Goal: Task Accomplishment & Management: Manage account settings

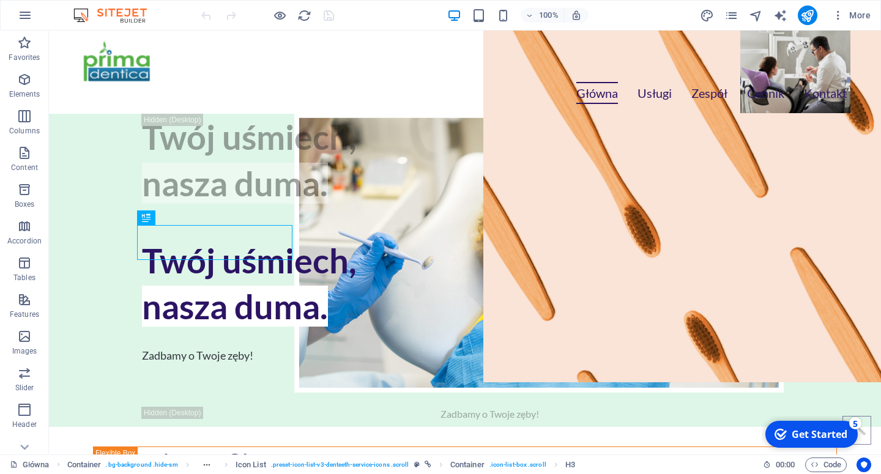
scroll to position [1162, 0]
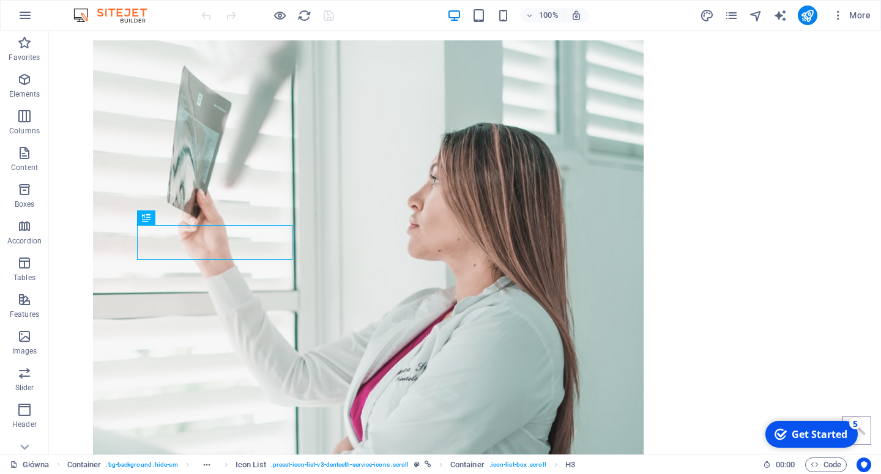
click div "checkmark Get Started 5 First Steps in the Editor Let's guide you through the t…"
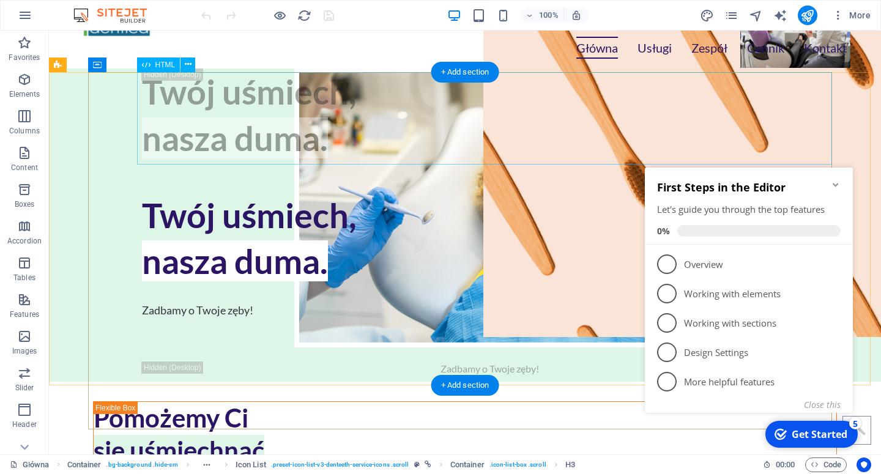
scroll to position [0, 0]
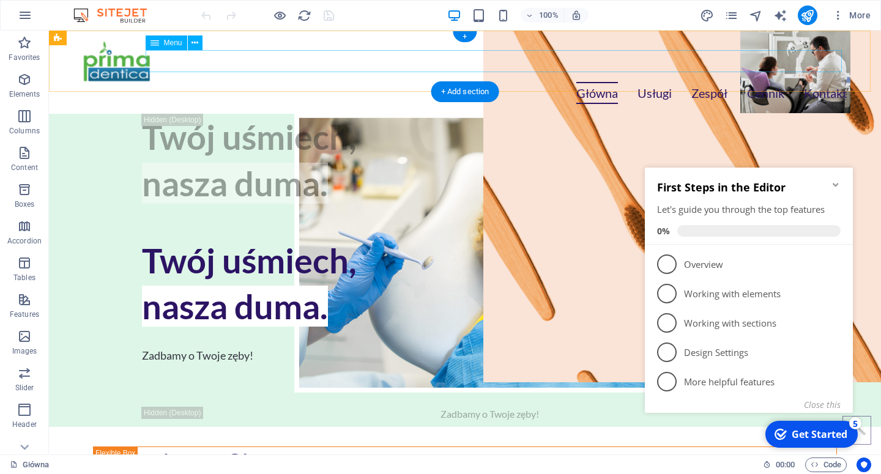
click at [751, 82] on nav "Główna Usługi Zespół Cennik Kontakt" at bounding box center [465, 93] width 764 height 22
click at [767, 82] on nav "Główna Usługi Zespół Cennik Kontakt" at bounding box center [465, 93] width 764 height 22
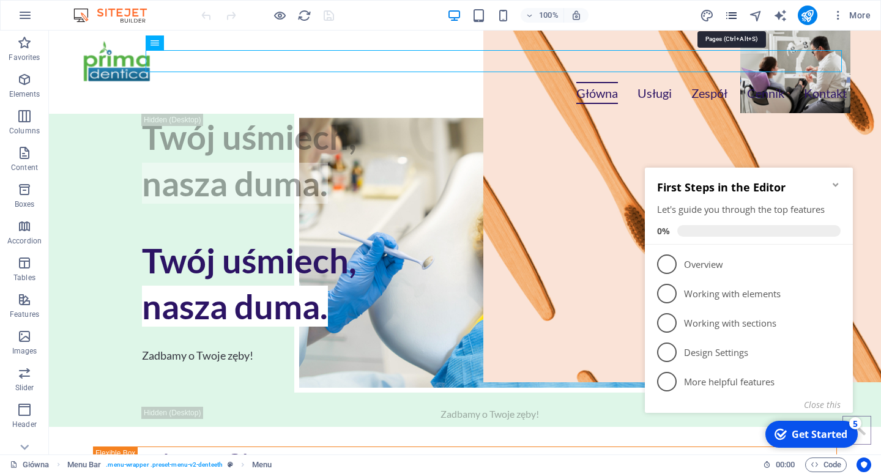
click at [737, 16] on icon "pages" at bounding box center [732, 16] width 14 height 14
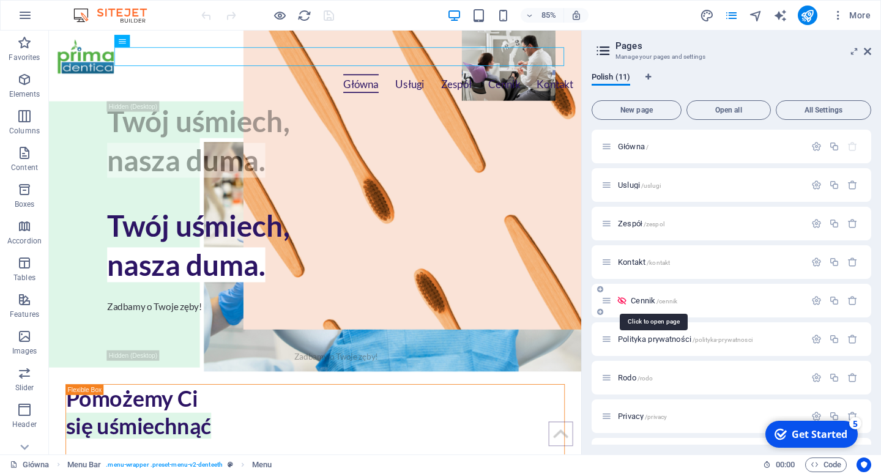
click at [641, 301] on span "Cennik /cennik" at bounding box center [654, 300] width 47 height 9
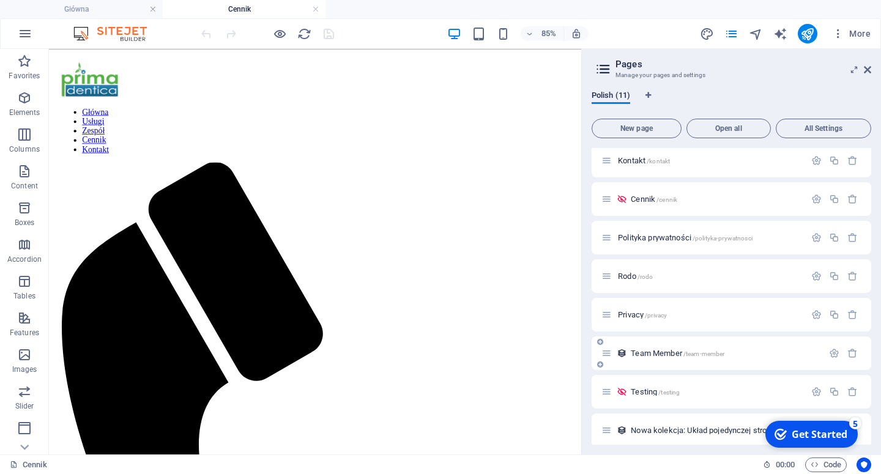
scroll to position [127, 0]
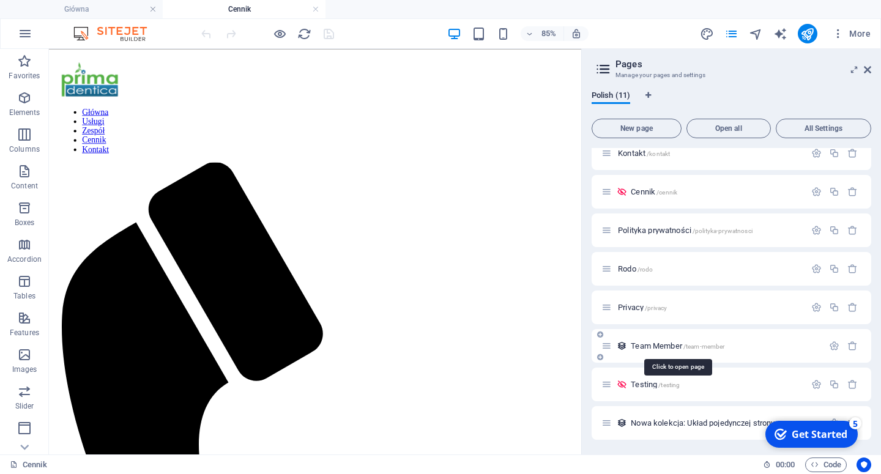
click at [651, 346] on span "Team Member /team-member" at bounding box center [678, 346] width 94 height 9
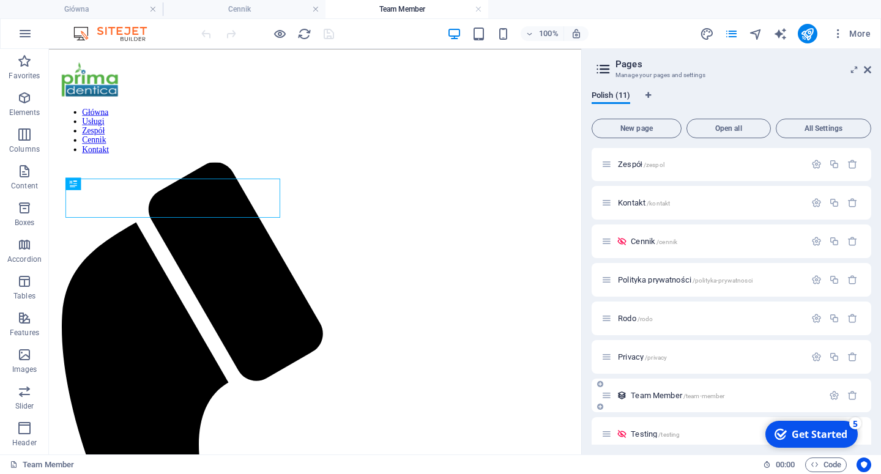
scroll to position [0, 0]
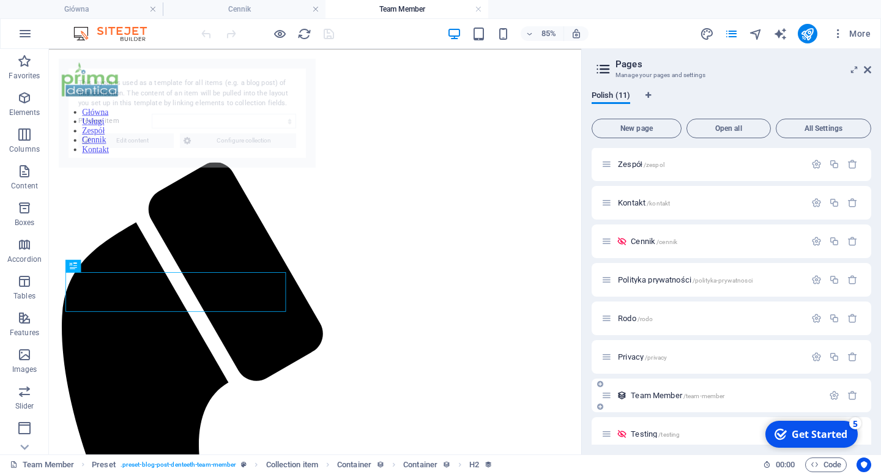
select select "67ed3155454eb3284a1c1a62"
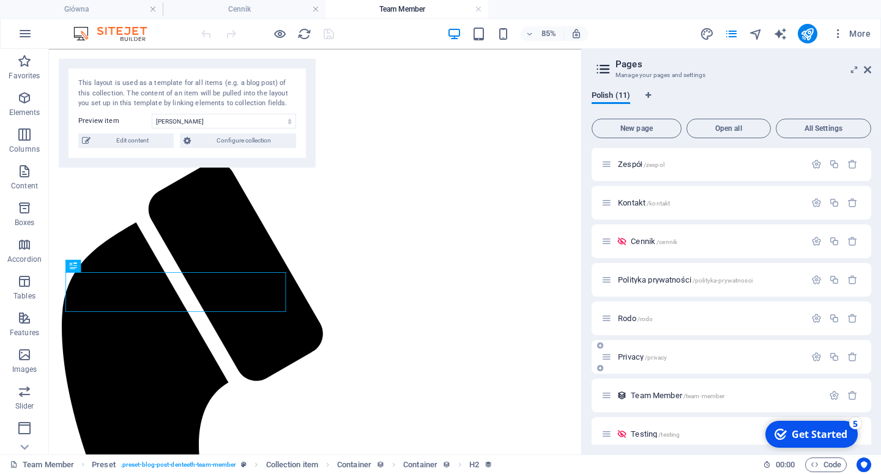
click at [607, 359] on icon at bounding box center [607, 357] width 10 height 10
click at [629, 365] on div "Privacy /privacy" at bounding box center [732, 357] width 280 height 34
click at [829, 395] on icon "button" at bounding box center [834, 395] width 10 height 10
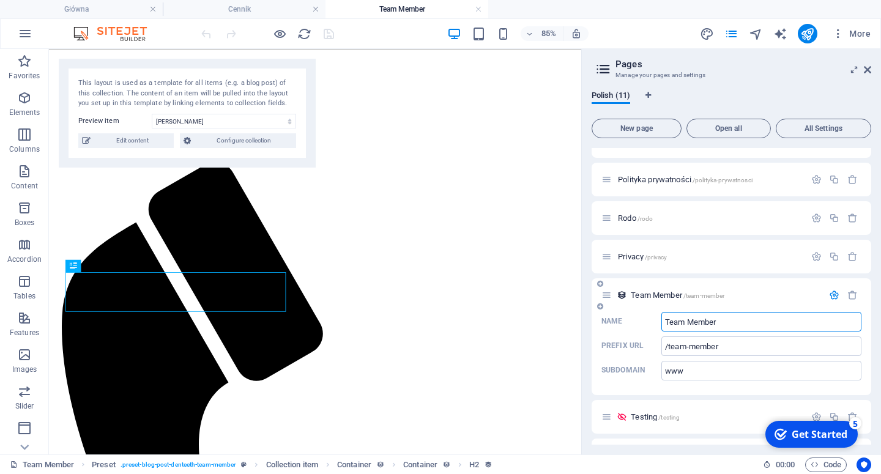
scroll to position [211, 0]
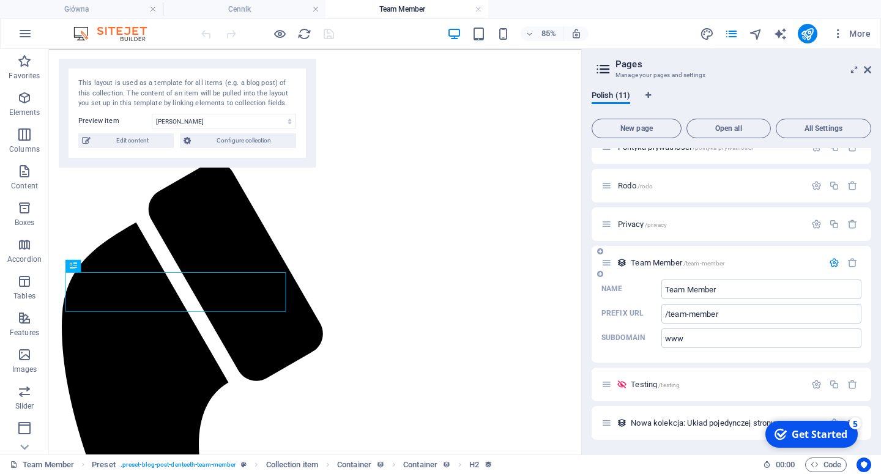
click at [829, 263] on icon "button" at bounding box center [834, 263] width 10 height 10
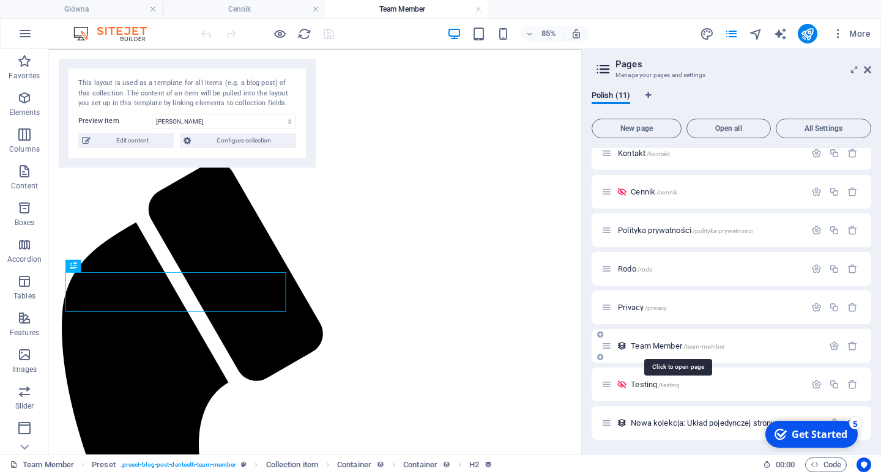
click at [651, 344] on span "Team Member /team-member" at bounding box center [678, 346] width 94 height 9
click at [643, 384] on span "Testing /testing" at bounding box center [655, 384] width 49 height 9
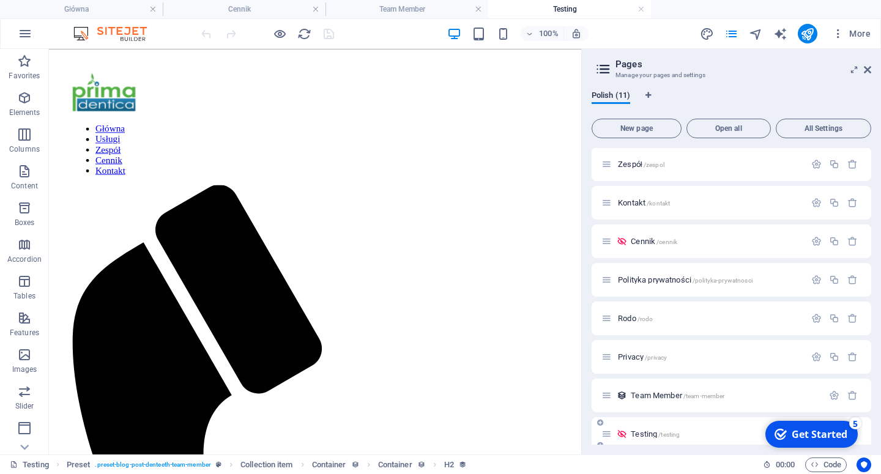
scroll to position [0, 0]
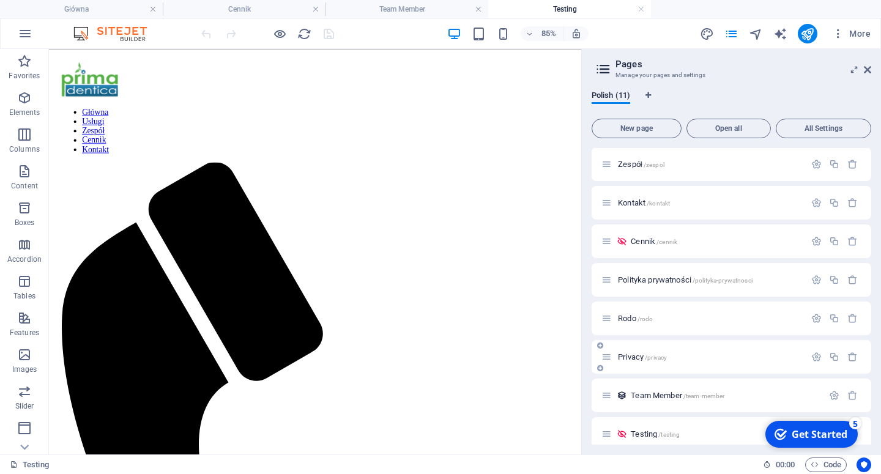
click at [630, 357] on span "Privacy /privacy" at bounding box center [642, 357] width 49 height 9
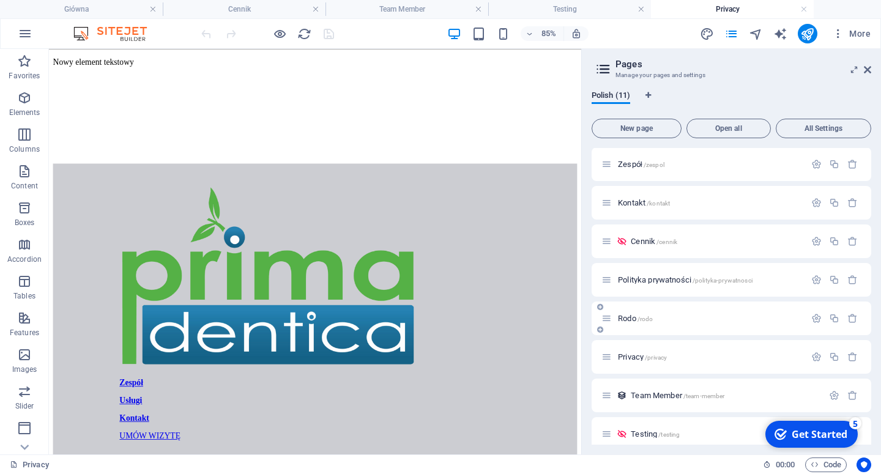
scroll to position [127, 0]
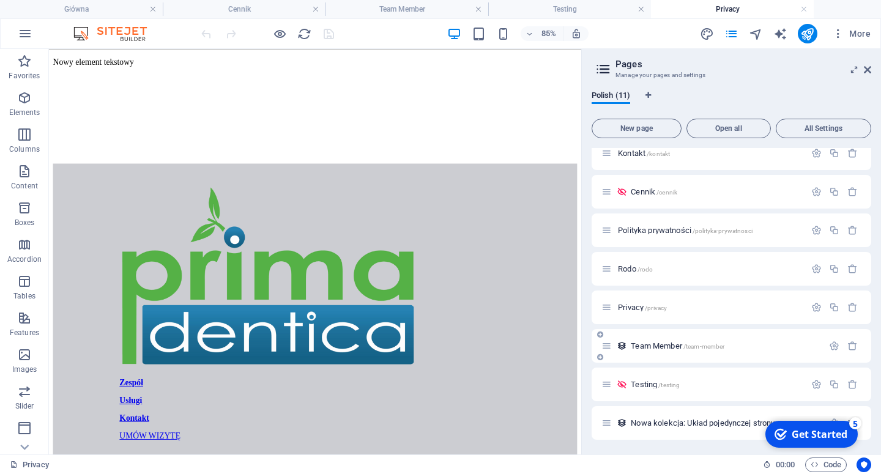
click at [670, 346] on span "Team Member /team-member" at bounding box center [678, 346] width 94 height 9
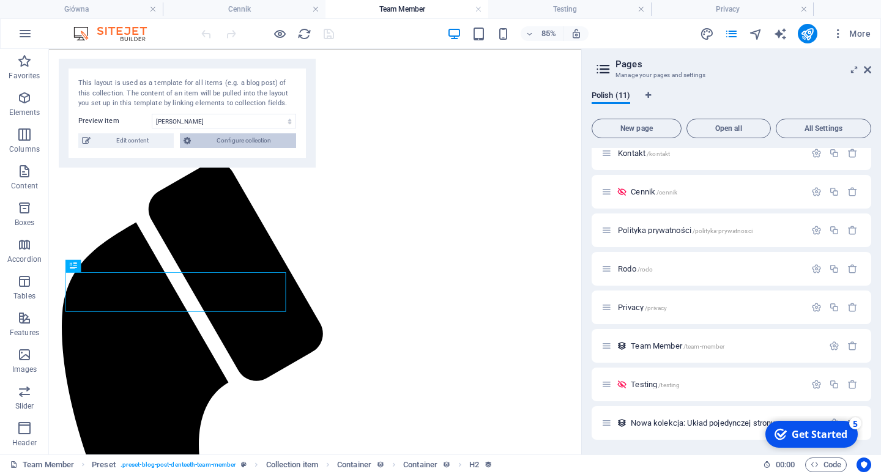
click at [214, 136] on span "Configure collection" at bounding box center [244, 140] width 98 height 15
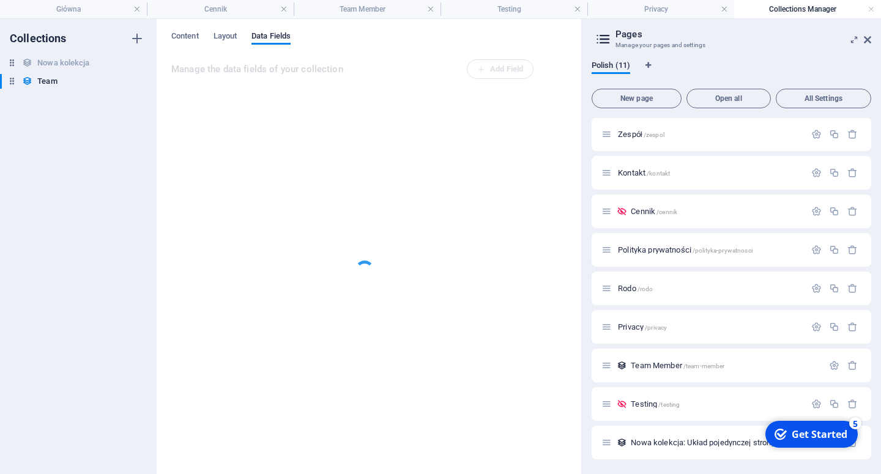
scroll to position [78, 0]
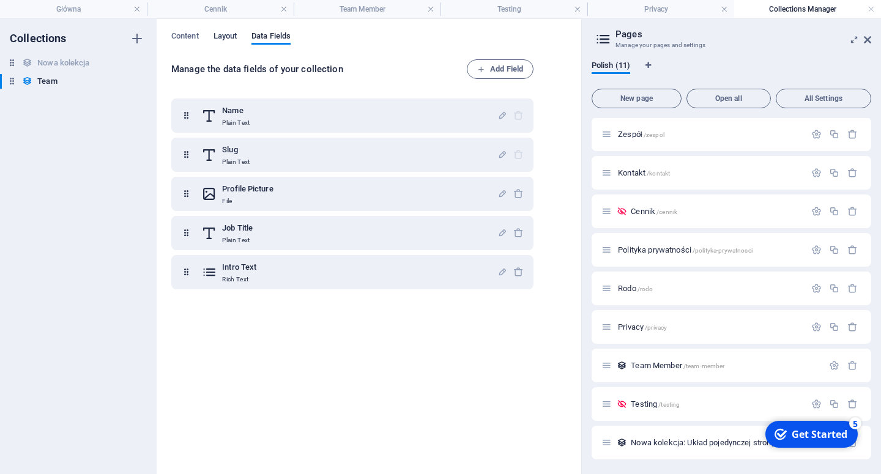
click at [219, 37] on span "Layout" at bounding box center [226, 37] width 24 height 17
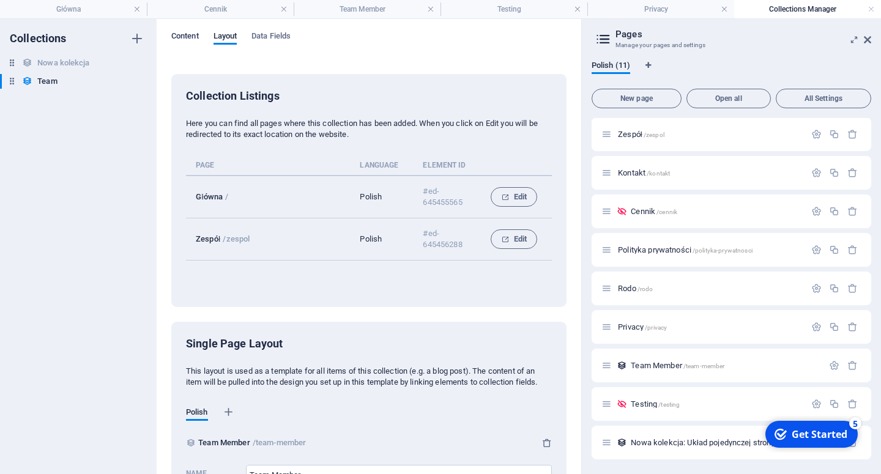
click at [192, 37] on span "Content" at bounding box center [185, 37] width 28 height 17
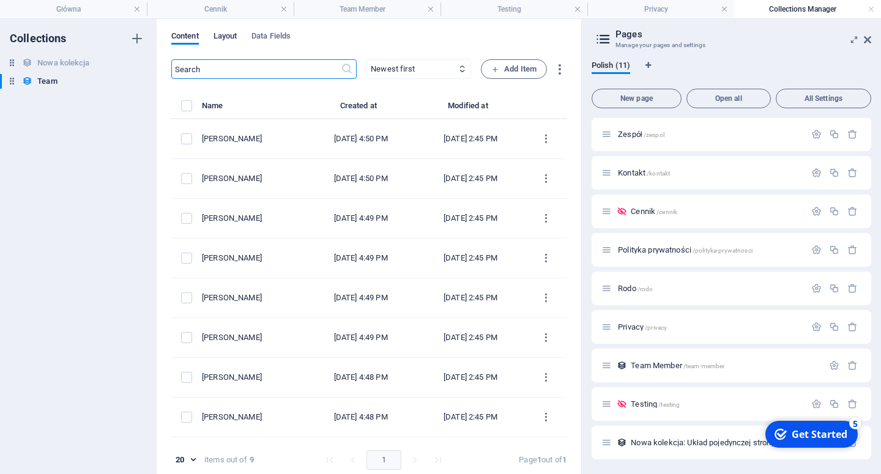
click at [232, 34] on span "Layout" at bounding box center [226, 37] width 24 height 17
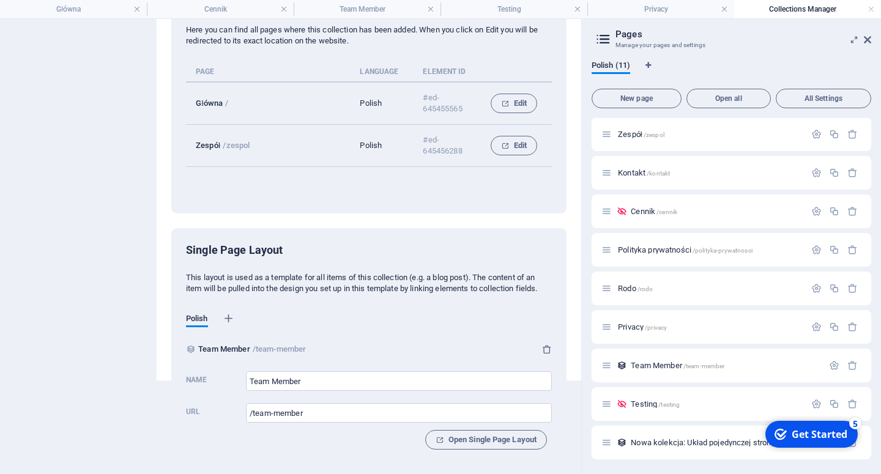
scroll to position [0, 0]
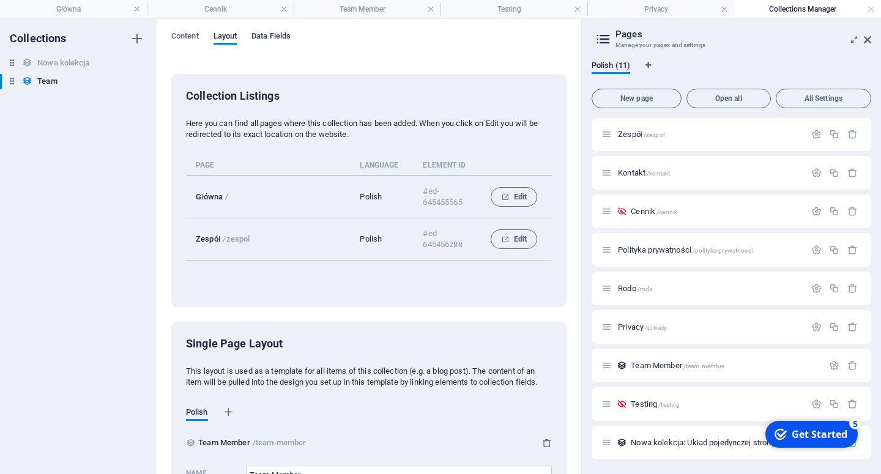
click at [271, 37] on span "Data Fields" at bounding box center [271, 37] width 39 height 17
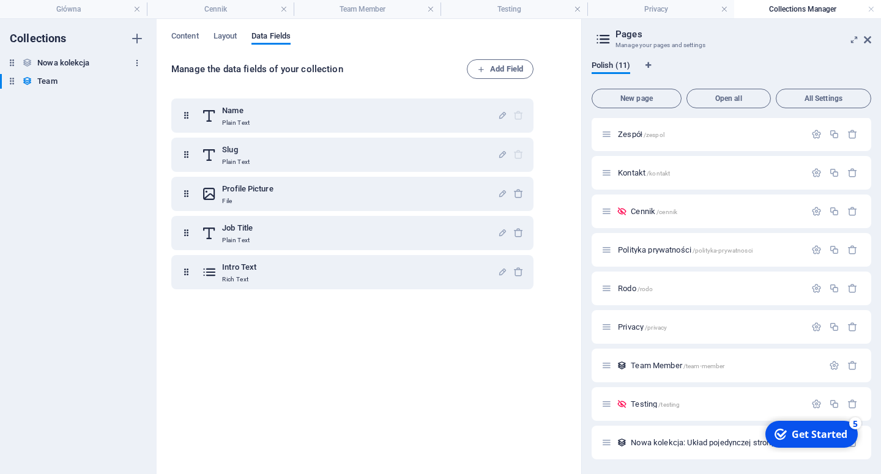
click at [138, 64] on icon "button" at bounding box center [137, 63] width 9 height 9
click at [138, 64] on div at bounding box center [440, 237] width 881 height 474
click at [136, 84] on icon "button" at bounding box center [137, 81] width 9 height 9
click at [136, 84] on div at bounding box center [440, 237] width 881 height 474
click at [812, 250] on icon "button" at bounding box center [817, 250] width 10 height 10
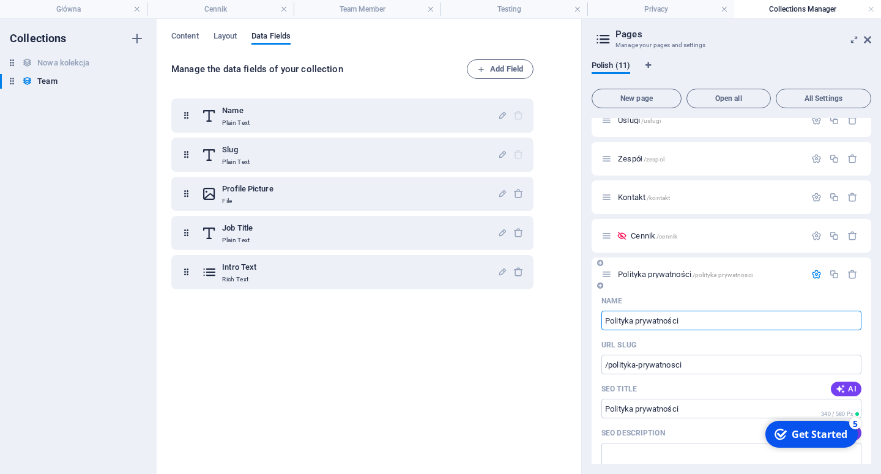
scroll to position [49, 0]
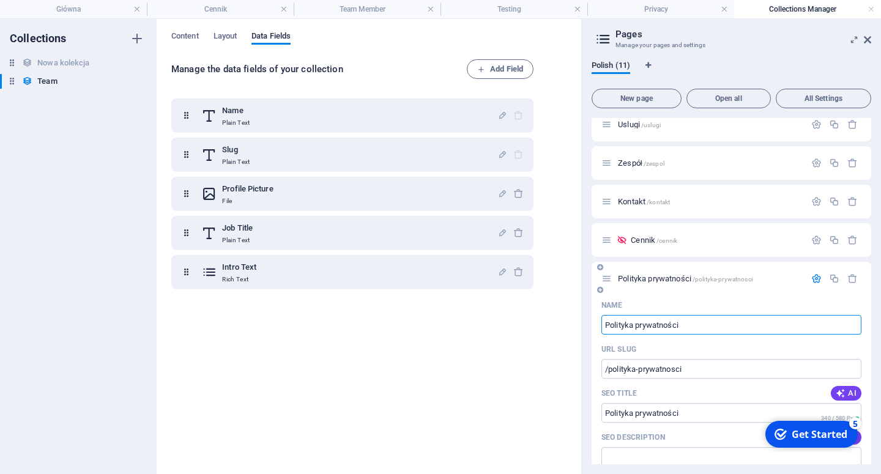
click at [633, 280] on span "Polityka prywatności /polityka-prywatnosci" at bounding box center [685, 278] width 135 height 9
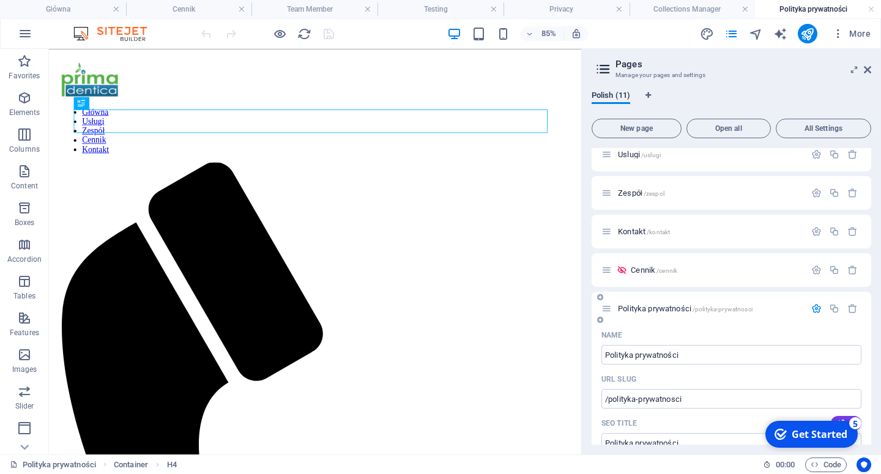
scroll to position [0, 0]
click at [640, 271] on span "Cennik /cennik" at bounding box center [654, 270] width 47 height 9
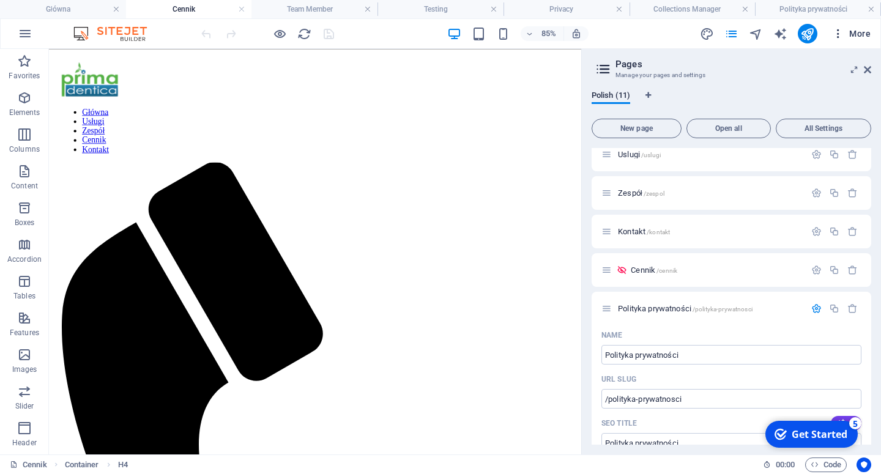
click at [843, 33] on icon "button" at bounding box center [838, 34] width 12 height 12
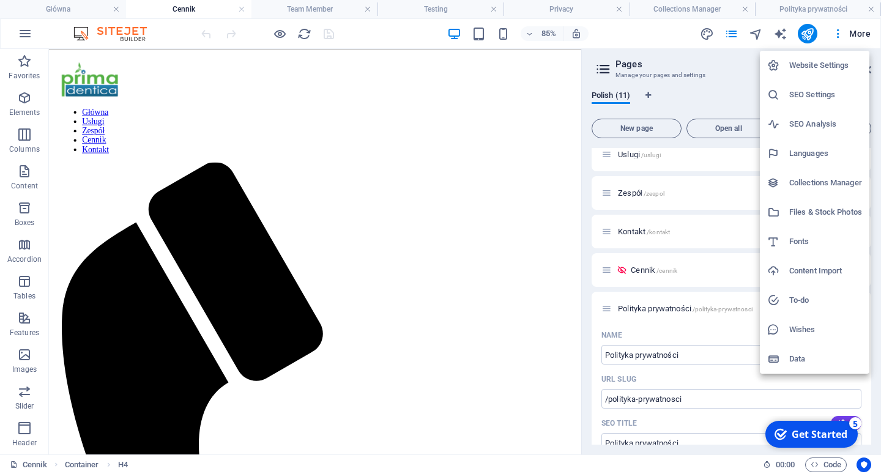
click at [818, 67] on h6 "Website Settings" at bounding box center [826, 65] width 73 height 15
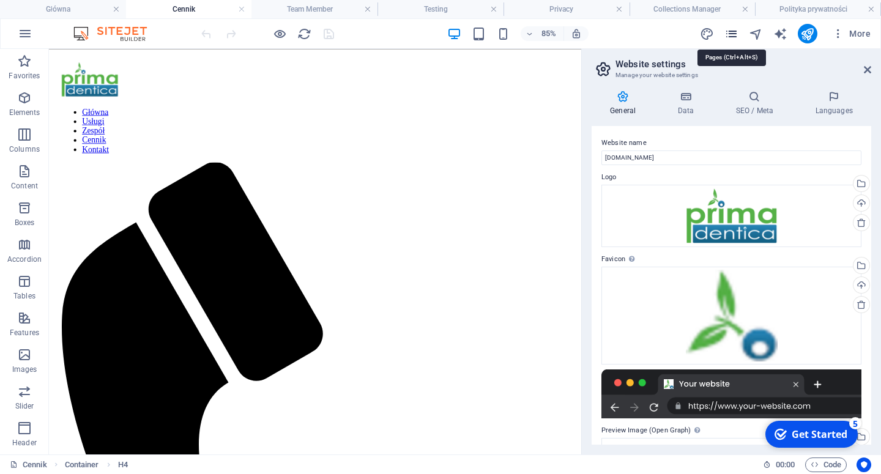
click at [728, 33] on icon "pages" at bounding box center [732, 34] width 14 height 14
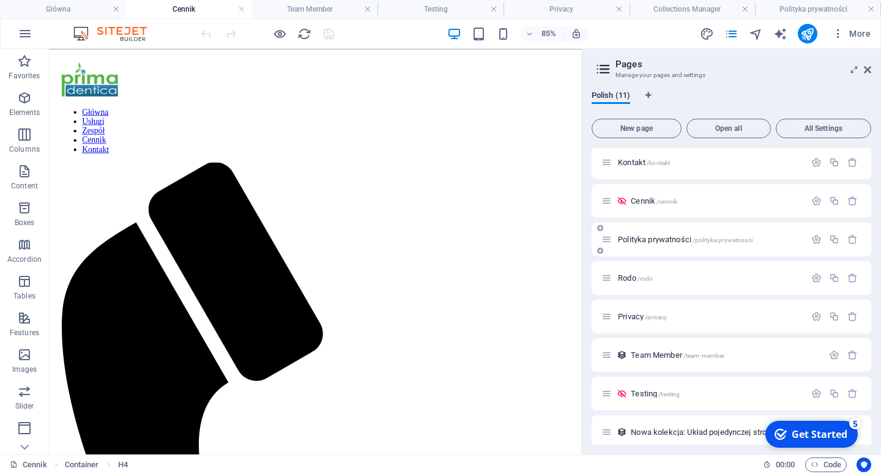
scroll to position [127, 0]
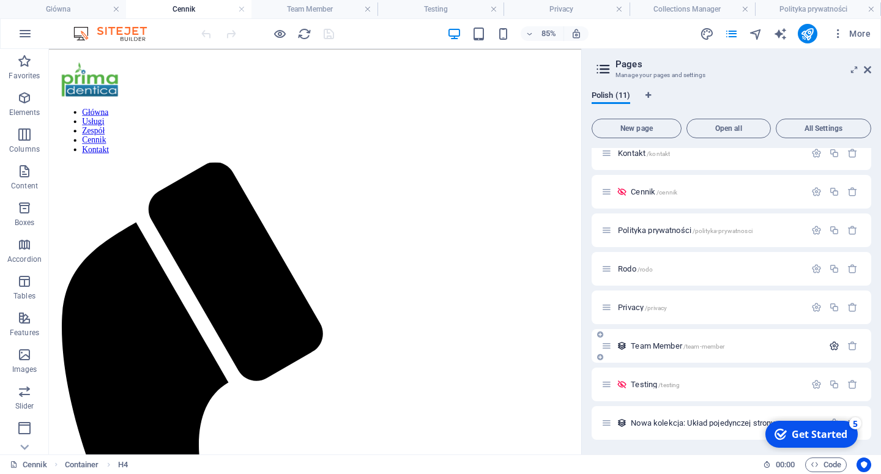
click at [829, 348] on icon "button" at bounding box center [834, 346] width 10 height 10
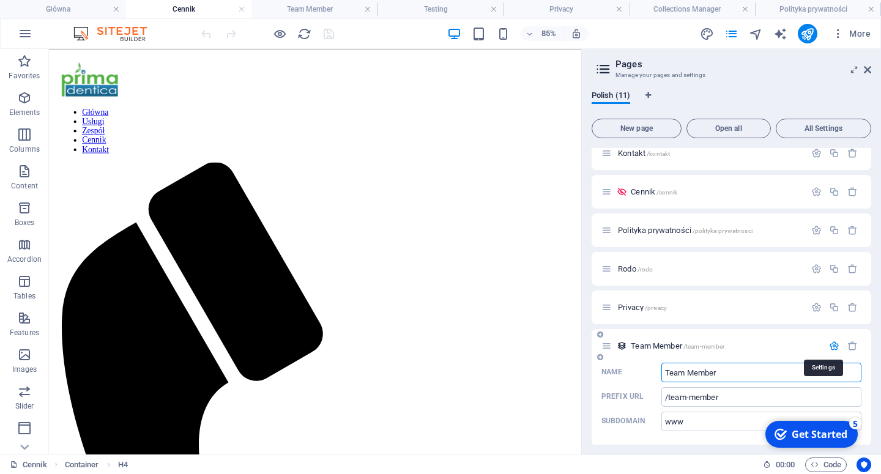
click at [829, 348] on icon "button" at bounding box center [834, 346] width 10 height 10
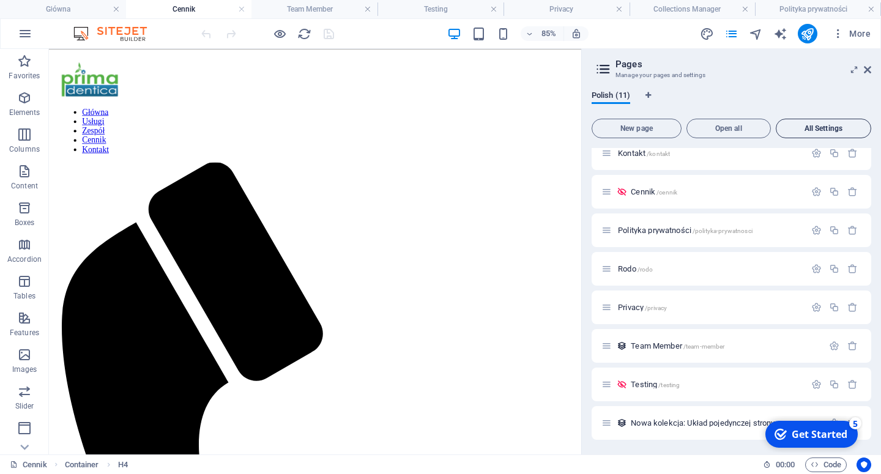
click at [834, 127] on span "All Settings" at bounding box center [824, 128] width 84 height 7
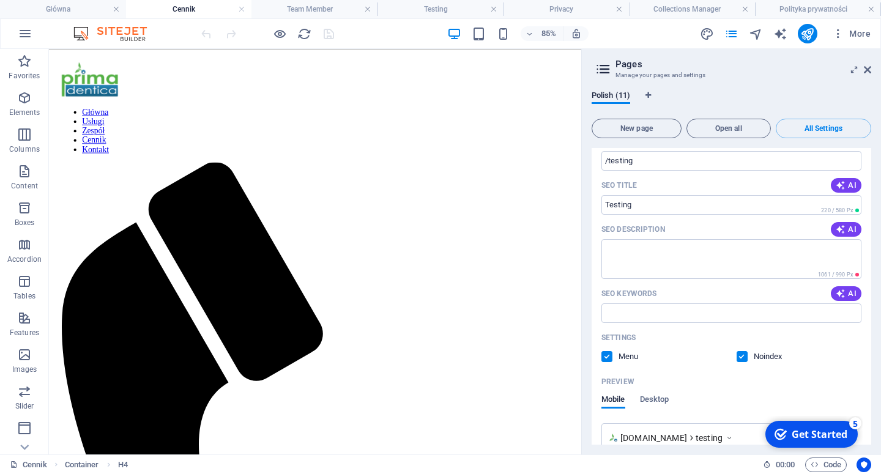
scroll to position [4465, 0]
click at [621, 122] on button "New page" at bounding box center [637, 129] width 90 height 20
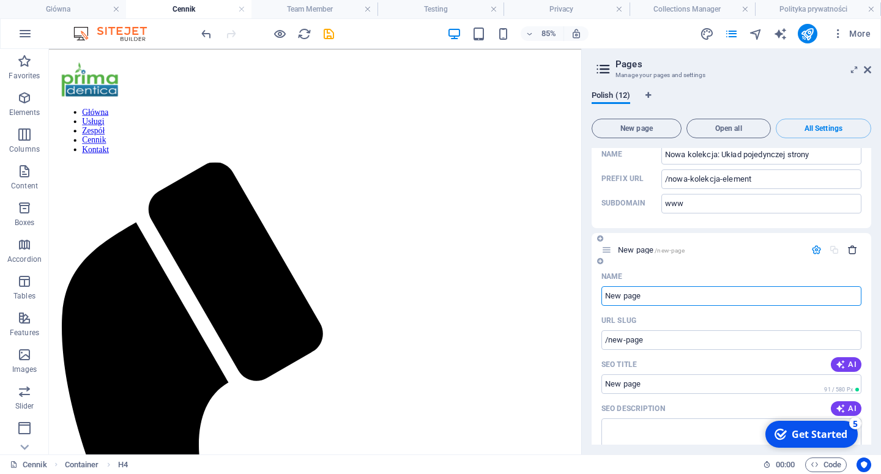
click at [848, 247] on icon "button" at bounding box center [853, 250] width 10 height 10
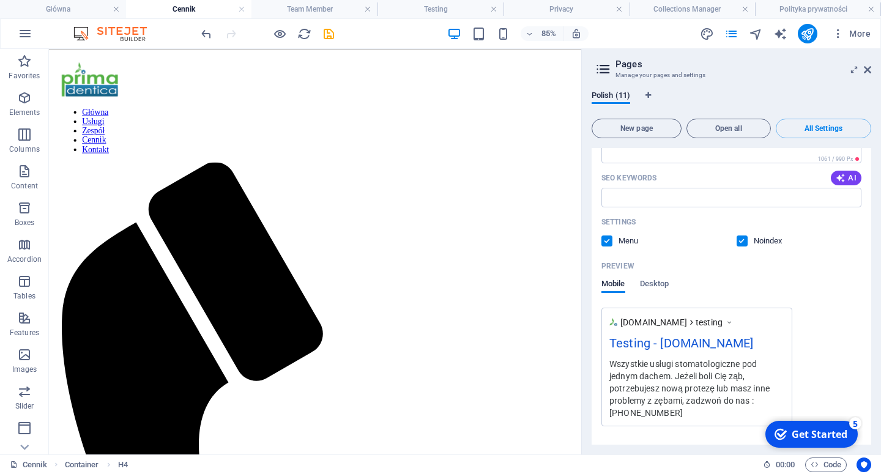
scroll to position [4465, 0]
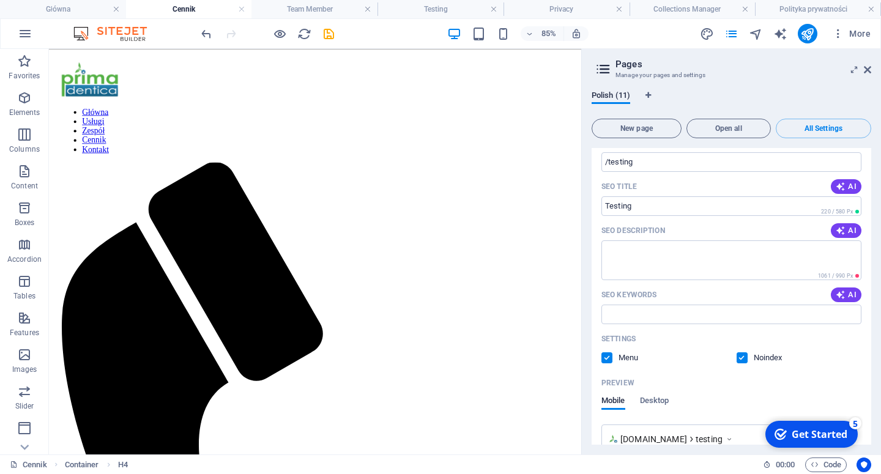
click at [603, 61] on icon at bounding box center [603, 69] width 18 height 17
click at [602, 69] on icon at bounding box center [603, 69] width 18 height 17
click at [731, 33] on icon "pages" at bounding box center [732, 34] width 14 height 14
click at [605, 66] on icon at bounding box center [603, 69] width 18 height 17
click at [854, 70] on icon at bounding box center [854, 70] width 0 height 10
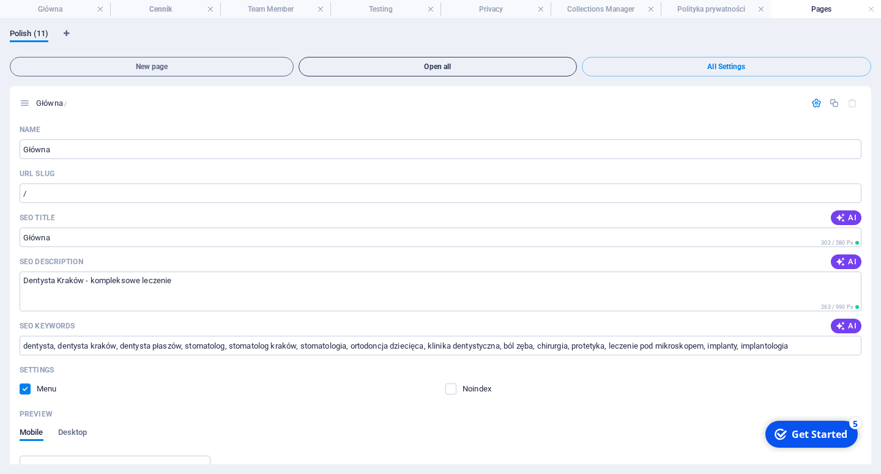
click at [490, 67] on span "Open all" at bounding box center [437, 66] width 267 height 7
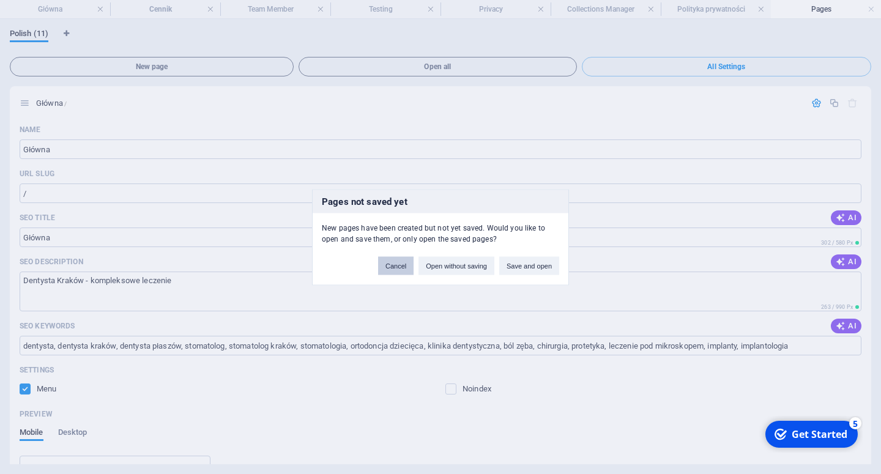
click at [405, 267] on button "Cancel" at bounding box center [395, 265] width 35 height 18
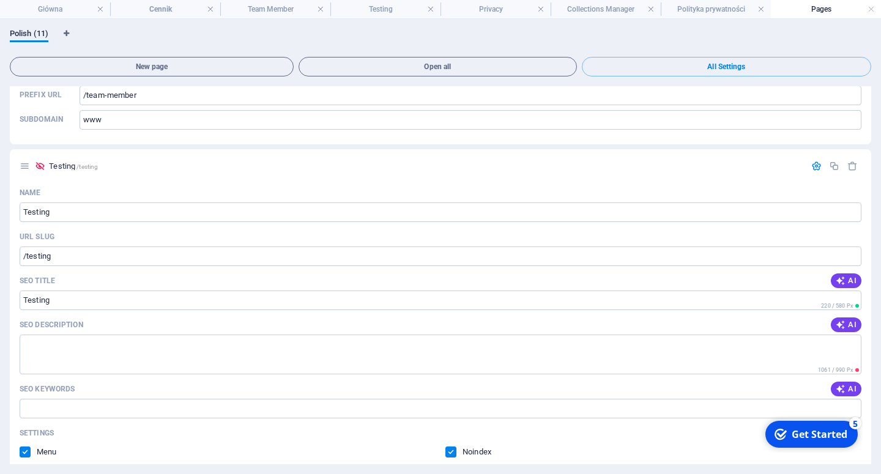
scroll to position [4296, 0]
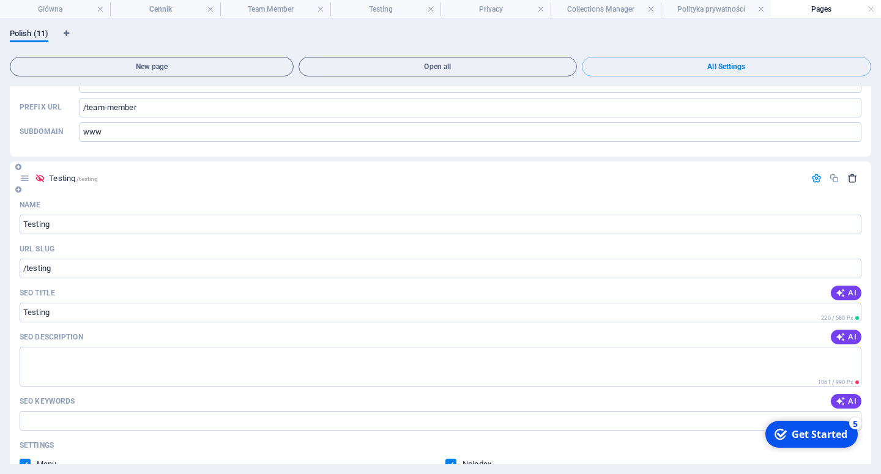
click at [848, 179] on icon "button" at bounding box center [853, 178] width 10 height 10
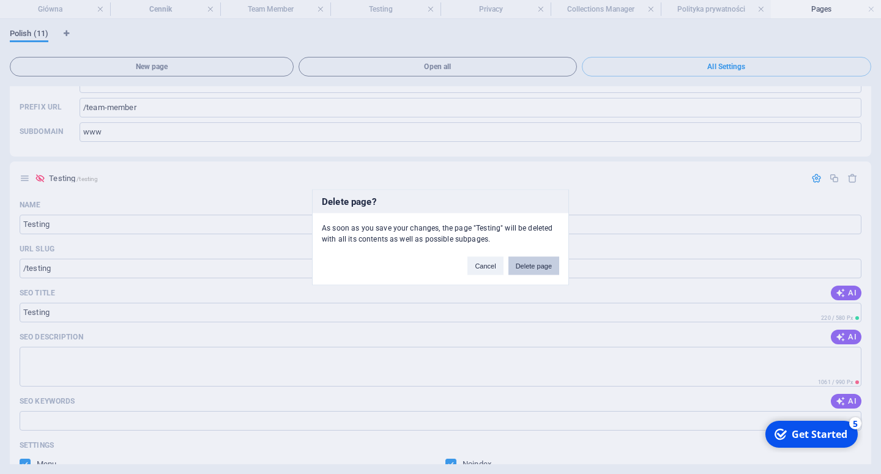
click at [533, 262] on button "Delete page" at bounding box center [534, 265] width 51 height 18
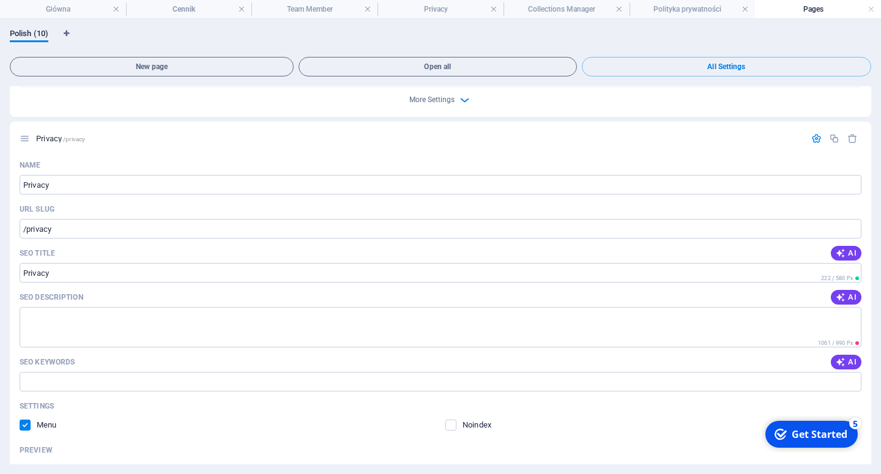
scroll to position [3675, 0]
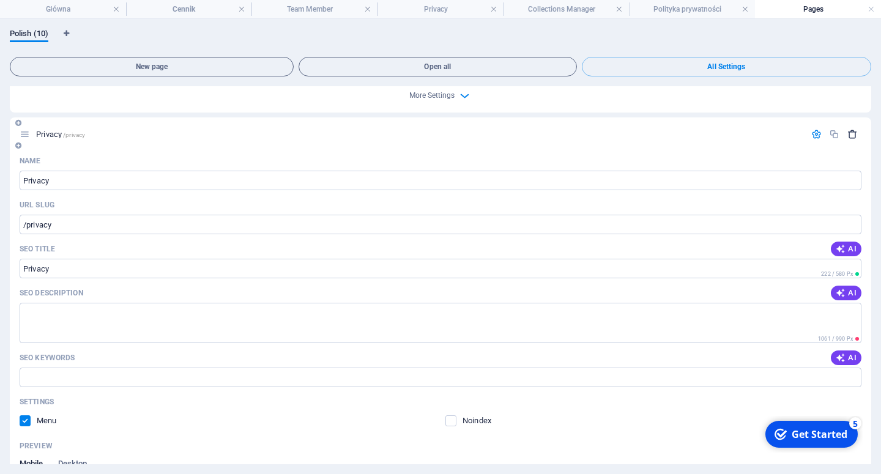
click at [848, 135] on icon "button" at bounding box center [853, 134] width 10 height 10
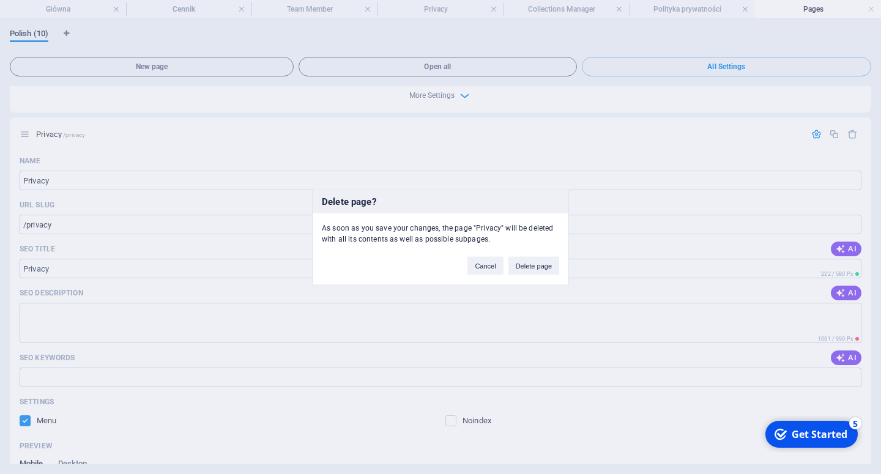
click at [546, 269] on button "Delete page" at bounding box center [534, 265] width 51 height 18
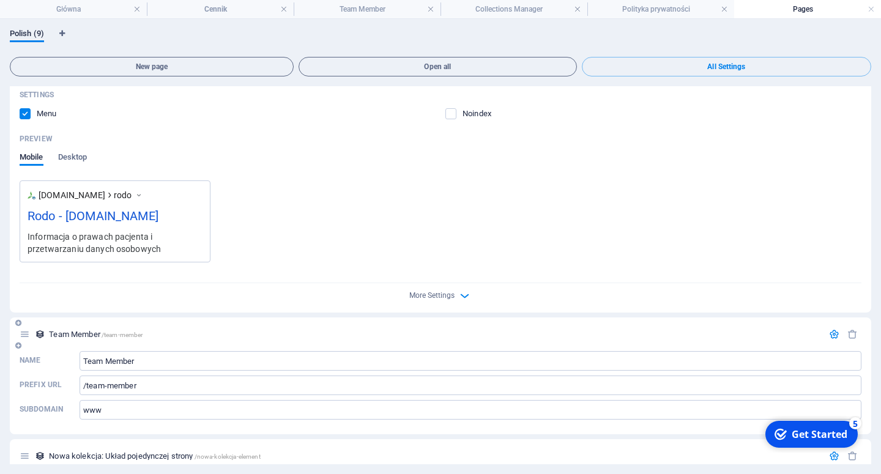
scroll to position [3571, 0]
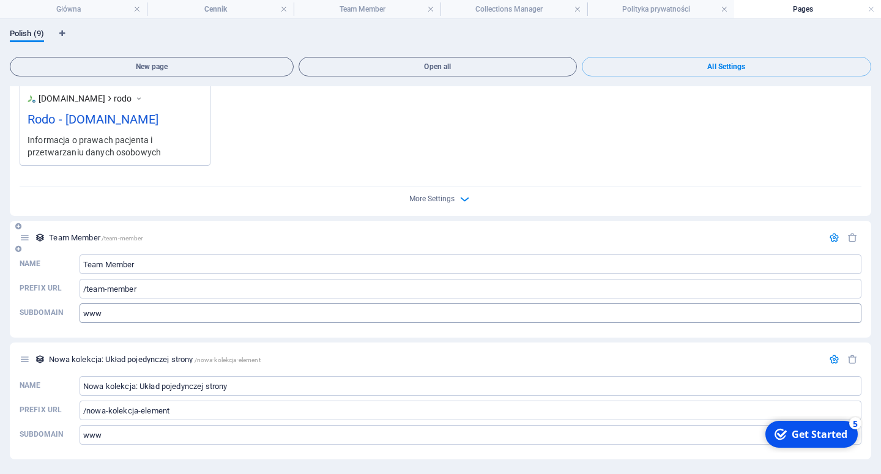
click at [103, 314] on input "www" at bounding box center [471, 314] width 782 height 20
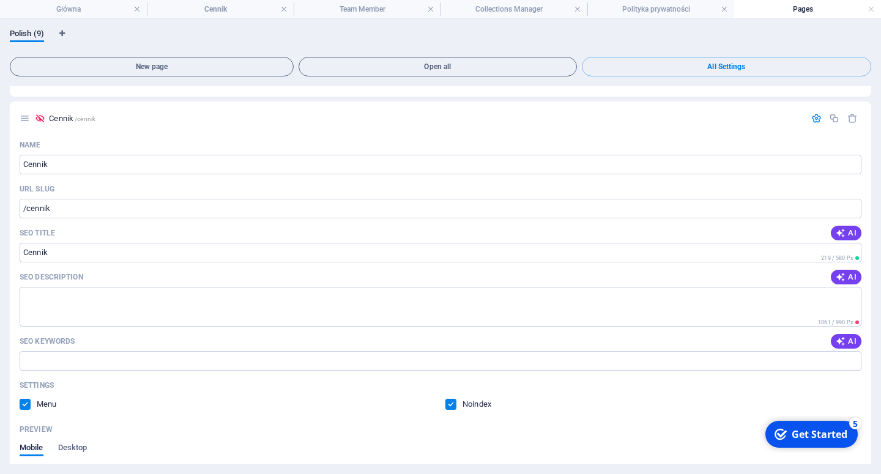
scroll to position [2029, 0]
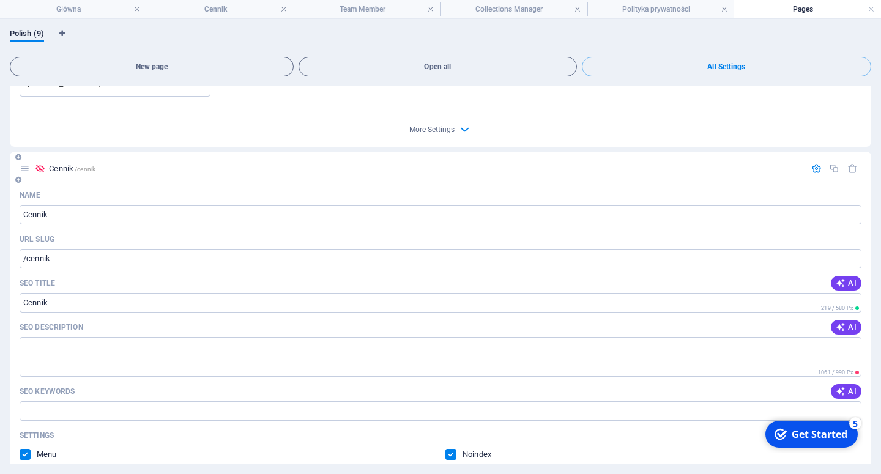
click at [39, 168] on icon at bounding box center [40, 168] width 10 height 10
click at [812, 170] on icon "button" at bounding box center [817, 168] width 10 height 10
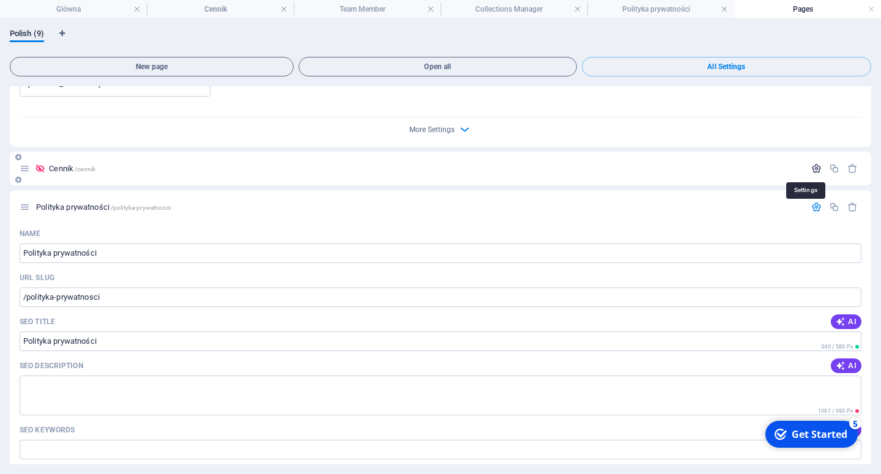
click at [812, 170] on icon "button" at bounding box center [817, 168] width 10 height 10
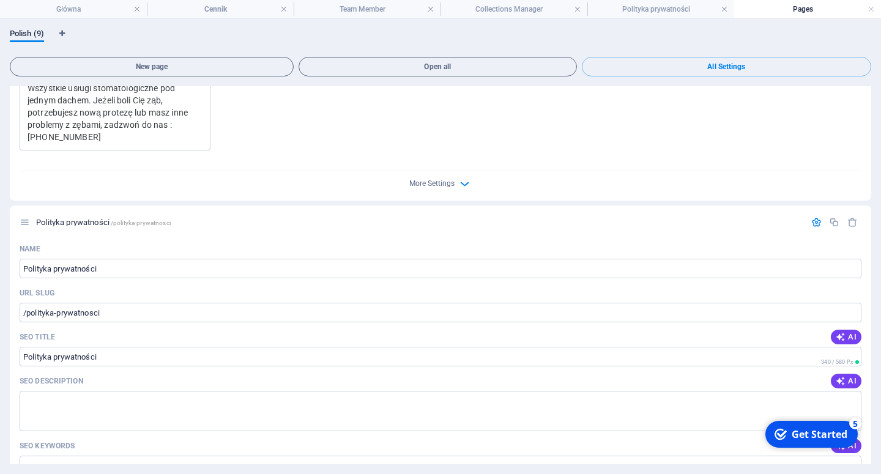
scroll to position [2525, 0]
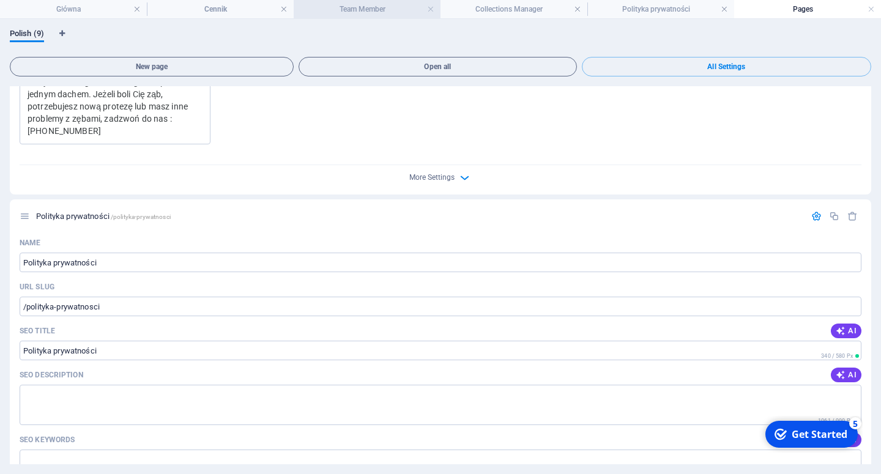
click at [360, 10] on h4 "Team Member" at bounding box center [367, 8] width 147 height 13
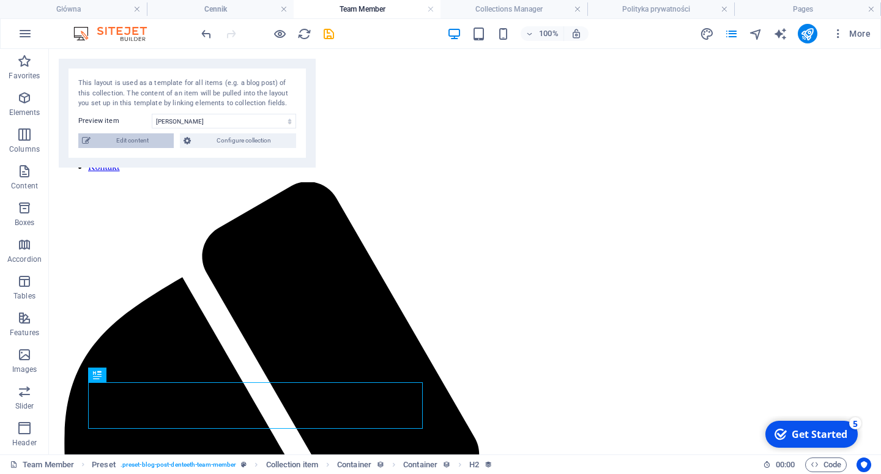
click at [130, 144] on span "Edit content" at bounding box center [132, 140] width 76 height 15
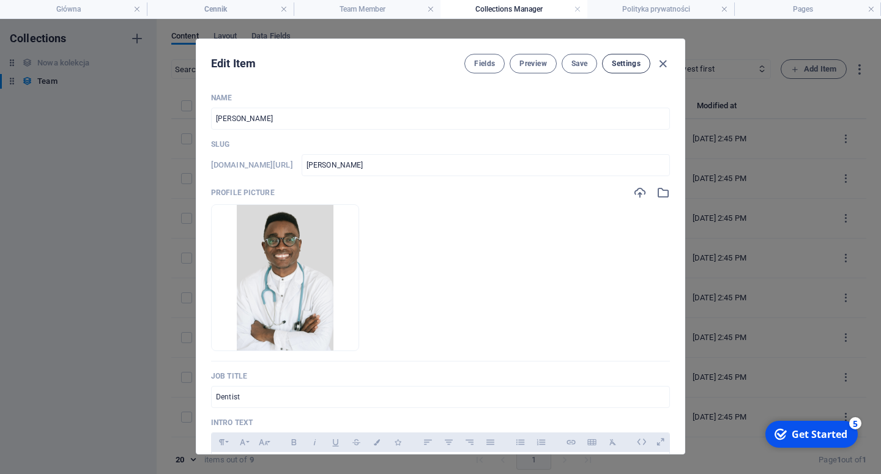
click at [643, 62] on button "Settings" at bounding box center [626, 64] width 48 height 20
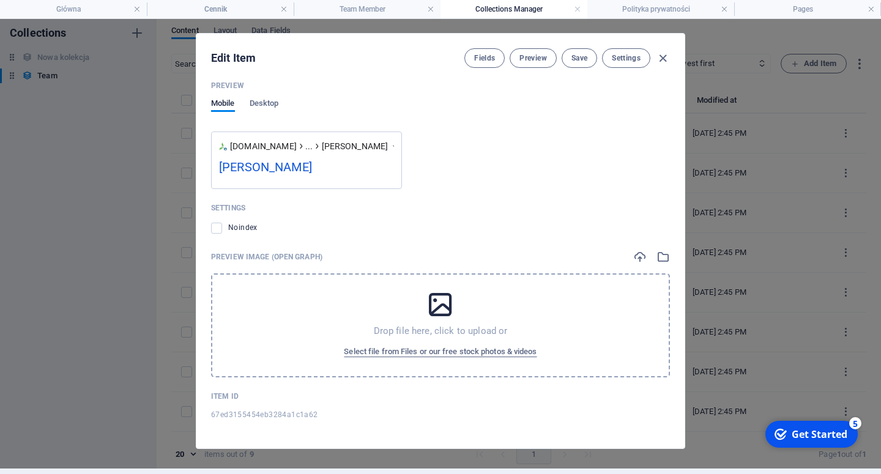
scroll to position [386, 0]
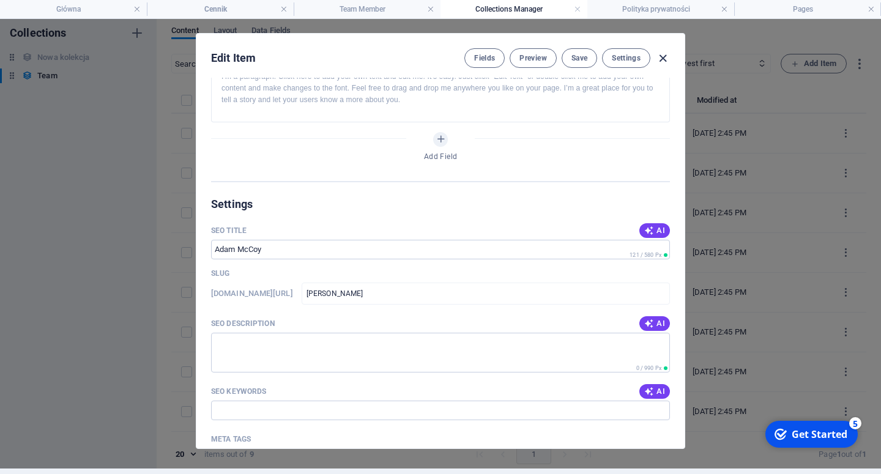
click at [656, 54] on icon "button" at bounding box center [663, 58] width 14 height 14
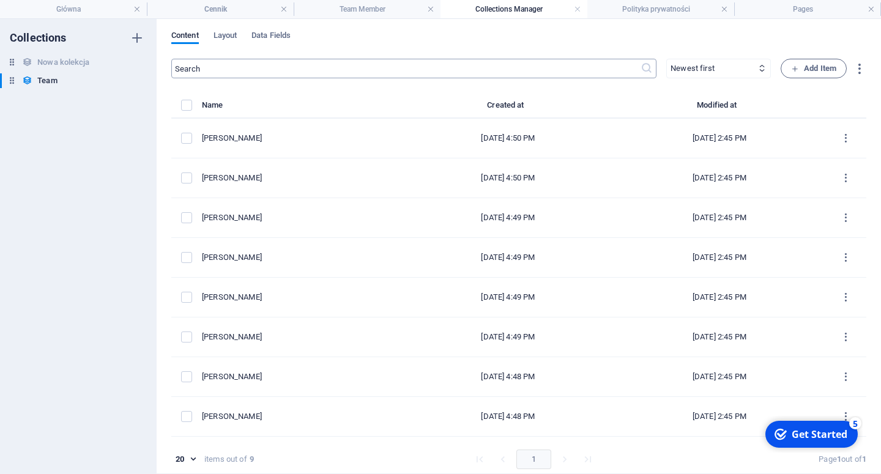
scroll to position [0, 0]
click at [225, 37] on span "Layout" at bounding box center [226, 37] width 24 height 17
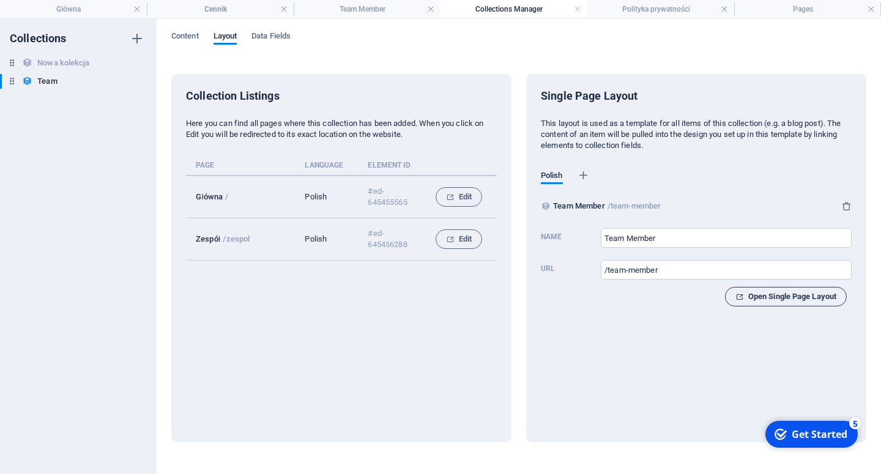
click at [812, 300] on span "Open Single Page Layout" at bounding box center [786, 296] width 101 height 15
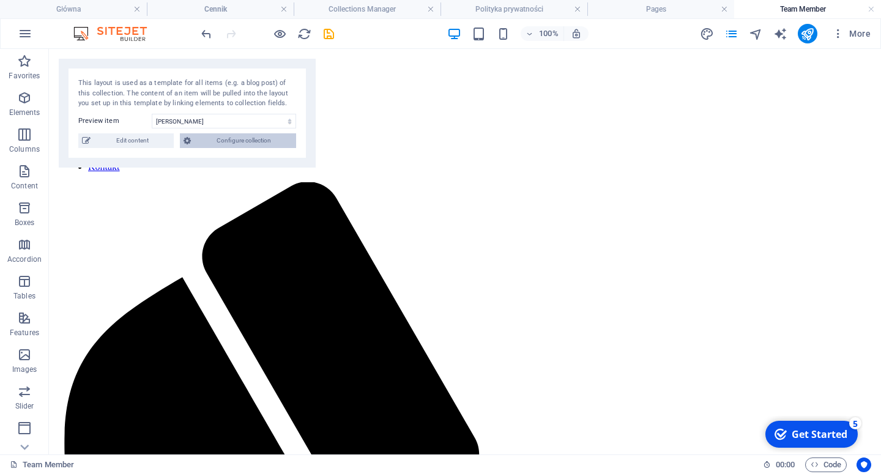
click at [232, 138] on span "Configure collection" at bounding box center [244, 140] width 98 height 15
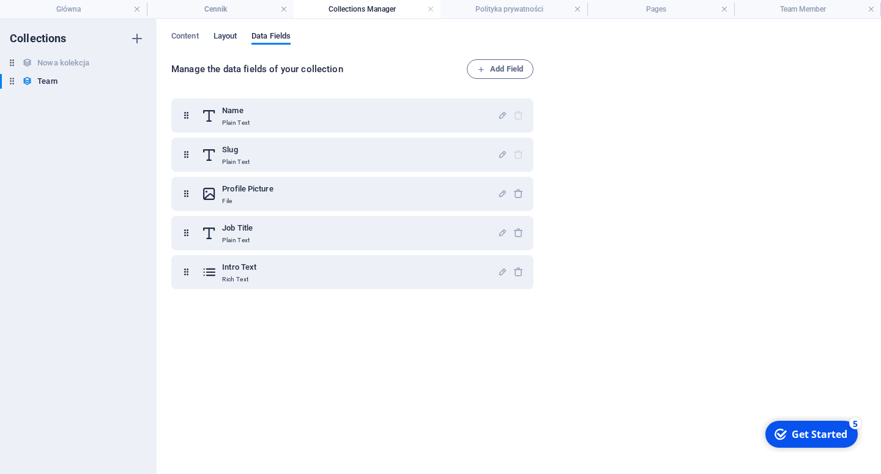
click at [228, 37] on span "Layout" at bounding box center [226, 37] width 24 height 17
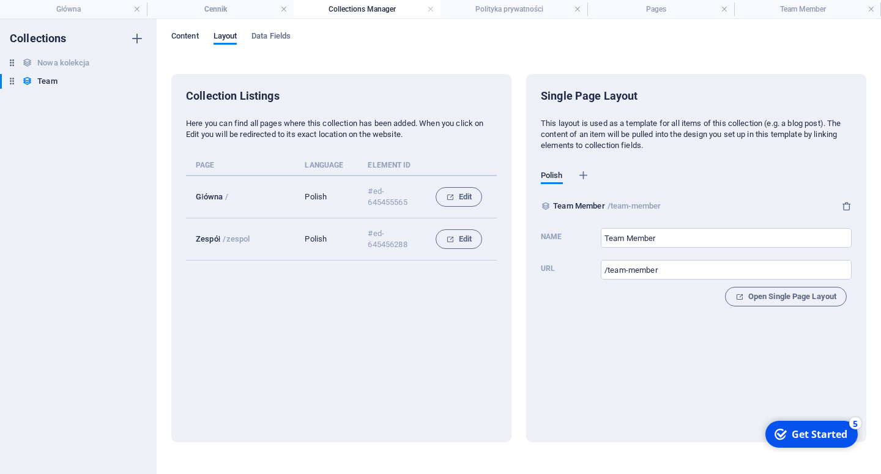
click at [176, 35] on span "Content" at bounding box center [185, 37] width 28 height 17
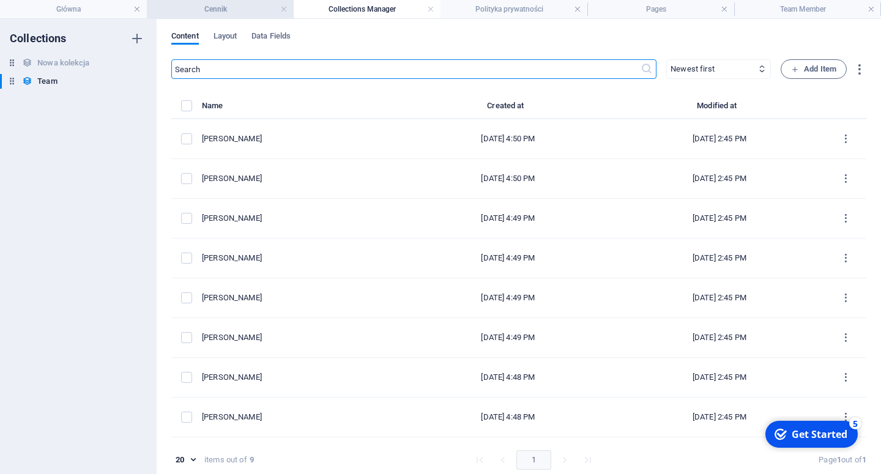
click at [202, 15] on h4 "Cennik" at bounding box center [220, 8] width 147 height 13
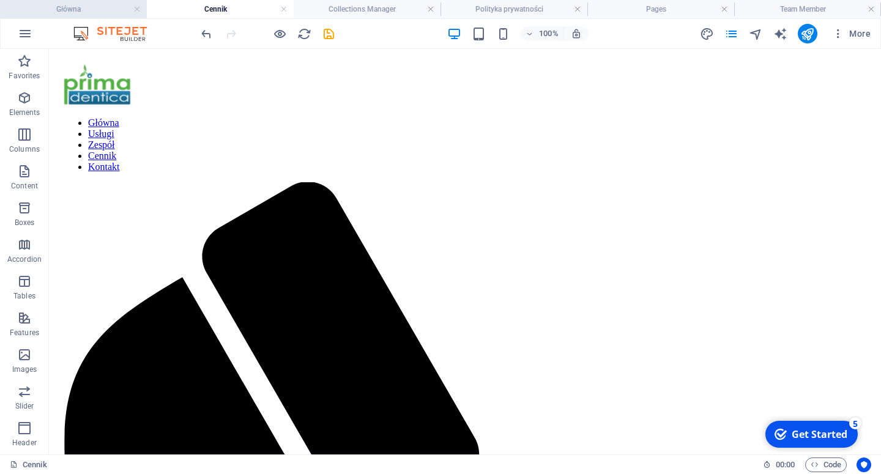
click at [81, 6] on h4 "Główna" at bounding box center [73, 8] width 147 height 13
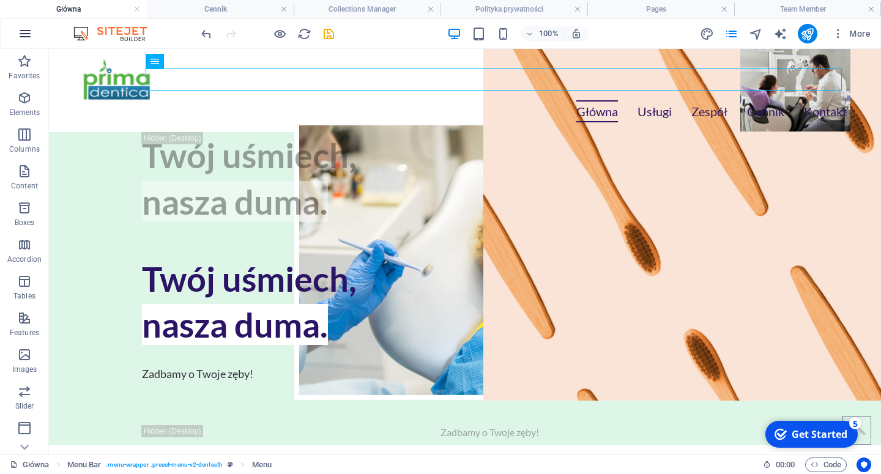
click at [32, 34] on button "button" at bounding box center [24, 33] width 29 height 29
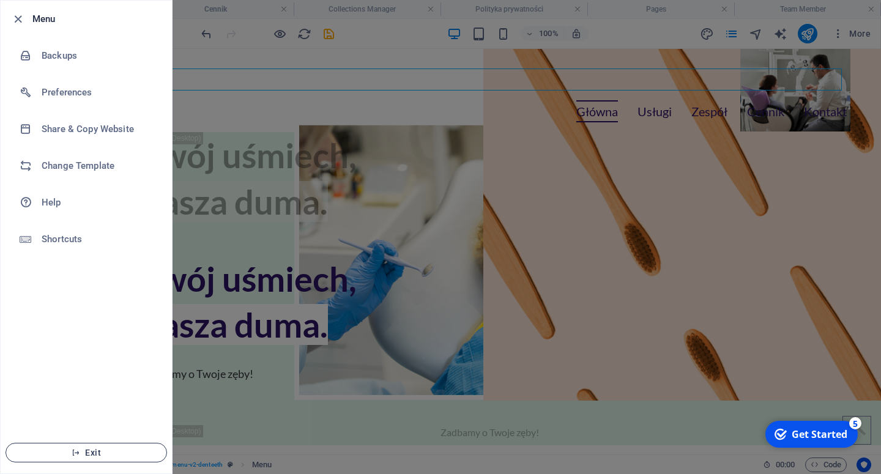
click at [99, 455] on span "Exit" at bounding box center [86, 453] width 141 height 10
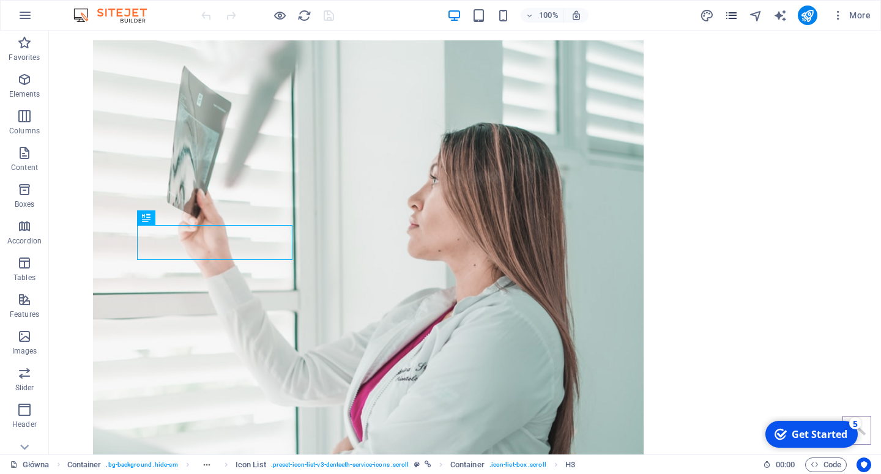
click at [736, 17] on icon "pages" at bounding box center [732, 16] width 14 height 14
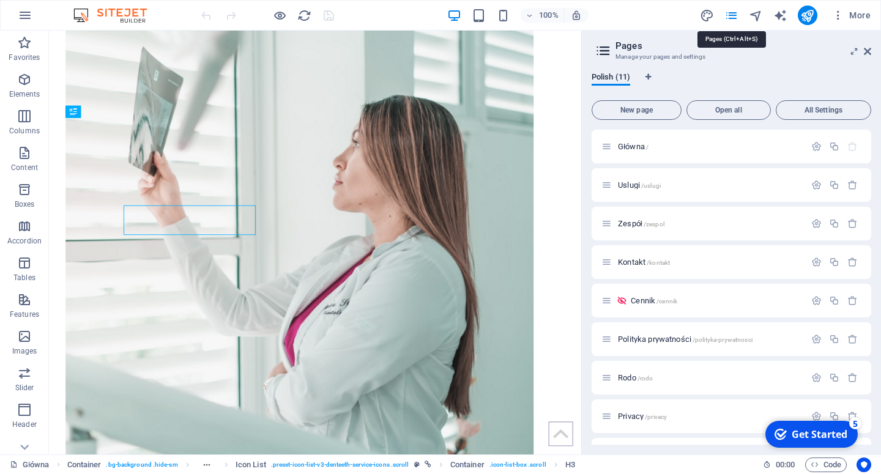
scroll to position [1151, 0]
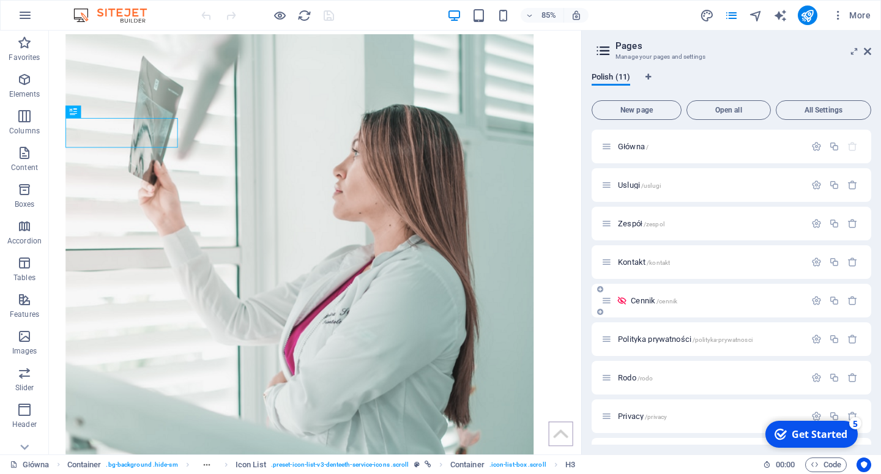
click at [644, 300] on span "Cennik /cennik" at bounding box center [654, 300] width 47 height 9
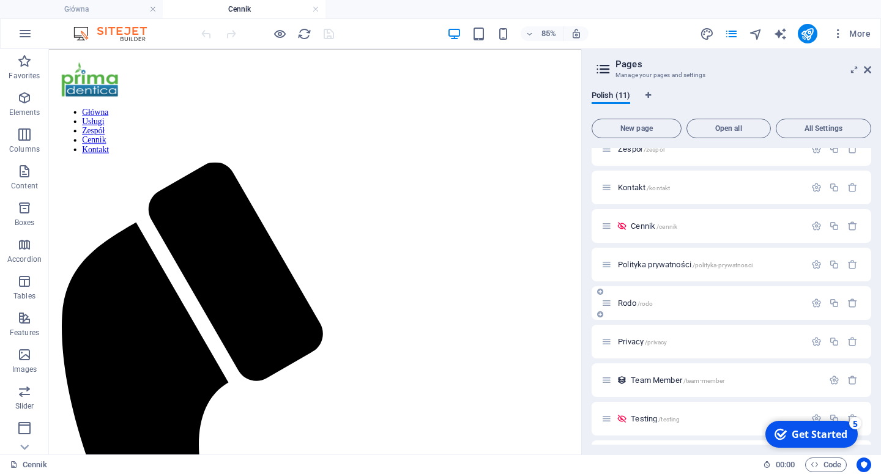
scroll to position [127, 0]
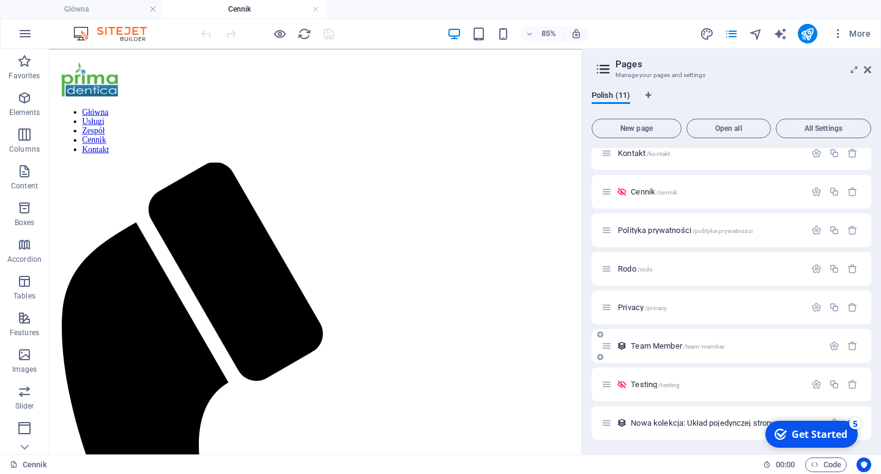
click at [609, 350] on icon at bounding box center [607, 346] width 10 height 10
click at [603, 67] on icon at bounding box center [603, 69] width 18 height 17
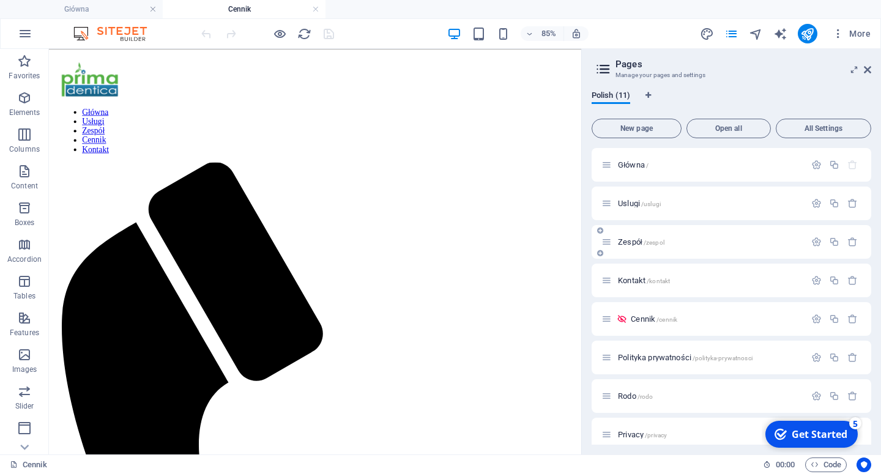
click at [632, 240] on span "Zespół /zespol" at bounding box center [641, 241] width 47 height 9
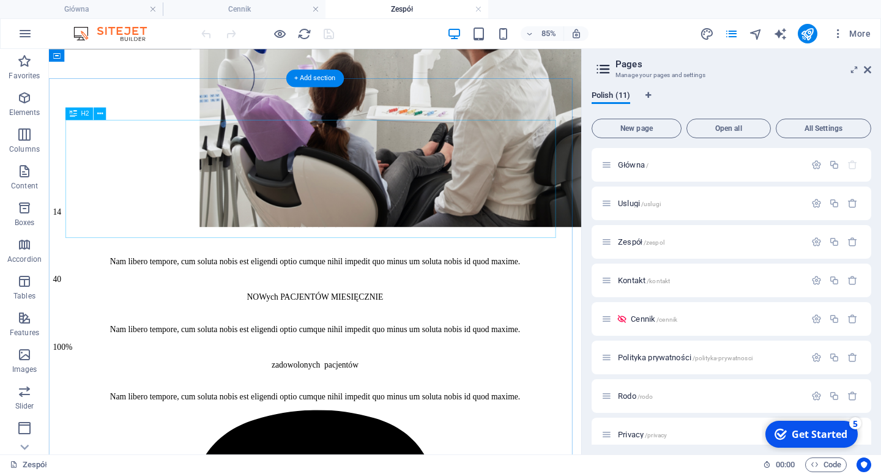
scroll to position [1149, 0]
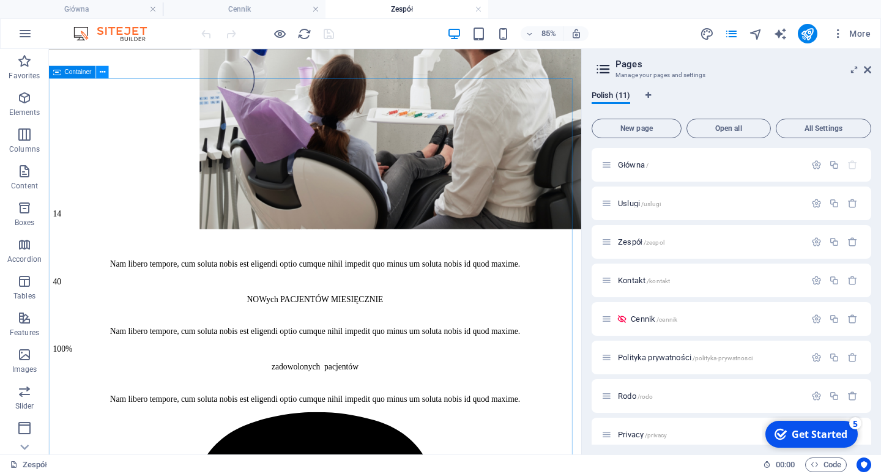
click at [100, 73] on icon at bounding box center [103, 72] width 6 height 11
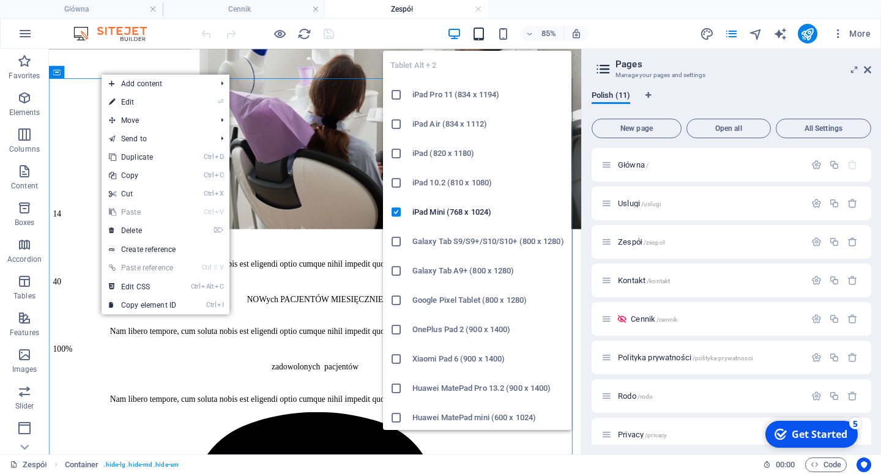
click at [484, 36] on icon "button" at bounding box center [479, 34] width 14 height 14
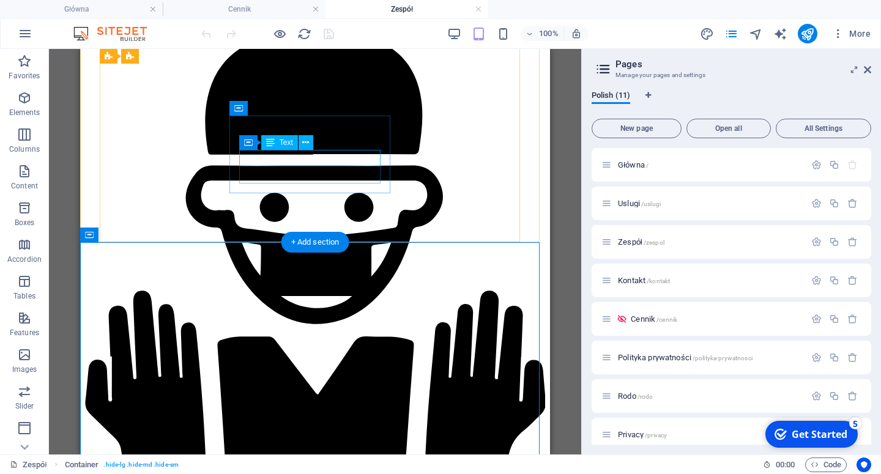
scroll to position [1505, 0]
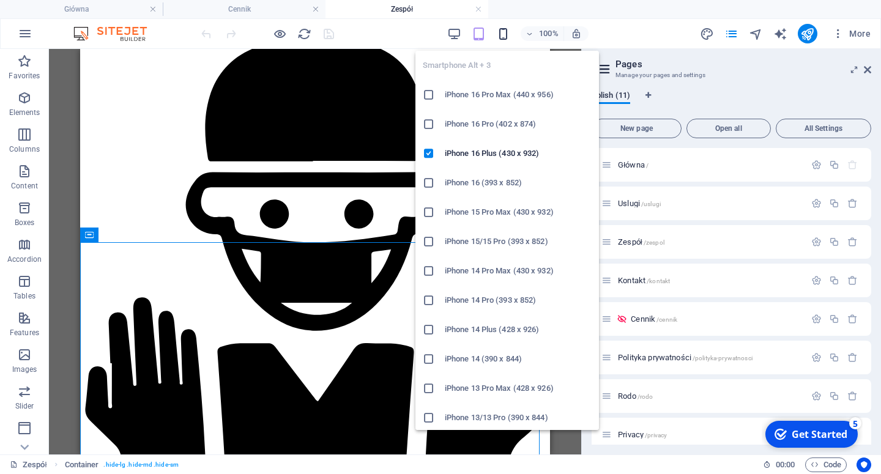
click at [504, 39] on icon "button" at bounding box center [503, 34] width 14 height 14
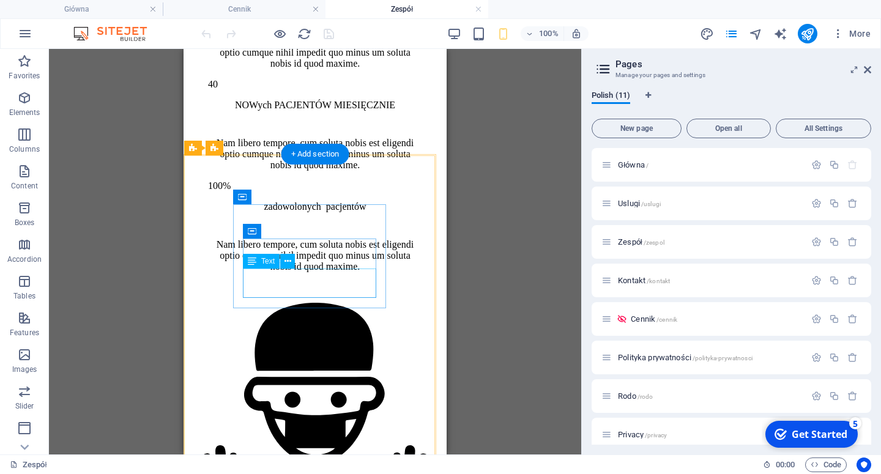
scroll to position [253, 0]
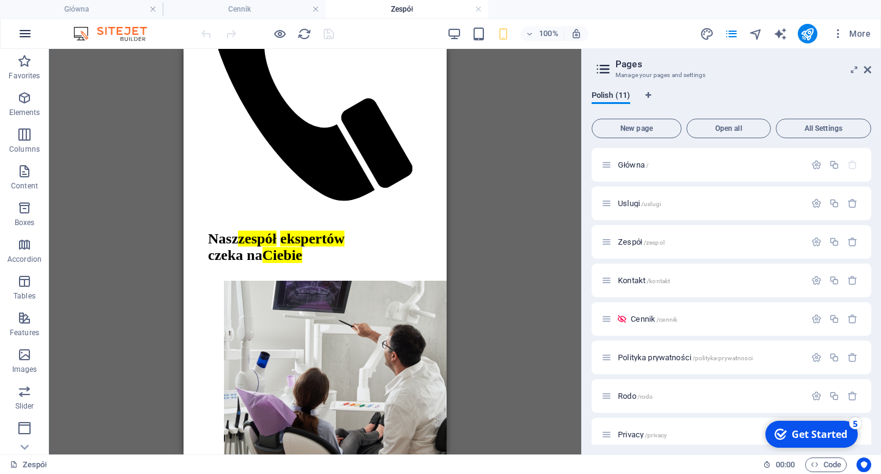
click at [25, 31] on icon "button" at bounding box center [25, 33] width 15 height 15
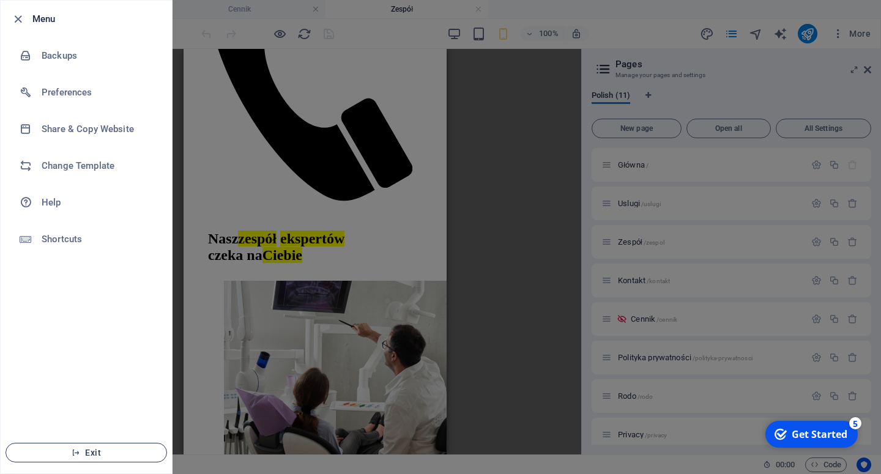
click at [79, 448] on span "Exit" at bounding box center [86, 453] width 141 height 10
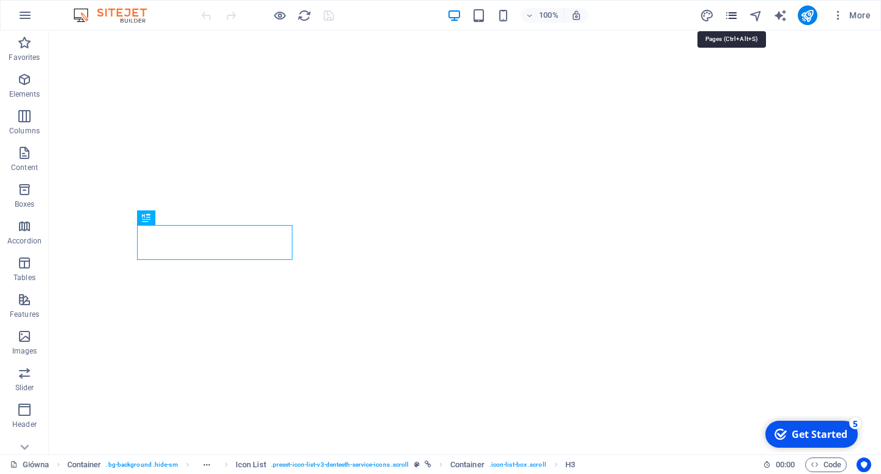
click at [734, 14] on icon "pages" at bounding box center [732, 16] width 14 height 14
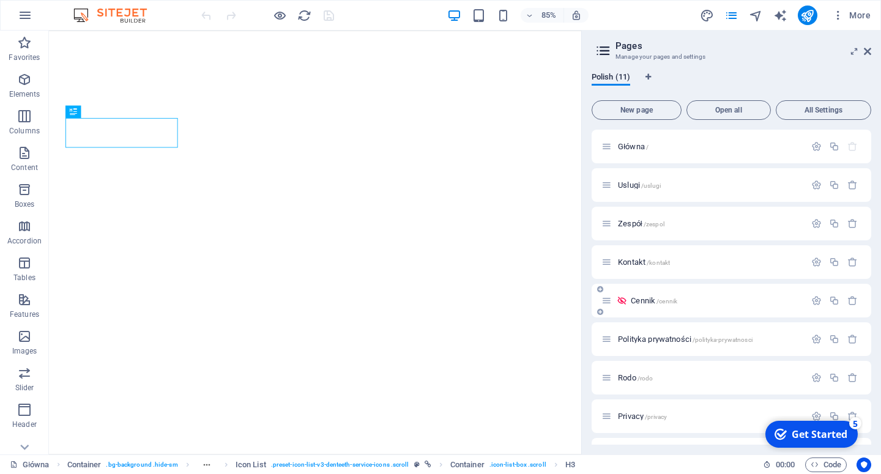
click at [641, 298] on span "Cennik /cennik" at bounding box center [654, 300] width 47 height 9
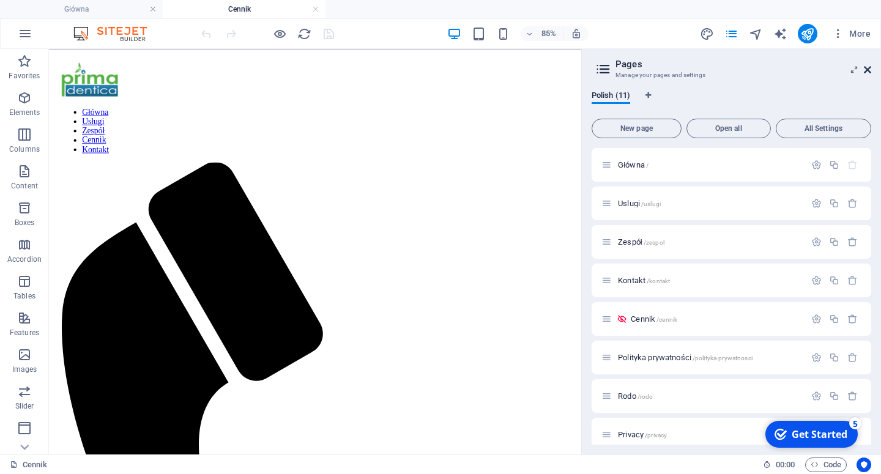
click at [868, 70] on icon at bounding box center [867, 70] width 7 height 10
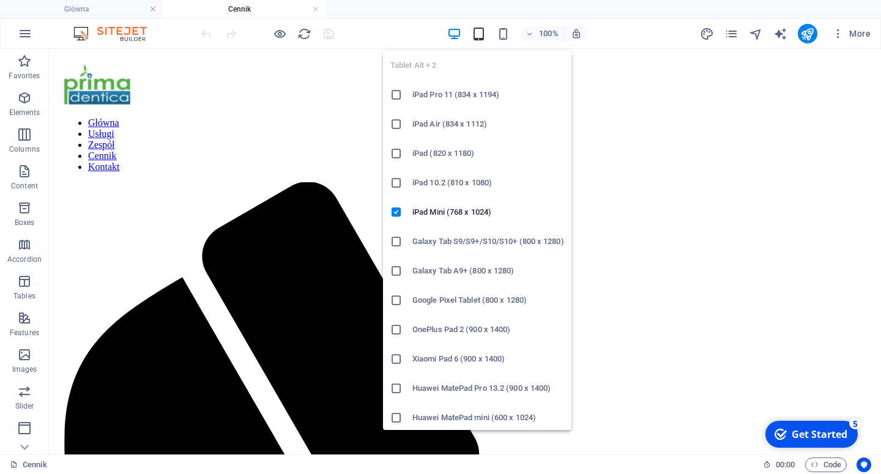
click at [476, 35] on icon "button" at bounding box center [479, 34] width 14 height 14
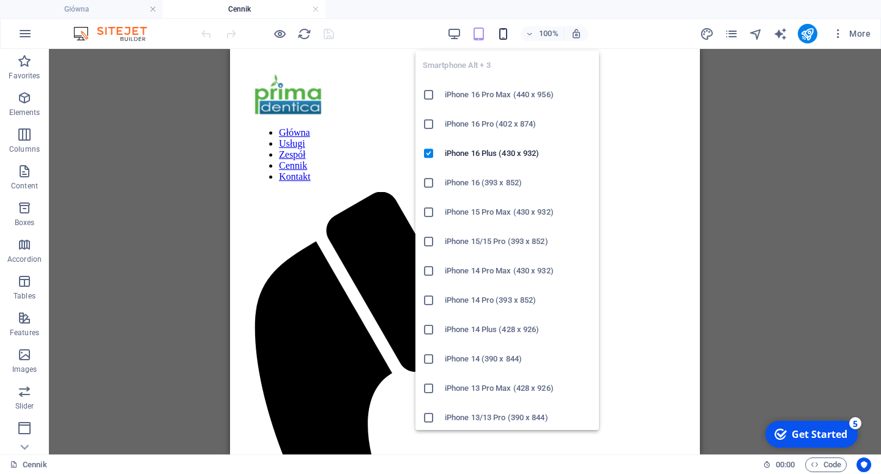
click at [498, 35] on icon "button" at bounding box center [503, 34] width 14 height 14
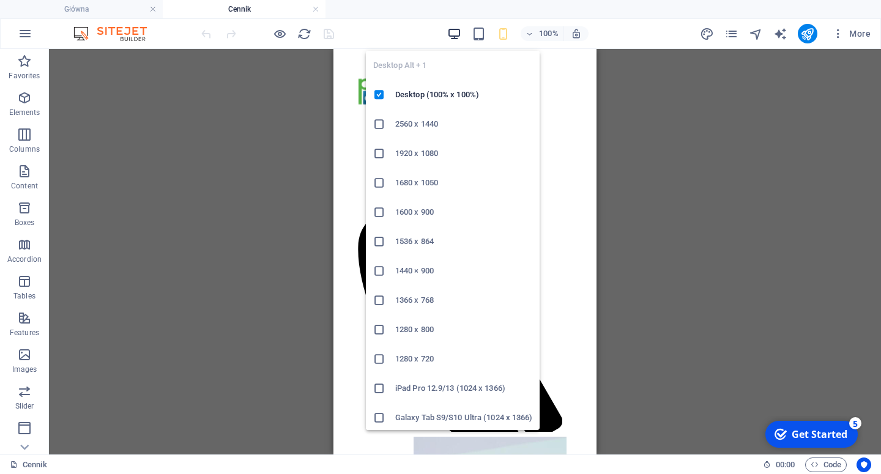
click at [452, 36] on icon "button" at bounding box center [454, 34] width 14 height 14
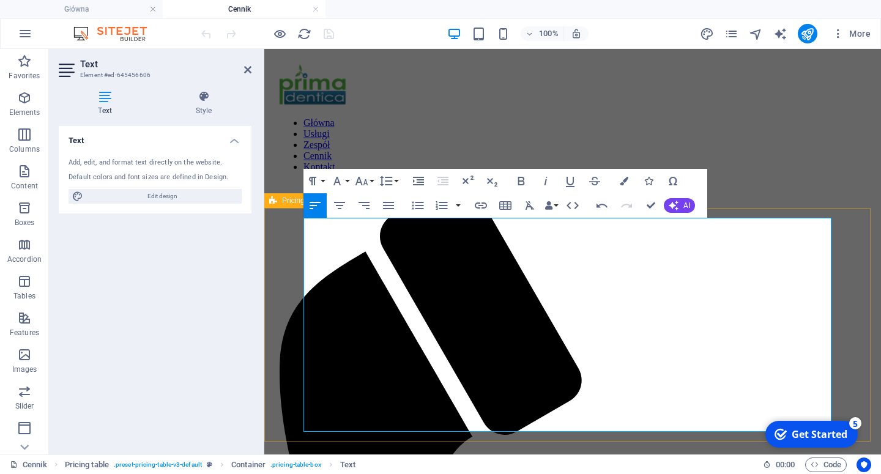
drag, startPoint x: 628, startPoint y: 239, endPoint x: 525, endPoint y: 289, distance: 114.4
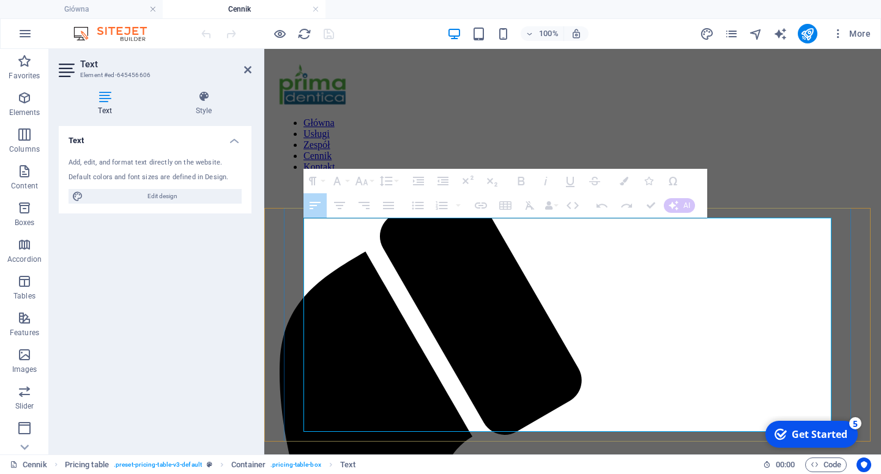
drag, startPoint x: 307, startPoint y: 240, endPoint x: 638, endPoint y: 241, distance: 330.5
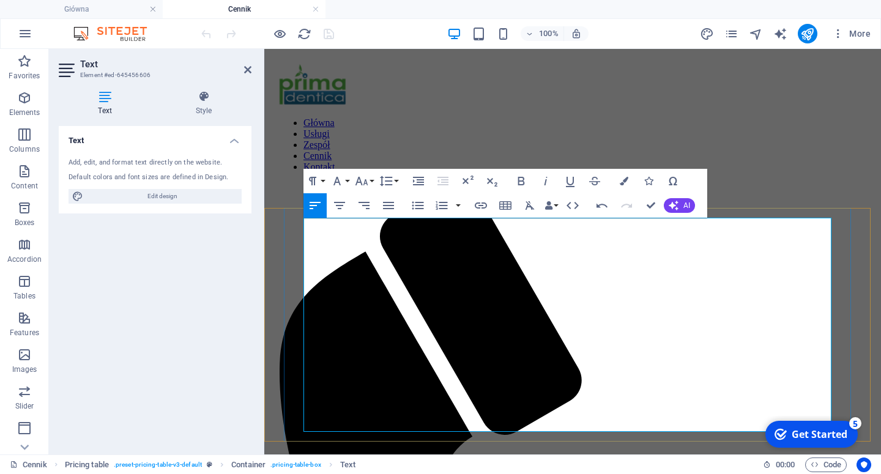
drag, startPoint x: 635, startPoint y: 244, endPoint x: 305, endPoint y: 246, distance: 329.9
drag, startPoint x: 341, startPoint y: 281, endPoint x: 610, endPoint y: 266, distance: 269.1
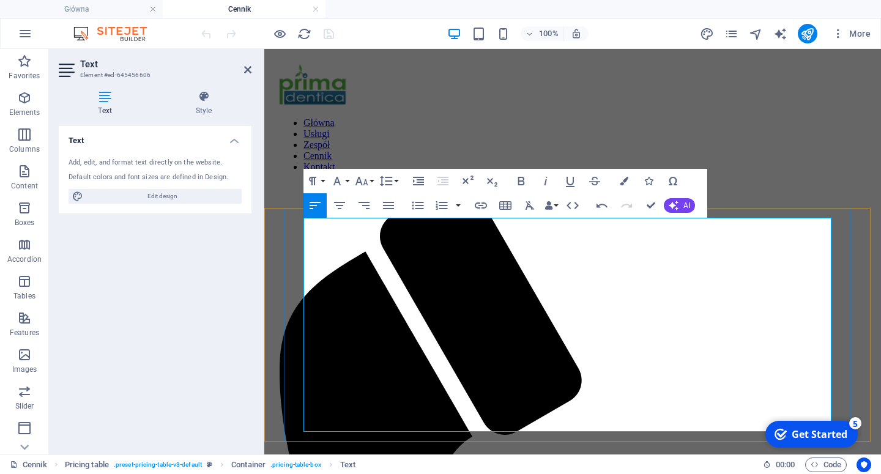
drag, startPoint x: 640, startPoint y: 239, endPoint x: 273, endPoint y: 227, distance: 366.8
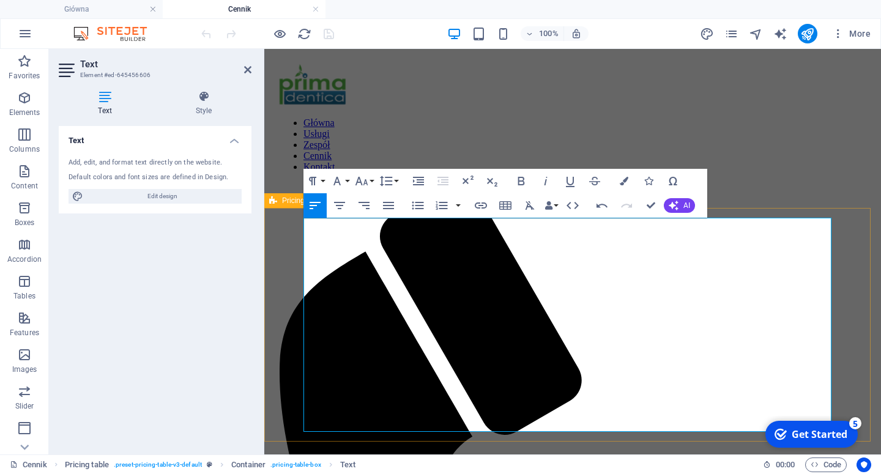
click at [392, 180] on icon "button" at bounding box center [386, 181] width 15 height 15
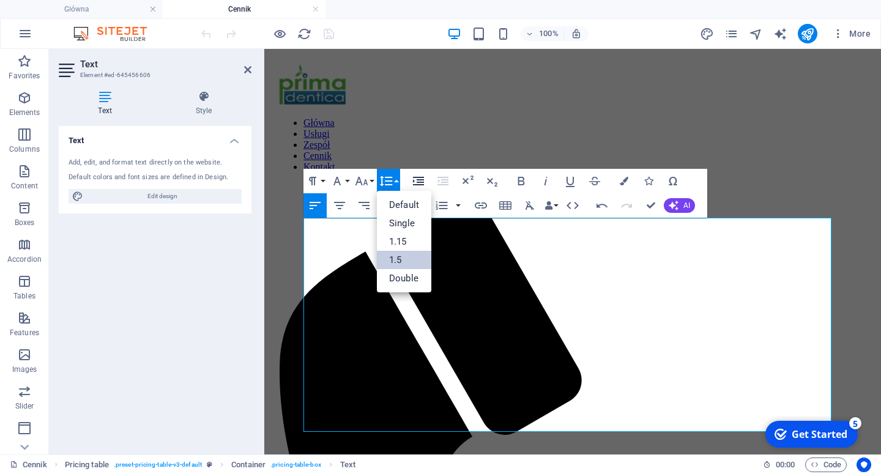
click at [424, 185] on icon "button" at bounding box center [418, 181] width 11 height 9
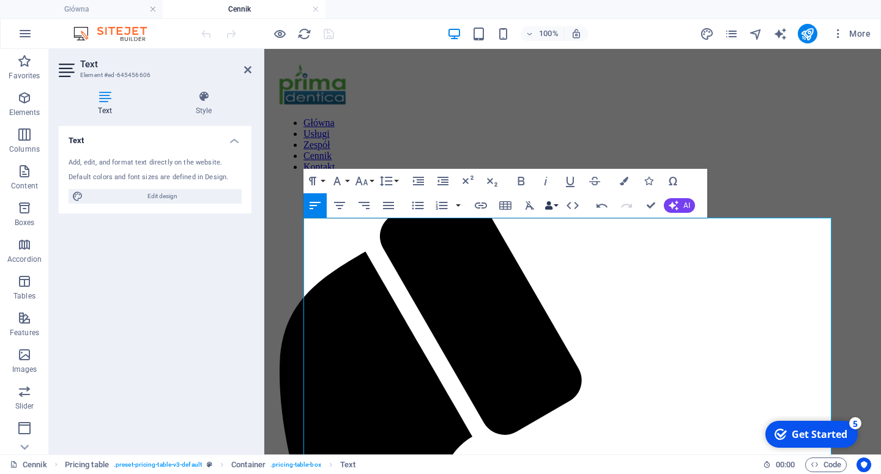
click at [554, 208] on button "Data Bindings" at bounding box center [551, 205] width 17 height 24
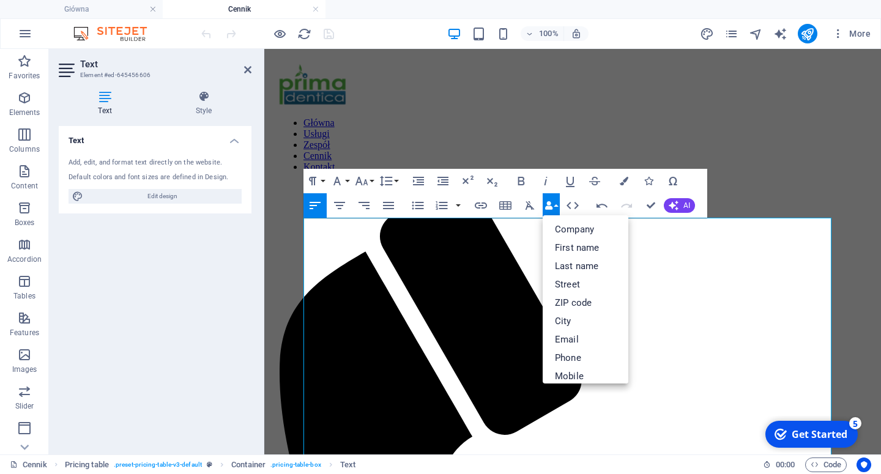
click at [554, 208] on button "Data Bindings" at bounding box center [551, 205] width 17 height 24
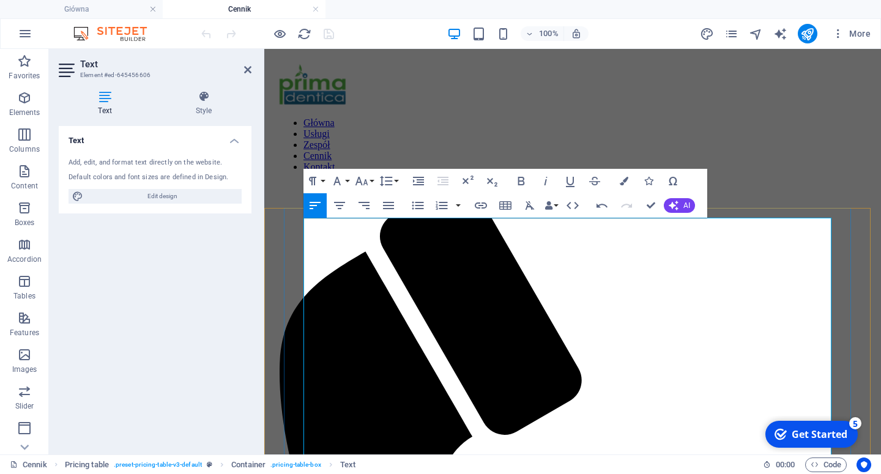
click at [569, 196] on icon "button" at bounding box center [563, 195] width 15 height 15
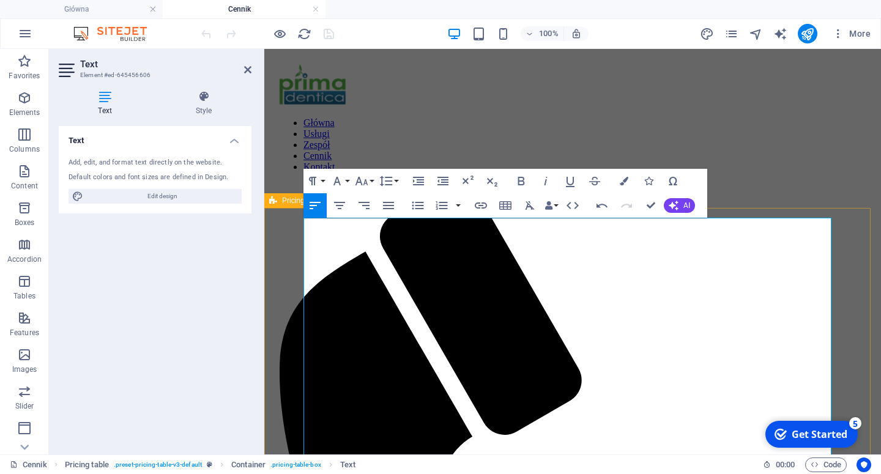
drag, startPoint x: 479, startPoint y: 283, endPoint x: 247, endPoint y: 228, distance: 238.9
drag, startPoint x: 461, startPoint y: 279, endPoint x: 323, endPoint y: 228, distance: 147.6
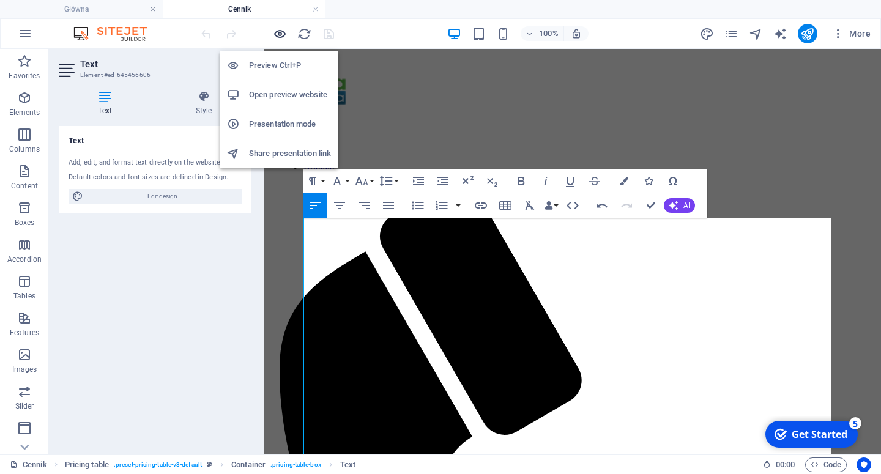
click at [285, 40] on icon "button" at bounding box center [280, 34] width 14 height 14
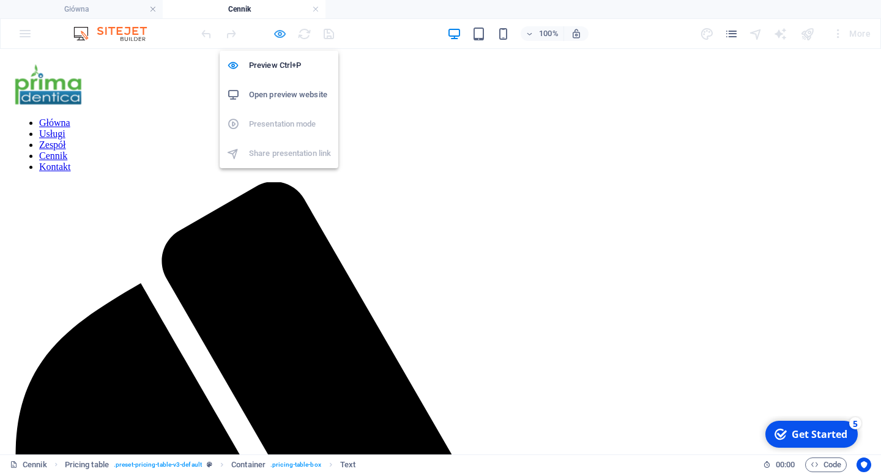
click at [279, 33] on icon "button" at bounding box center [280, 34] width 14 height 14
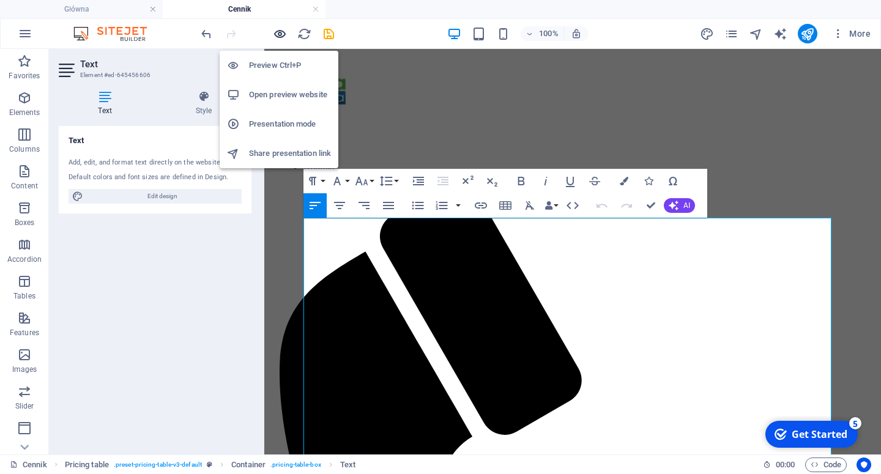
click at [281, 35] on icon "button" at bounding box center [280, 34] width 14 height 14
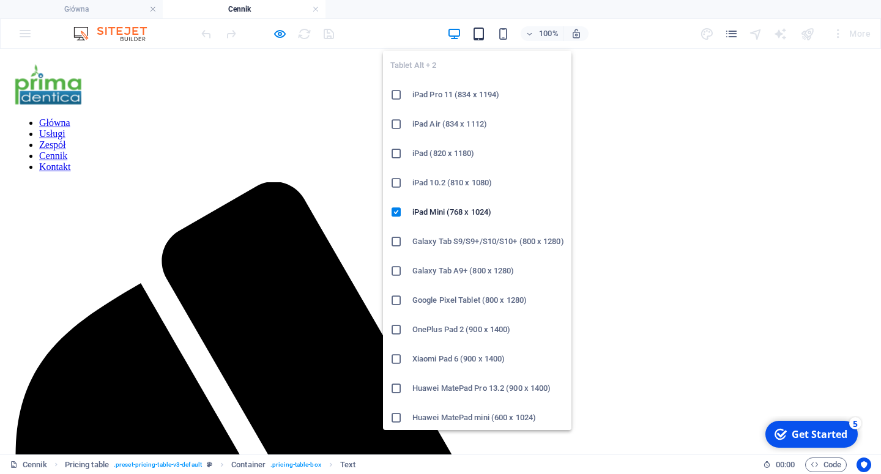
click at [478, 35] on icon "button" at bounding box center [479, 34] width 14 height 14
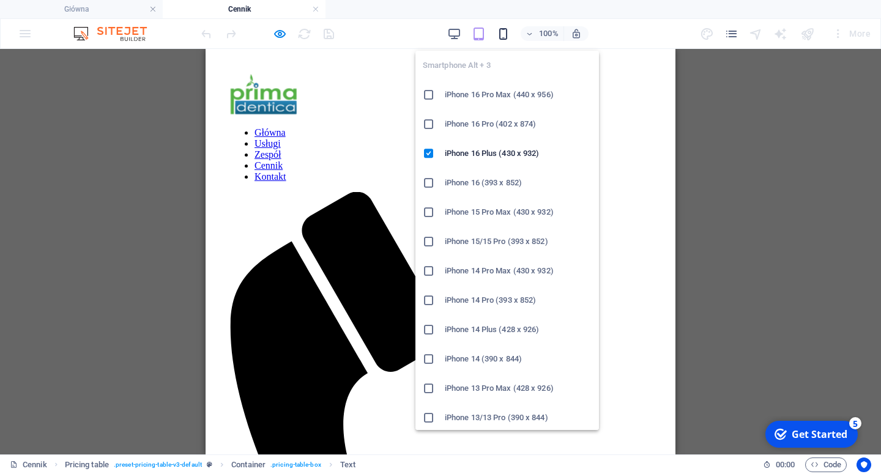
click at [503, 36] on icon "button" at bounding box center [503, 34] width 14 height 14
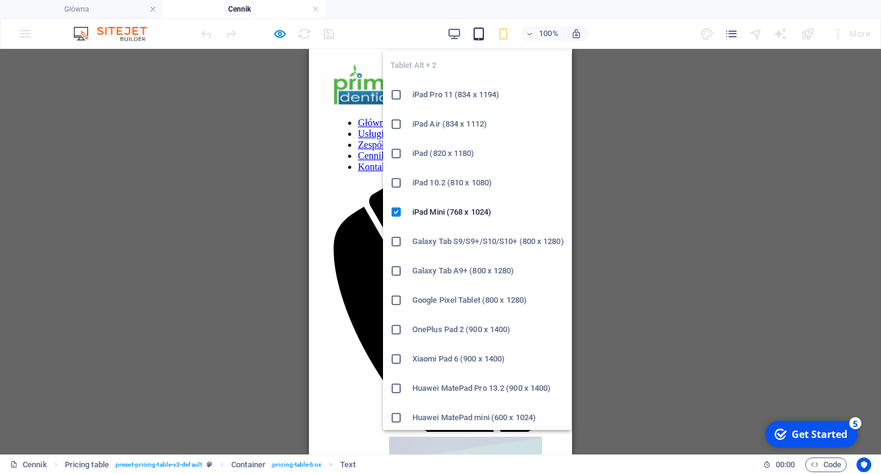
click at [482, 31] on icon "button" at bounding box center [479, 34] width 14 height 14
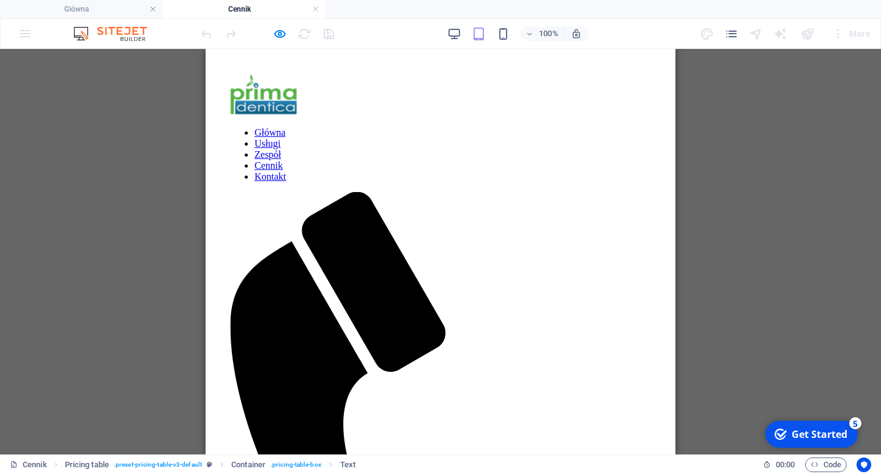
click at [443, 28] on div "100% More" at bounding box center [537, 34] width 677 height 20
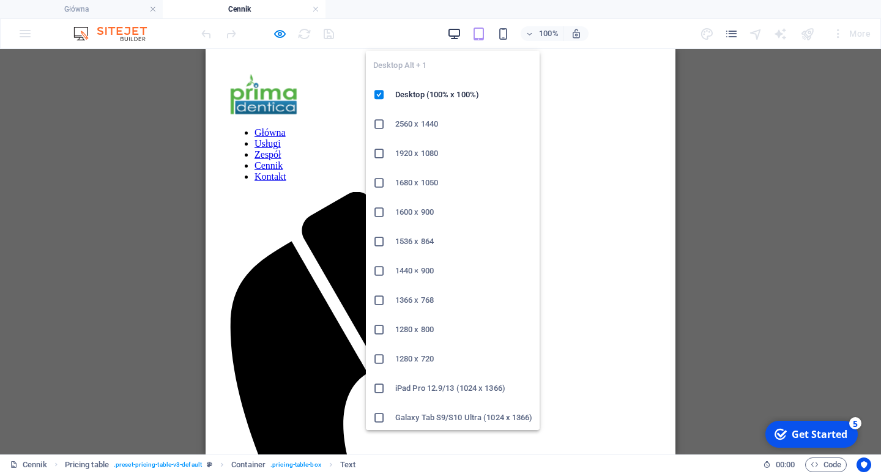
click at [459, 37] on icon "button" at bounding box center [454, 34] width 14 height 14
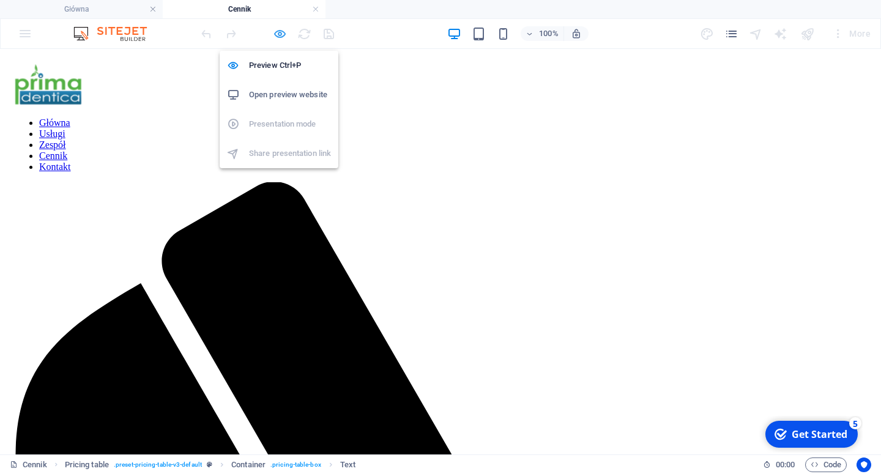
click at [275, 31] on icon "button" at bounding box center [280, 34] width 14 height 14
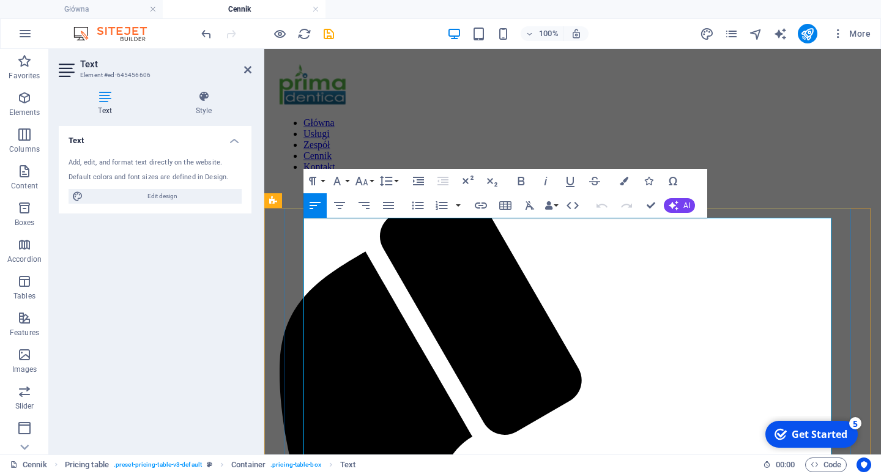
drag, startPoint x: 370, startPoint y: 322, endPoint x: 291, endPoint y: 322, distance: 78.3
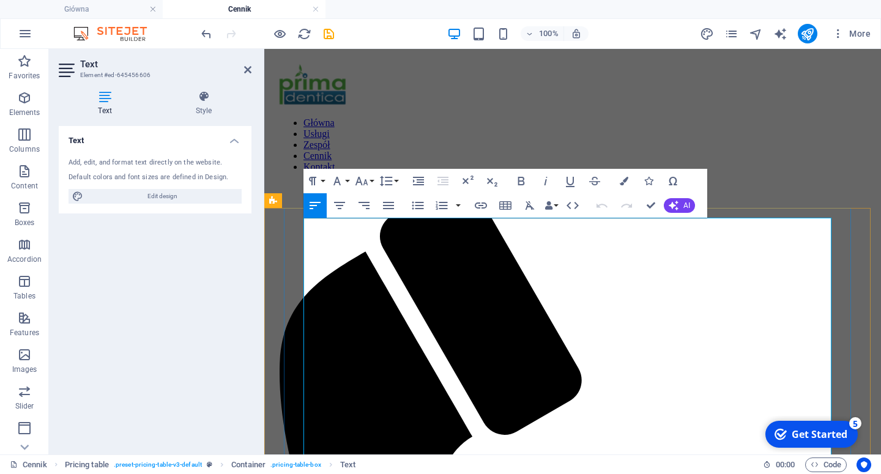
copy span "Konsultacje"
drag, startPoint x: 452, startPoint y: 277, endPoint x: 322, endPoint y: 230, distance: 138.4
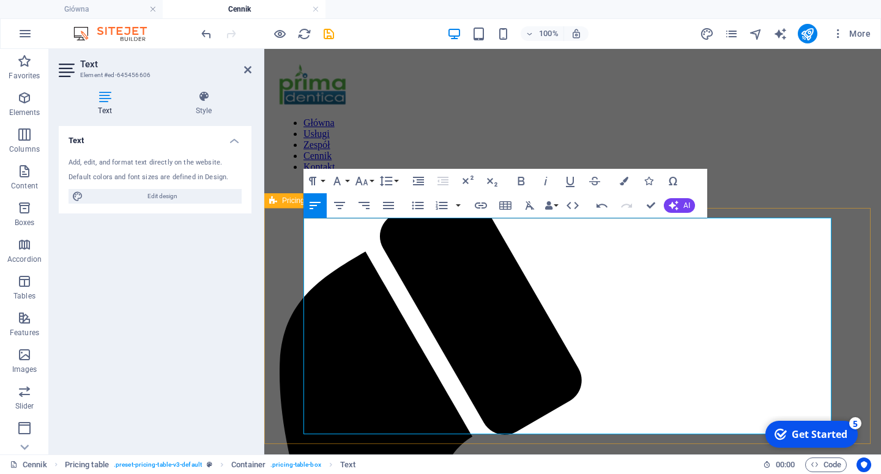
drag, startPoint x: 370, startPoint y: 285, endPoint x: 249, endPoint y: 277, distance: 121.4
drag, startPoint x: 329, startPoint y: 285, endPoint x: 337, endPoint y: 285, distance: 8.6
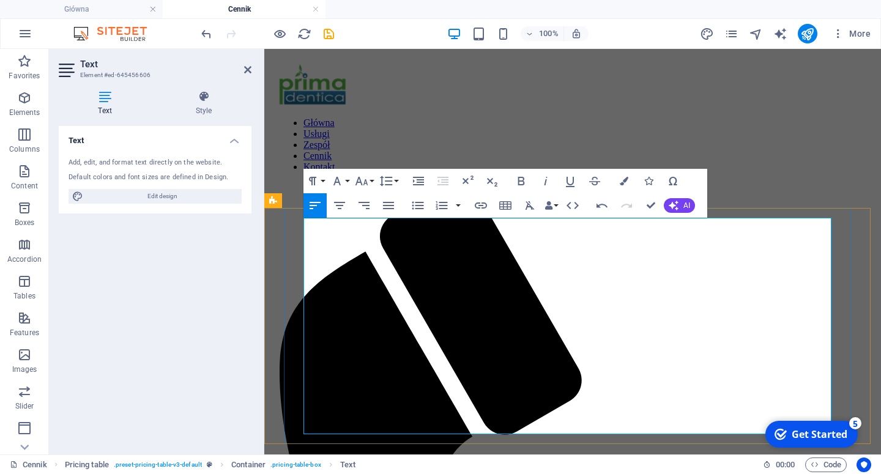
copy span "u"
drag, startPoint x: 332, startPoint y: 246, endPoint x: 345, endPoint y: 248, distance: 12.4
drag, startPoint x: 327, startPoint y: 285, endPoint x: 346, endPoint y: 285, distance: 18.4
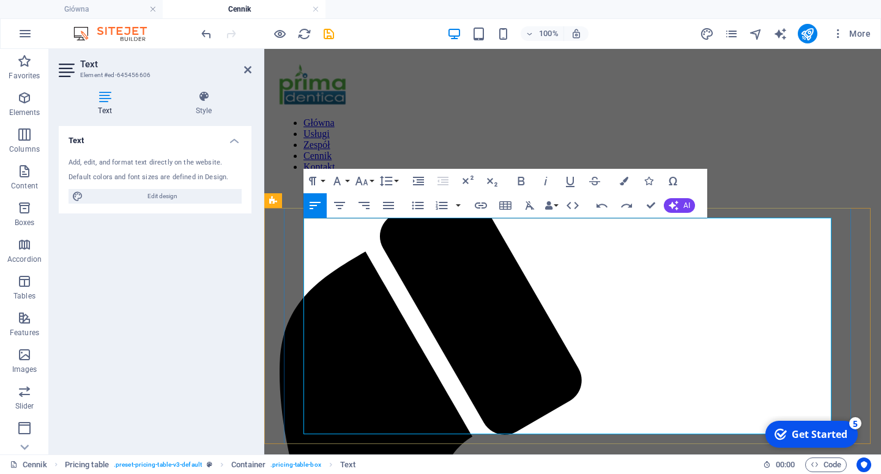
copy span "ult"
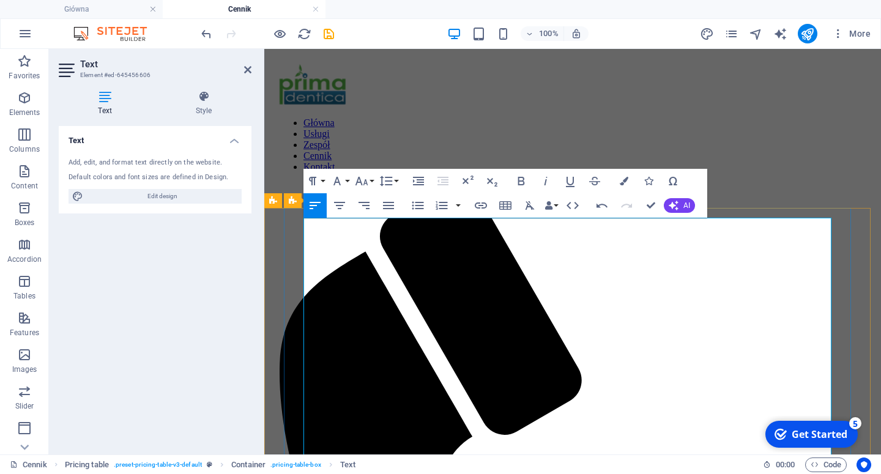
drag, startPoint x: 454, startPoint y: 283, endPoint x: 262, endPoint y: 283, distance: 192.2
click at [624, 184] on icon "button" at bounding box center [624, 181] width 9 height 9
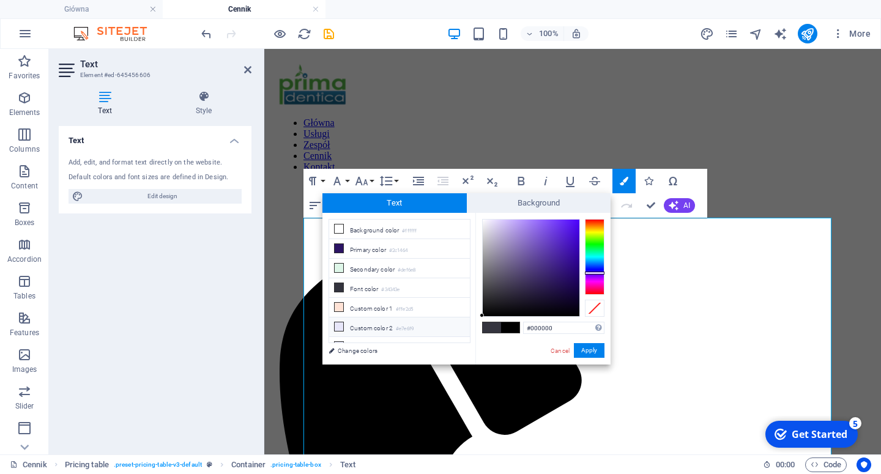
drag, startPoint x: 498, startPoint y: 295, endPoint x: 450, endPoint y: 328, distance: 58.1
click at [450, 327] on div "less Background color #ffffff Primary color #2c1464 Secondary color #def6e8 Fon…" at bounding box center [467, 289] width 288 height 152
type input "#000000"
drag, startPoint x: 453, startPoint y: 321, endPoint x: 438, endPoint y: 332, distance: 18.4
click at [438, 332] on div "less Background color #ffffff Primary color #2c1464 Secondary color #def6e8 Fon…" at bounding box center [467, 289] width 288 height 152
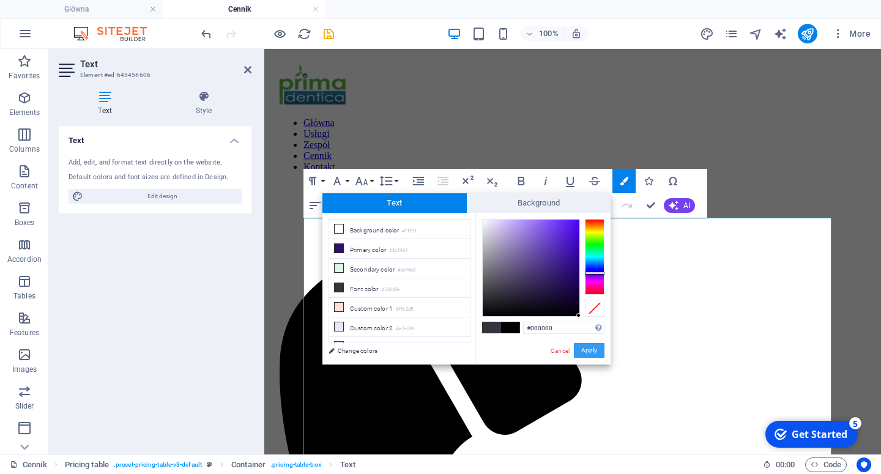
click at [589, 354] on button "Apply" at bounding box center [589, 350] width 31 height 15
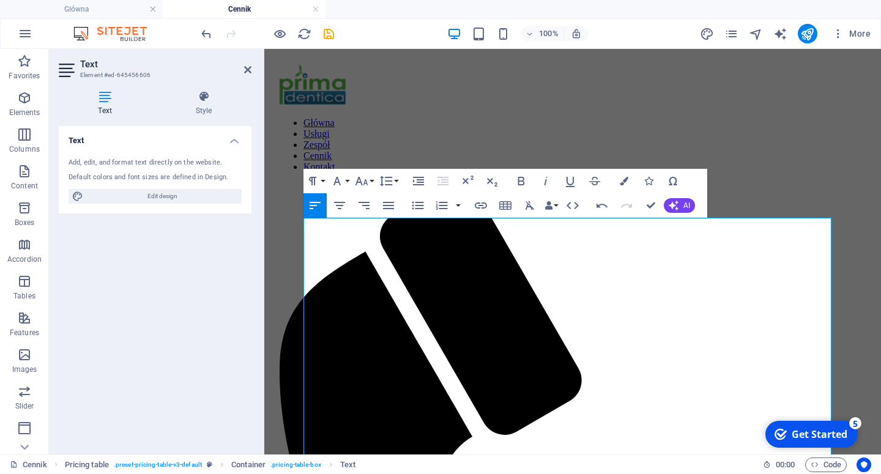
click at [525, 296] on div "Drag here to replace the existing content. Press “Ctrl” if you want to create a…" at bounding box center [572, 252] width 617 height 406
drag, startPoint x: 428, startPoint y: 242, endPoint x: 433, endPoint y: 246, distance: 6.6
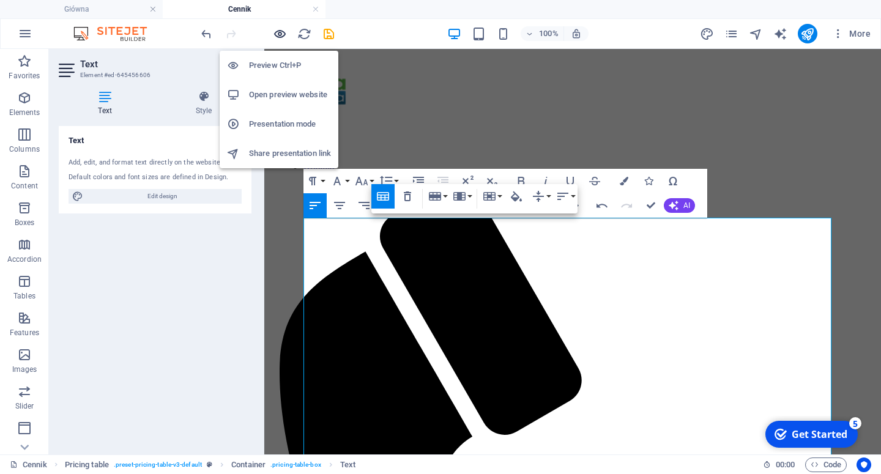
click at [280, 34] on icon "button" at bounding box center [280, 34] width 14 height 14
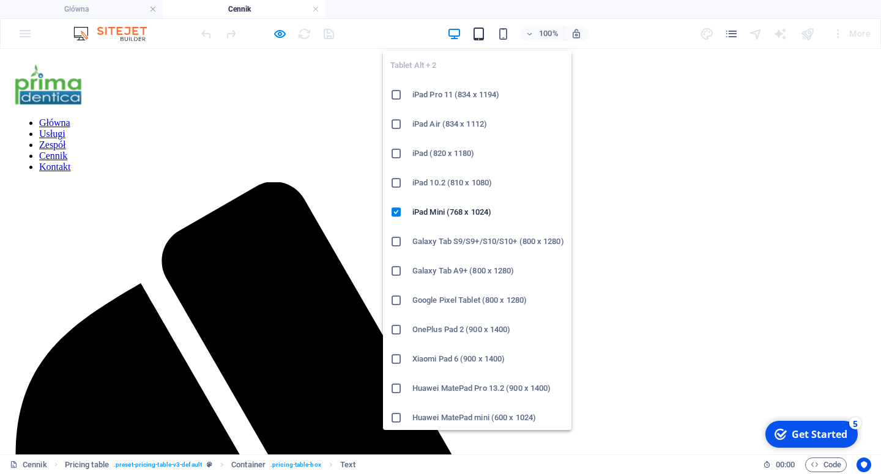
click at [482, 35] on icon "button" at bounding box center [479, 34] width 14 height 14
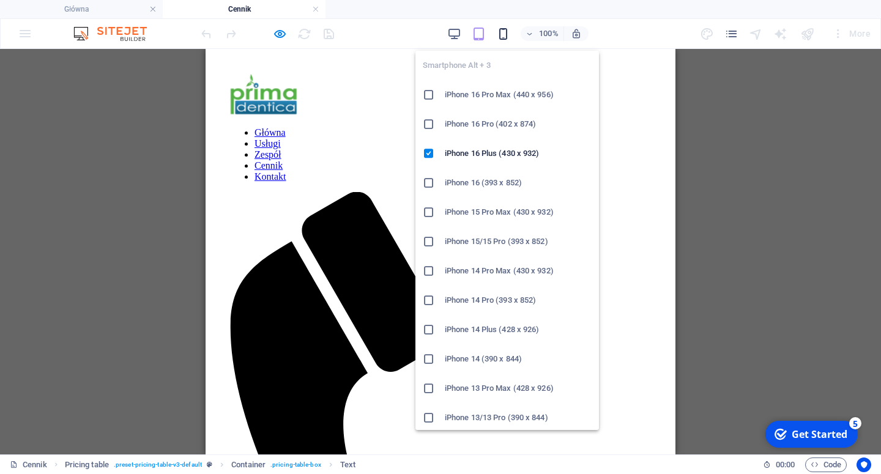
click at [506, 37] on icon "button" at bounding box center [503, 34] width 14 height 14
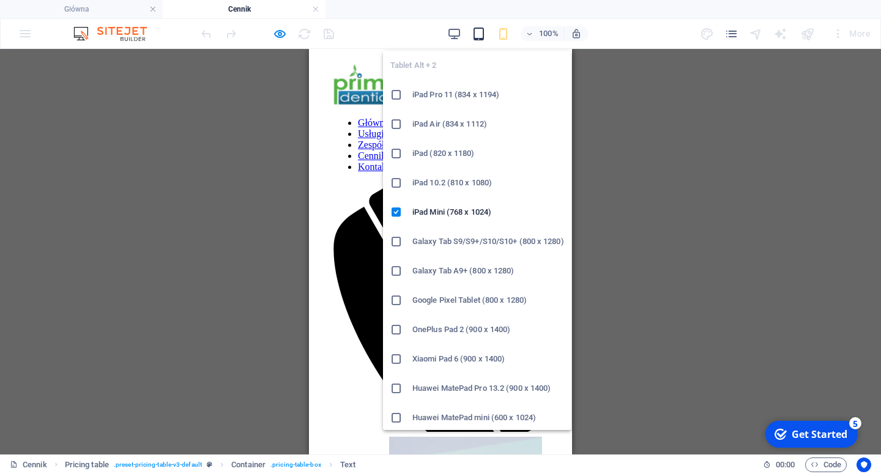
click at [477, 36] on icon "button" at bounding box center [479, 34] width 14 height 14
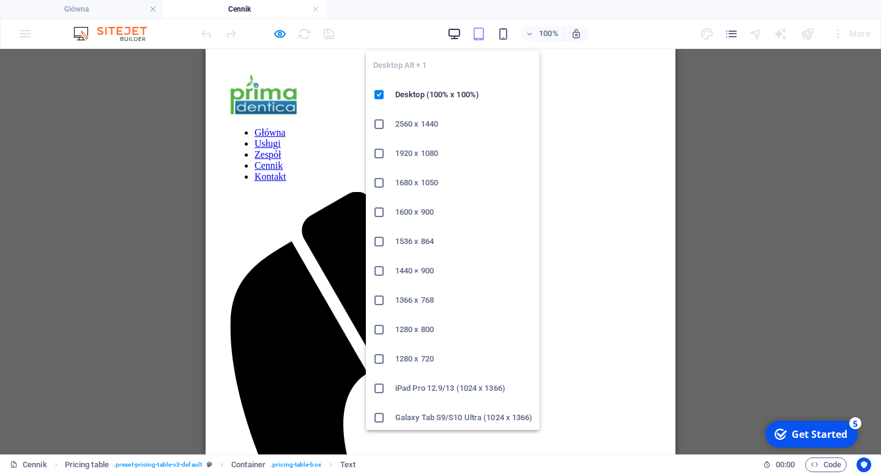
click at [451, 32] on icon "button" at bounding box center [454, 34] width 14 height 14
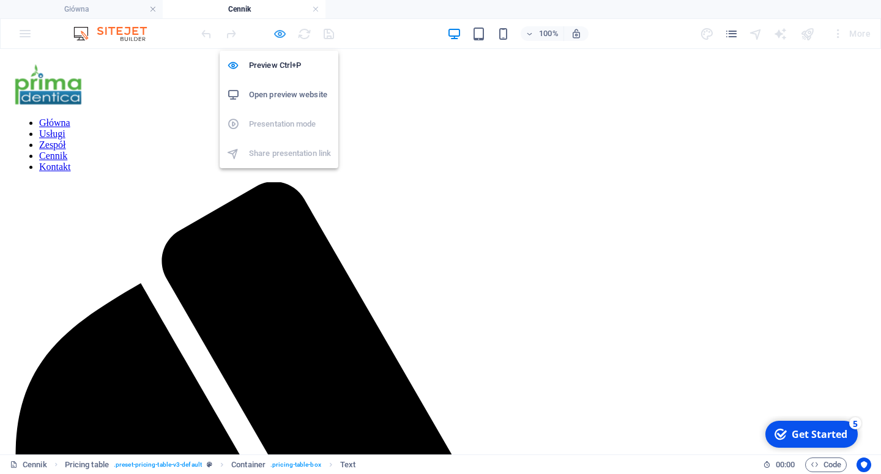
click at [282, 35] on icon "button" at bounding box center [280, 34] width 14 height 14
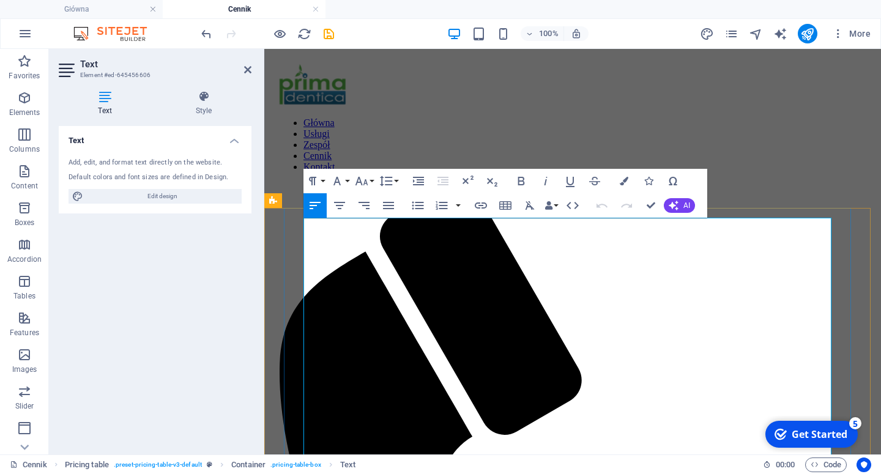
drag, startPoint x: 413, startPoint y: 286, endPoint x: 302, endPoint y: 283, distance: 110.8
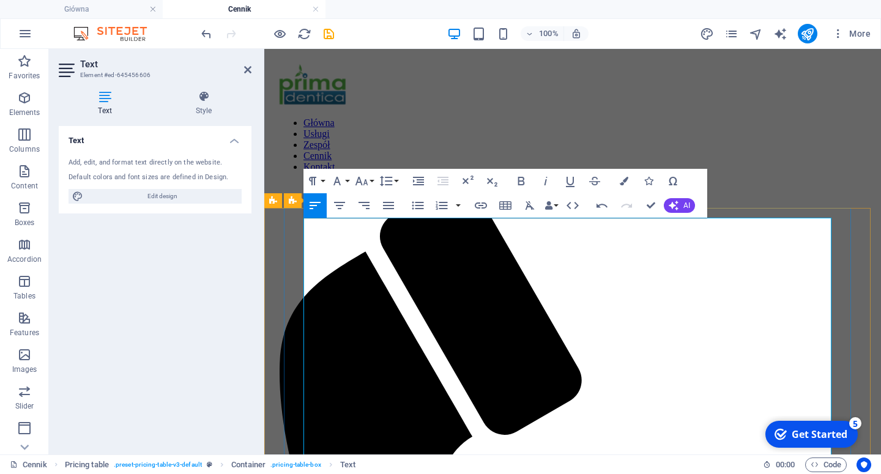
click at [367, 185] on icon "button" at bounding box center [361, 181] width 15 height 15
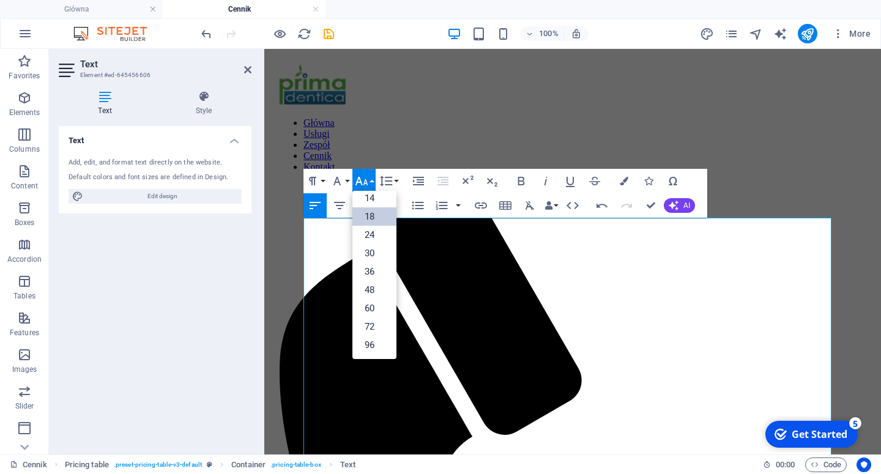
scroll to position [99, 0]
click at [374, 203] on link "14" at bounding box center [375, 198] width 44 height 18
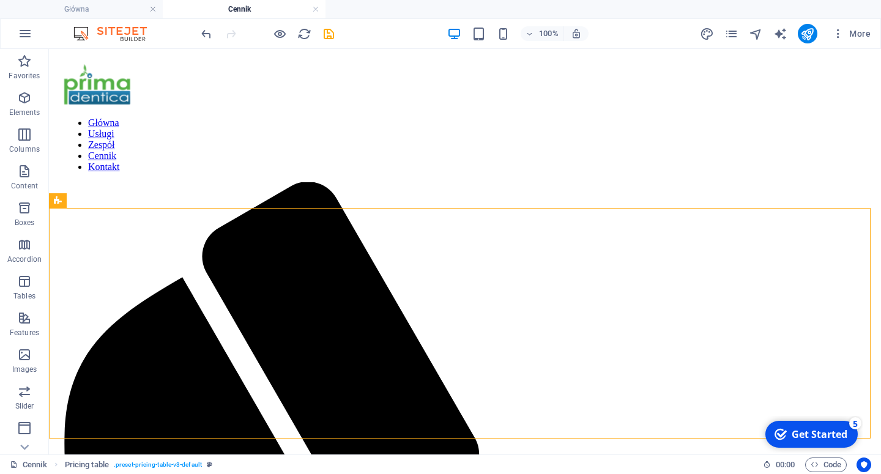
click at [272, 32] on div at bounding box center [267, 34] width 137 height 20
click at [282, 37] on icon "button" at bounding box center [280, 34] width 14 height 14
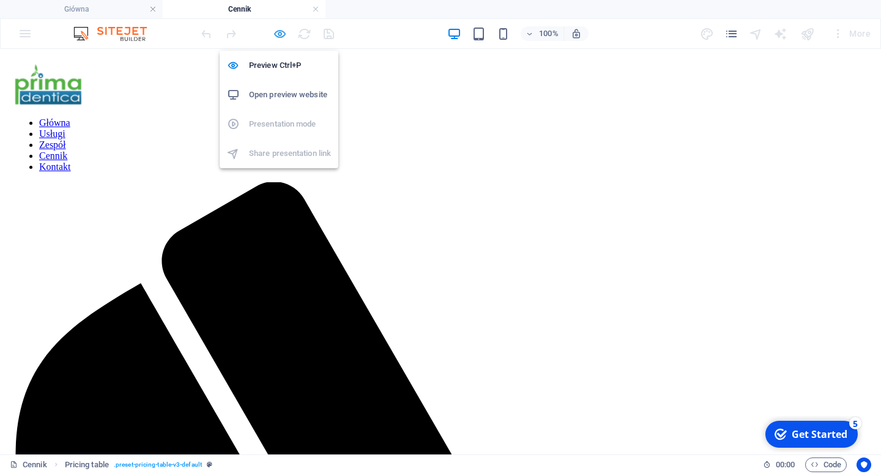
click at [278, 35] on icon "button" at bounding box center [280, 34] width 14 height 14
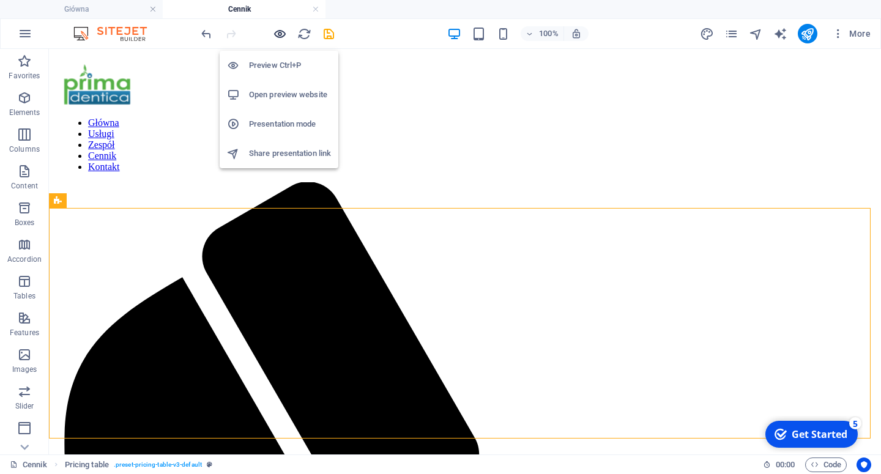
click at [278, 35] on icon "button" at bounding box center [280, 34] width 14 height 14
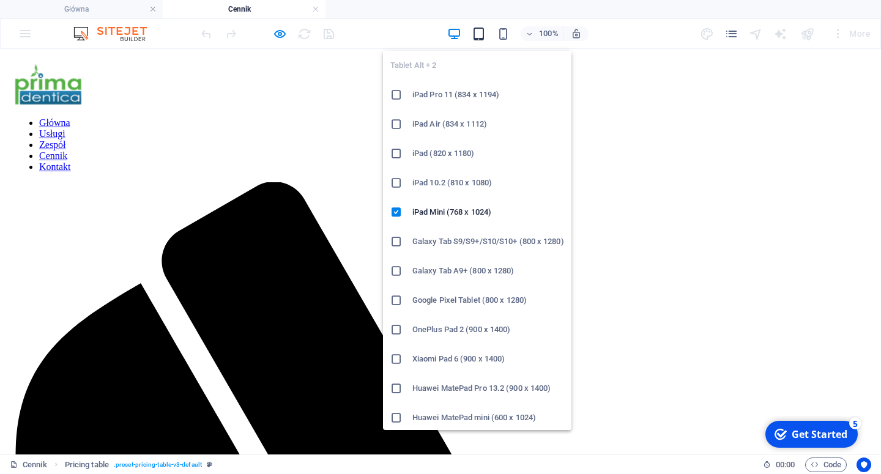
click at [475, 37] on icon "button" at bounding box center [479, 34] width 14 height 14
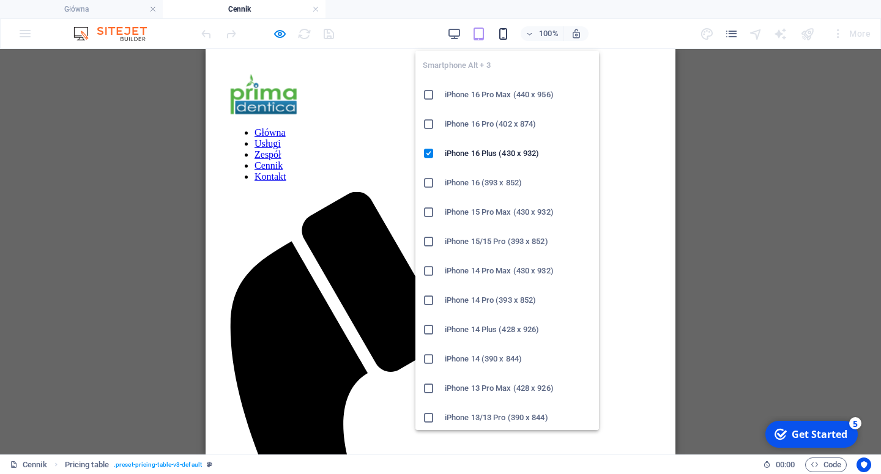
click at [506, 35] on icon "button" at bounding box center [503, 34] width 14 height 14
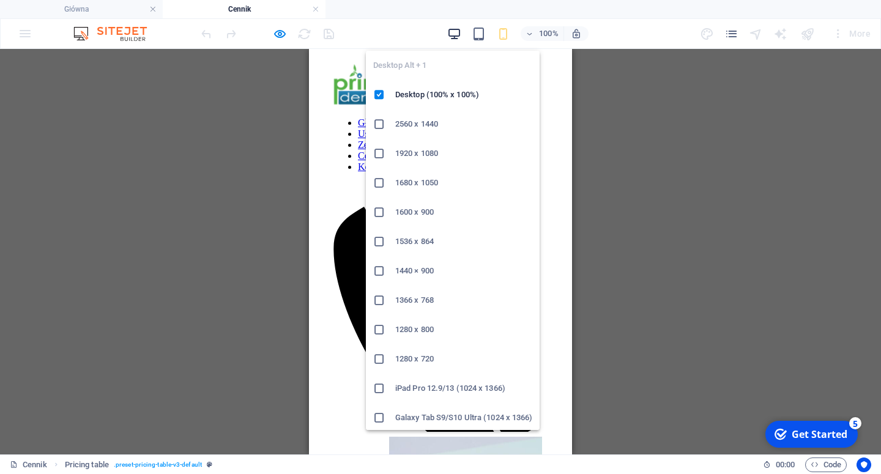
click at [455, 30] on icon "button" at bounding box center [454, 34] width 14 height 14
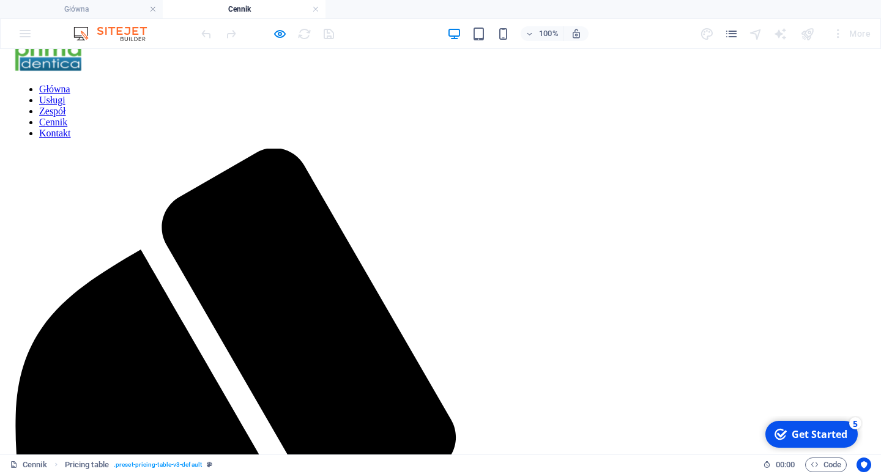
scroll to position [0, 0]
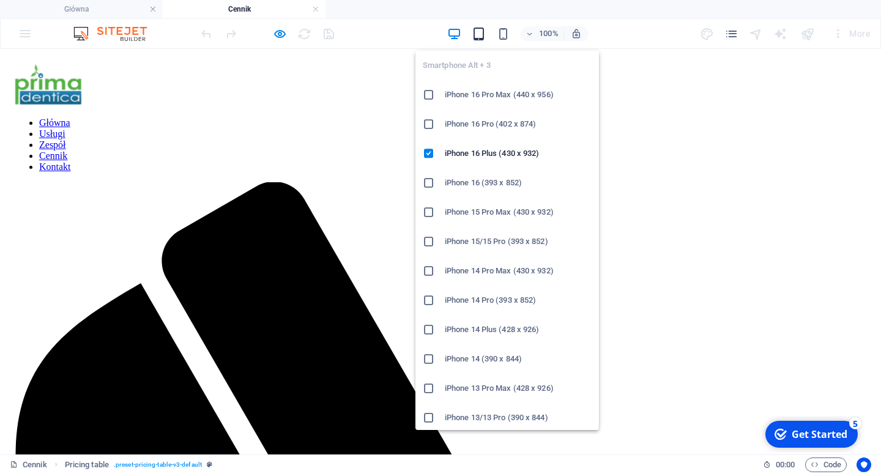
click at [484, 30] on icon "button" at bounding box center [479, 34] width 14 height 14
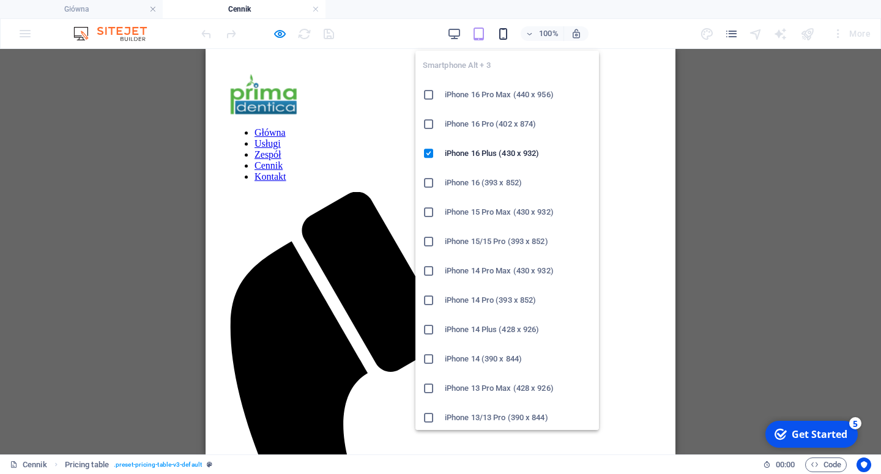
click at [501, 32] on icon "button" at bounding box center [503, 34] width 14 height 14
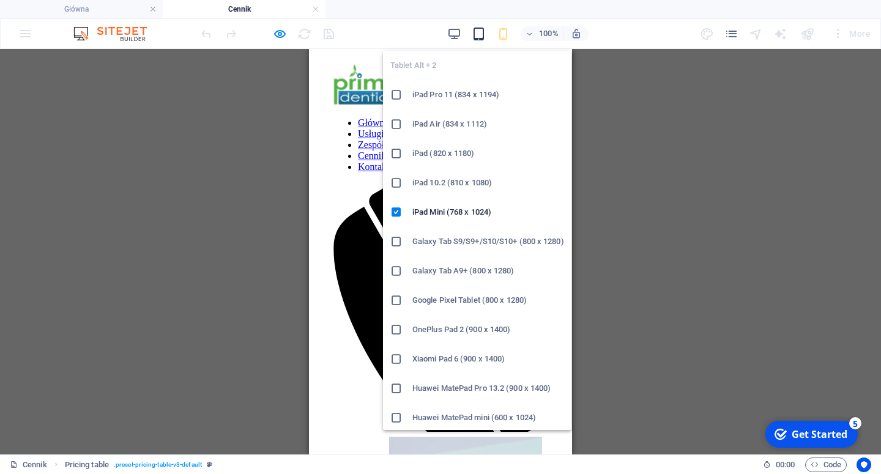
click at [485, 32] on icon "button" at bounding box center [479, 34] width 14 height 14
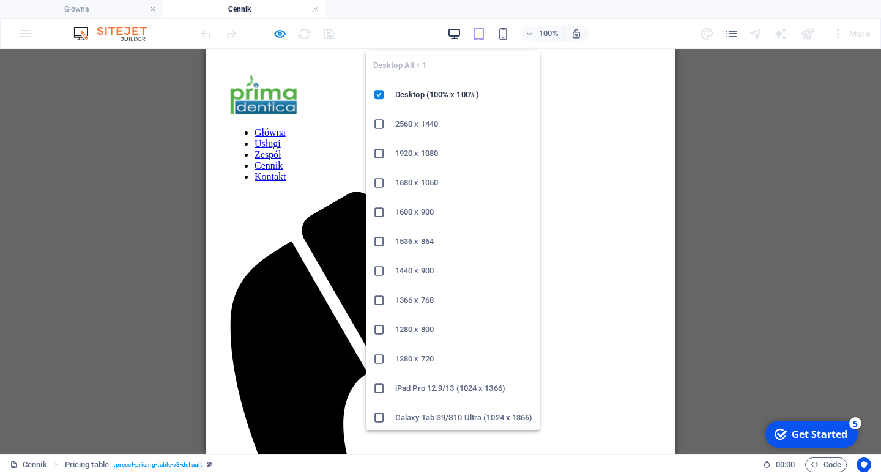
click at [452, 32] on icon "button" at bounding box center [454, 34] width 14 height 14
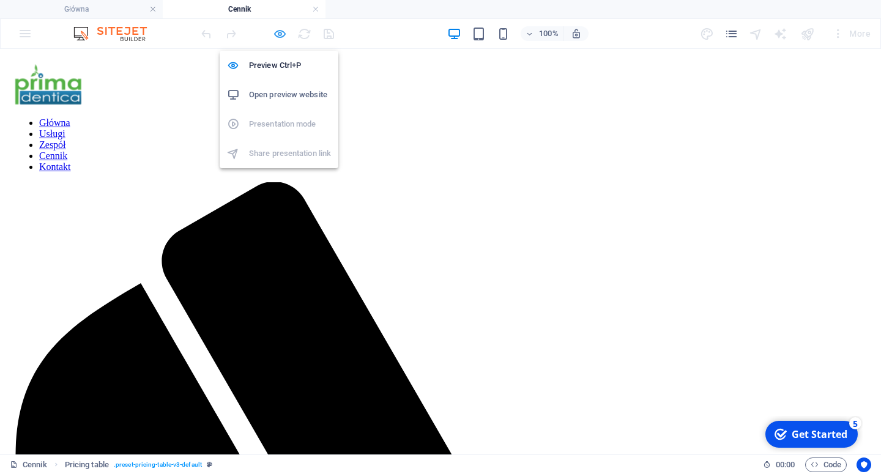
click at [279, 36] on icon "button" at bounding box center [280, 34] width 14 height 14
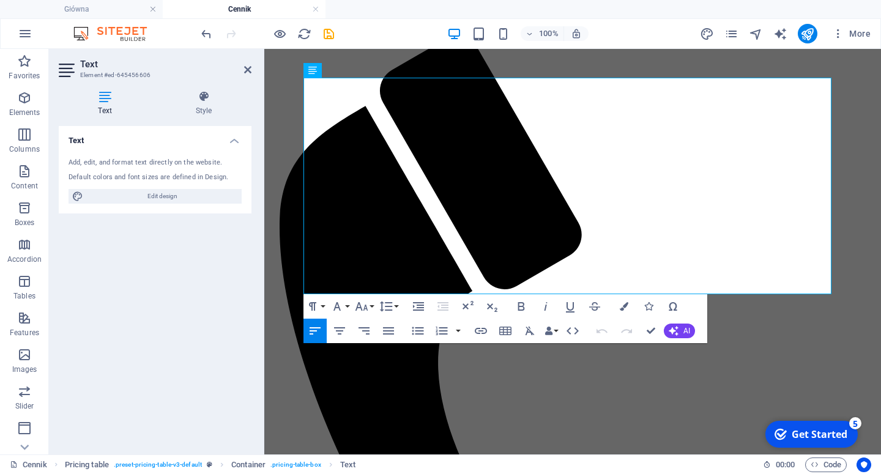
scroll to position [140, 0]
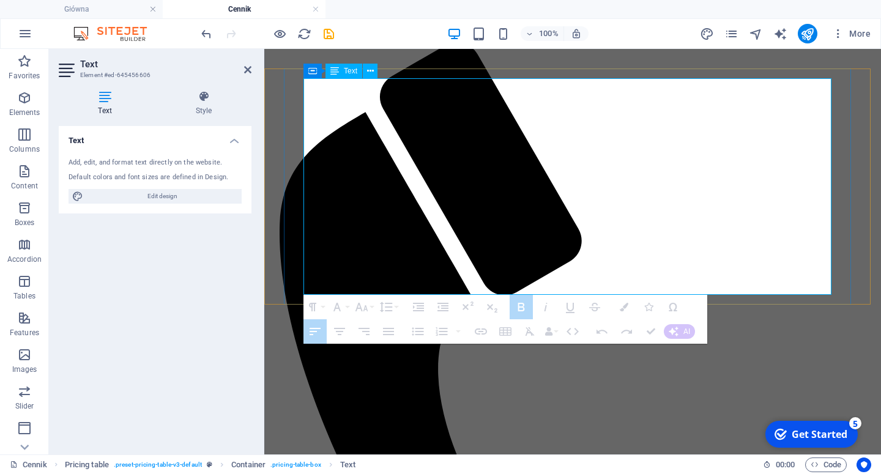
drag, startPoint x: 690, startPoint y: 283, endPoint x: 637, endPoint y: 170, distance: 124.8
drag, startPoint x: 667, startPoint y: 172, endPoint x: 676, endPoint y: 203, distance: 32.5
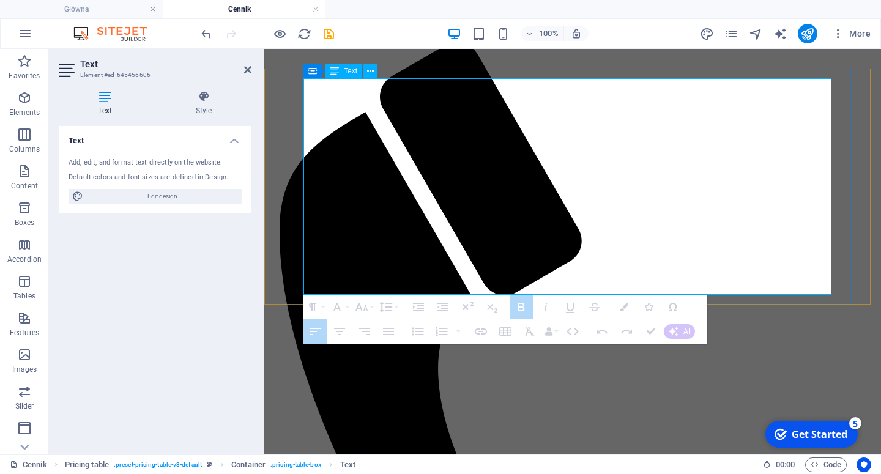
drag, startPoint x: 691, startPoint y: 174, endPoint x: 618, endPoint y: 175, distance: 73.4
drag, startPoint x: 688, startPoint y: 175, endPoint x: 641, endPoint y: 176, distance: 47.1
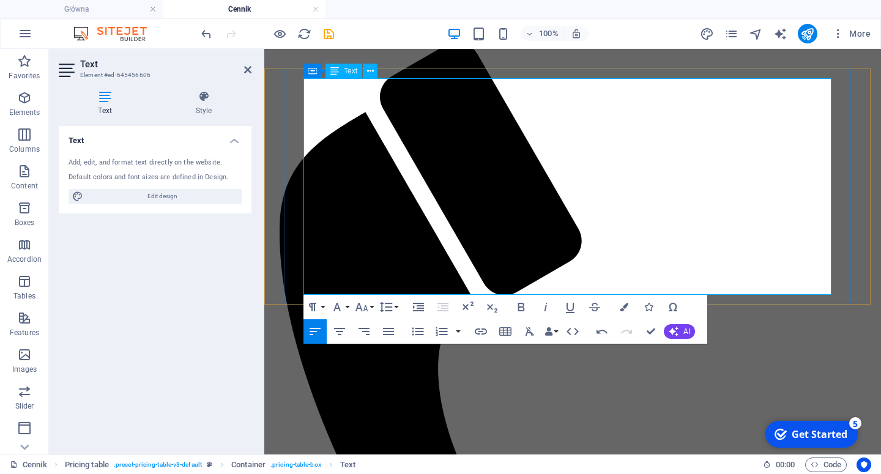
drag, startPoint x: 685, startPoint y: 172, endPoint x: 651, endPoint y: 173, distance: 34.3
click at [624, 308] on icon "button" at bounding box center [624, 307] width 9 height 9
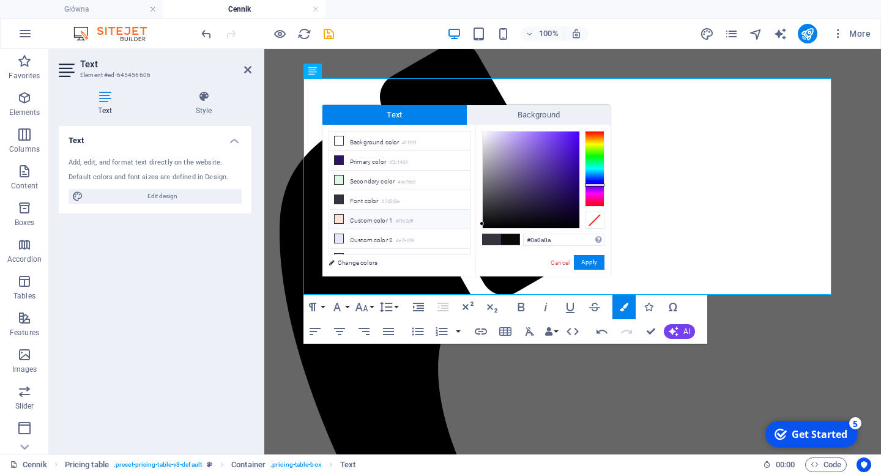
drag, startPoint x: 556, startPoint y: 186, endPoint x: 454, endPoint y: 224, distance: 109.6
click at [454, 224] on div "less Background color #ffffff Primary color #2c1464 Secondary color #def6e8 Fon…" at bounding box center [467, 201] width 288 height 152
drag, startPoint x: 505, startPoint y: 220, endPoint x: 471, endPoint y: 233, distance: 36.0
click at [471, 233] on div "less Background color #ffffff Primary color #2c1464 Secondary color #def6e8 Fon…" at bounding box center [467, 201] width 288 height 152
click at [589, 267] on button "Apply" at bounding box center [589, 262] width 31 height 15
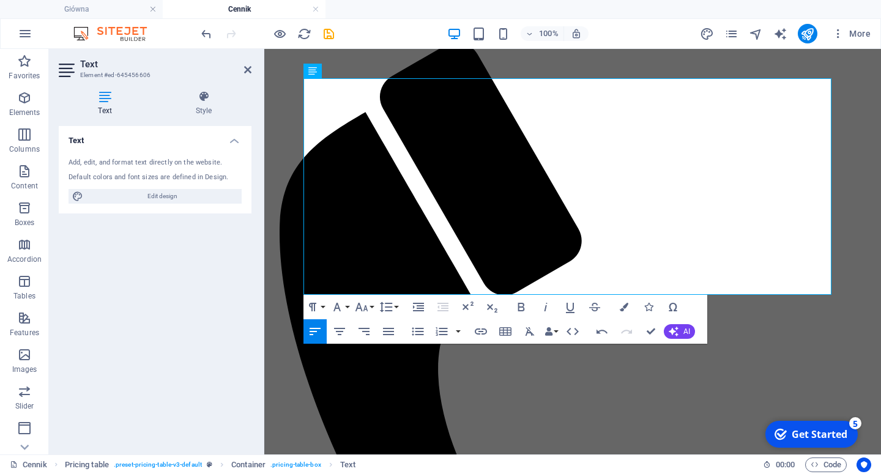
click at [689, 199] on div "Drag here to replace the existing content. Press “Ctrl” if you want to create a…" at bounding box center [572, 252] width 617 height 406
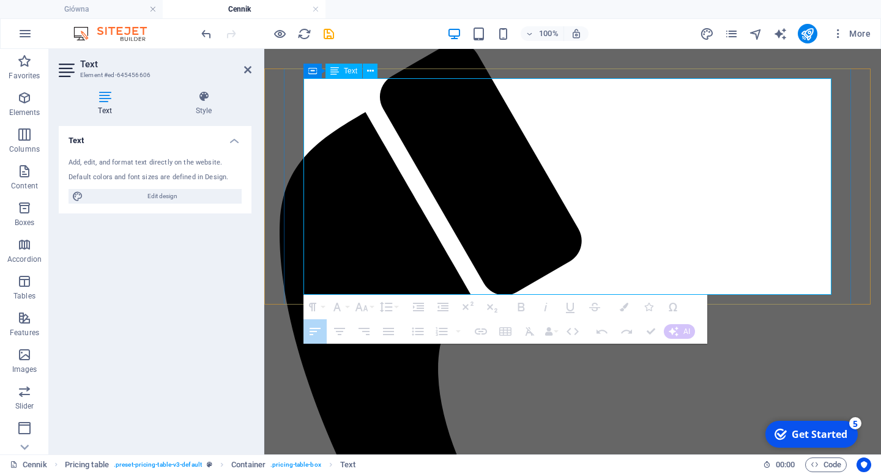
drag, startPoint x: 681, startPoint y: 228, endPoint x: 655, endPoint y: 228, distance: 26.3
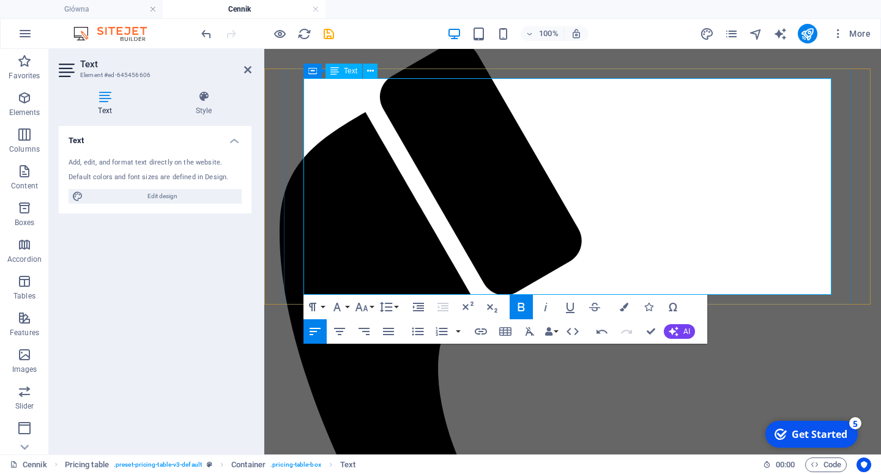
drag, startPoint x: 651, startPoint y: 227, endPoint x: 700, endPoint y: 226, distance: 49.0
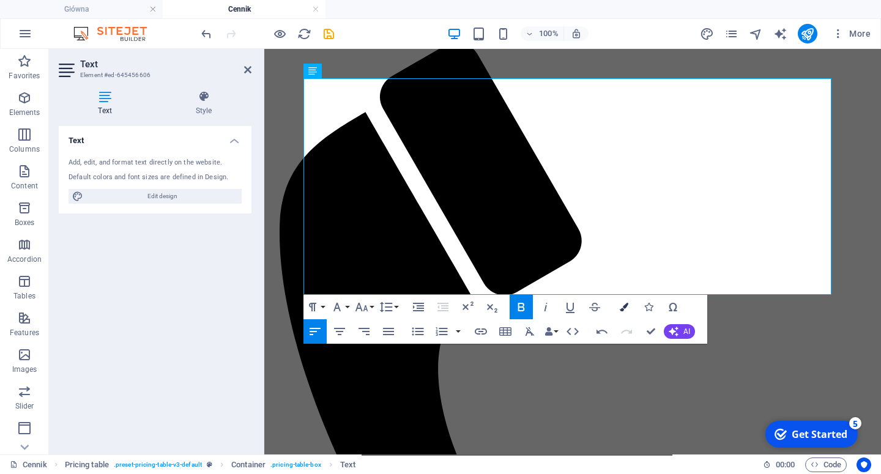
click at [626, 307] on icon "button" at bounding box center [624, 307] width 9 height 9
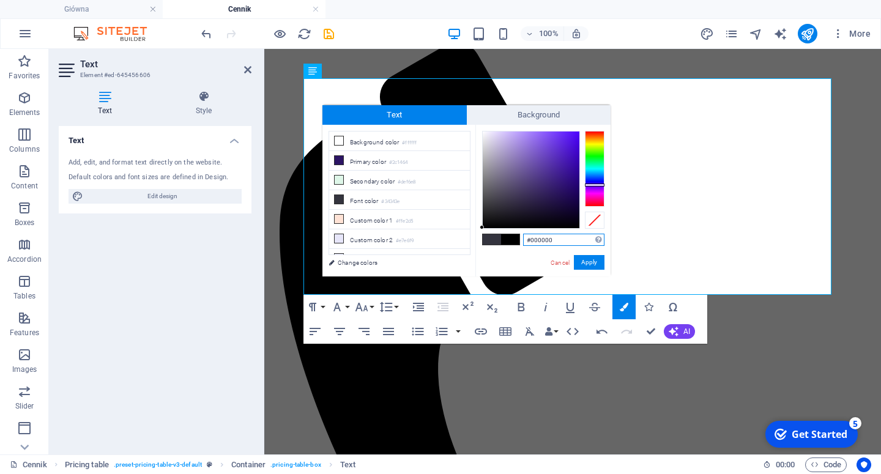
drag, startPoint x: 536, startPoint y: 204, endPoint x: 475, endPoint y: 237, distance: 69.3
click at [475, 237] on div "less Background color #ffffff Primary color #2c1464 Secondary color #def6e8 Fon…" at bounding box center [467, 201] width 288 height 152
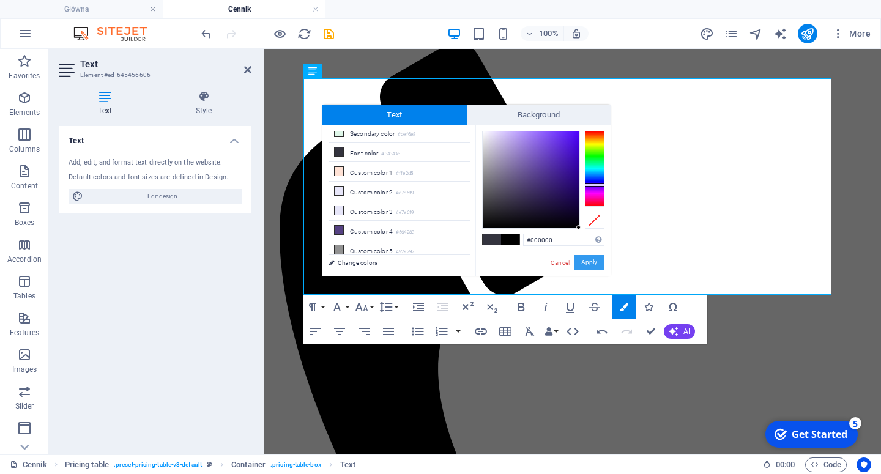
click at [591, 265] on button "Apply" at bounding box center [589, 262] width 31 height 15
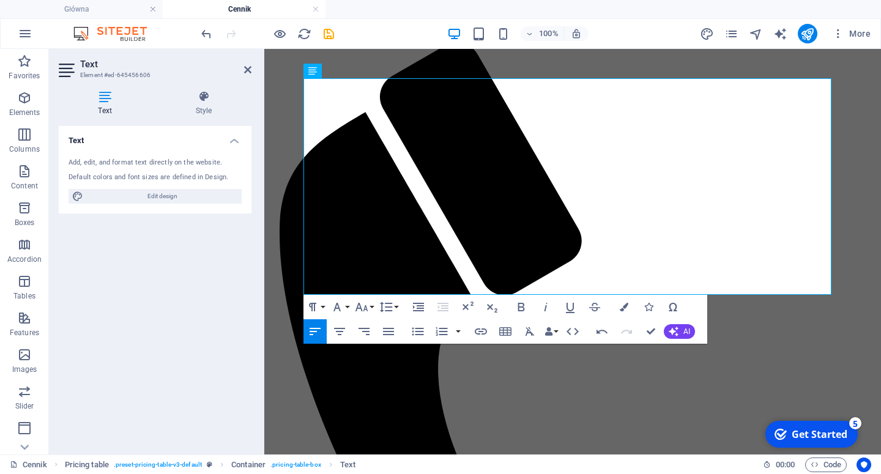
click at [715, 224] on div "Drag here to replace the existing content. Press “Ctrl” if you want to create a…" at bounding box center [572, 252] width 617 height 406
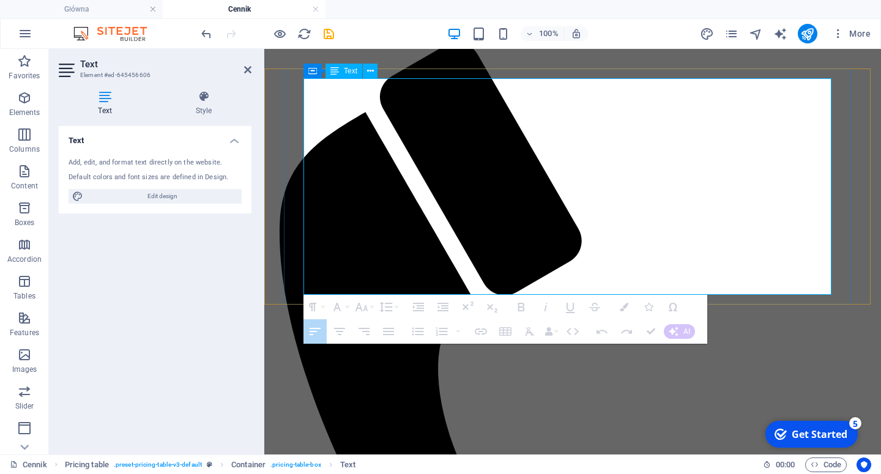
drag, startPoint x: 693, startPoint y: 228, endPoint x: 634, endPoint y: 231, distance: 58.8
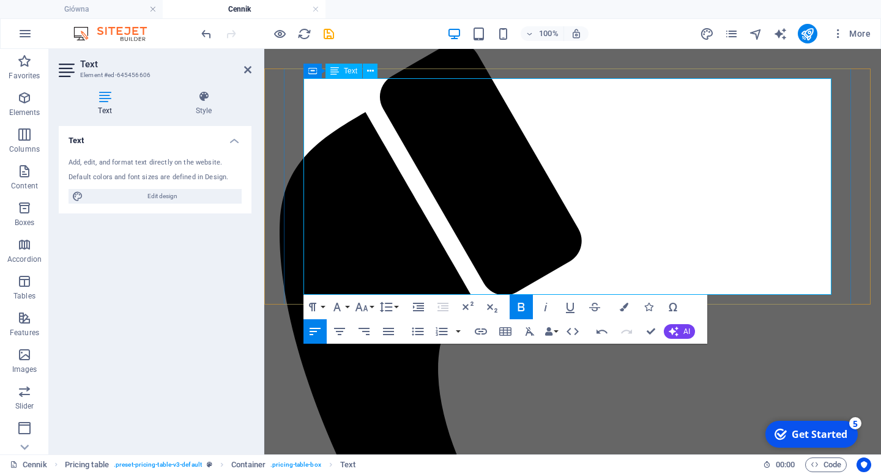
drag, startPoint x: 649, startPoint y: 228, endPoint x: 679, endPoint y: 228, distance: 30.6
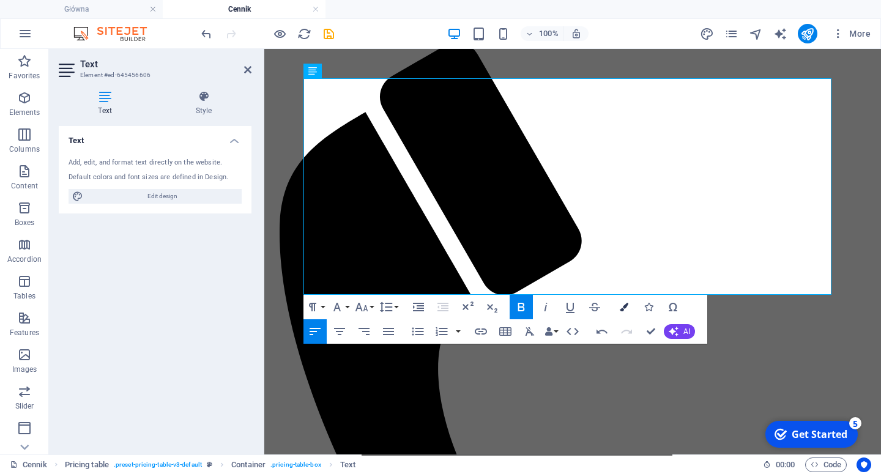
click at [618, 308] on button "Colors" at bounding box center [624, 307] width 23 height 24
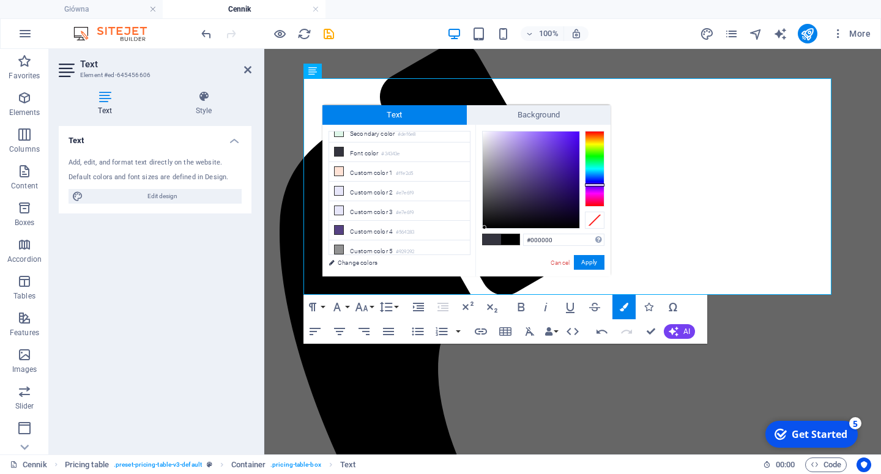
drag, startPoint x: 525, startPoint y: 202, endPoint x: 485, endPoint y: 229, distance: 48.0
click at [485, 228] on div at bounding box center [531, 180] width 97 height 97
click at [586, 260] on button "Apply" at bounding box center [589, 262] width 31 height 15
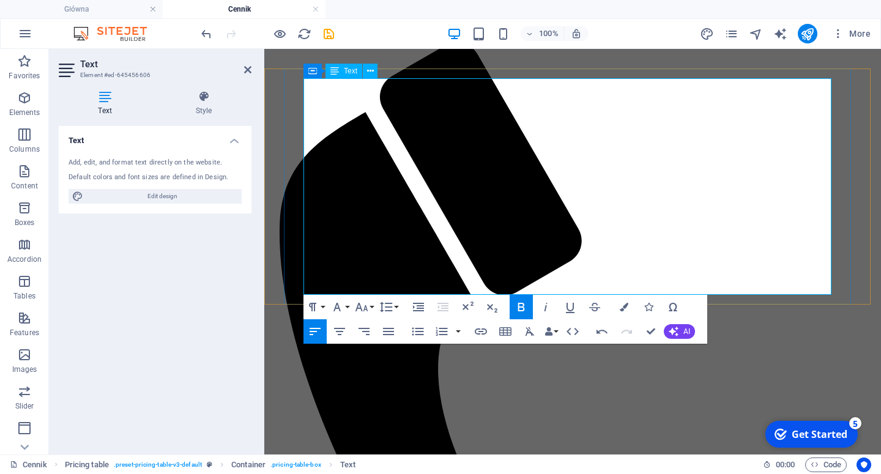
drag, startPoint x: 690, startPoint y: 256, endPoint x: 651, endPoint y: 257, distance: 38.6
drag, startPoint x: 685, startPoint y: 282, endPoint x: 649, endPoint y: 283, distance: 36.7
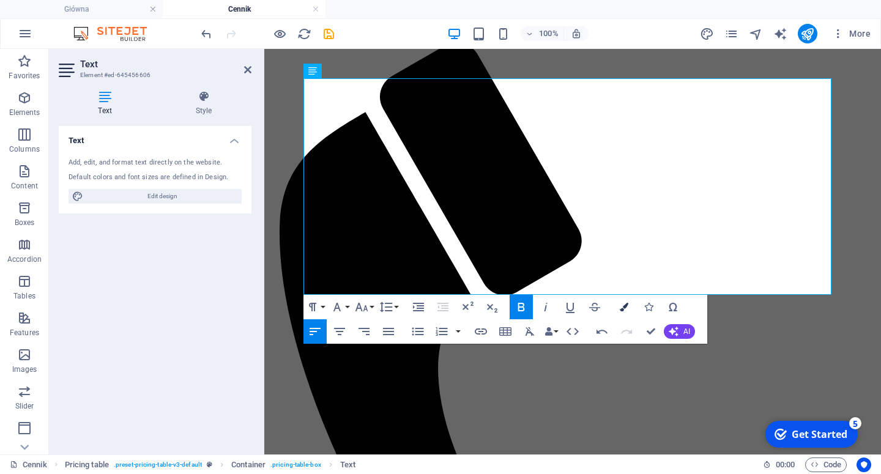
click at [626, 304] on icon "button" at bounding box center [624, 307] width 9 height 9
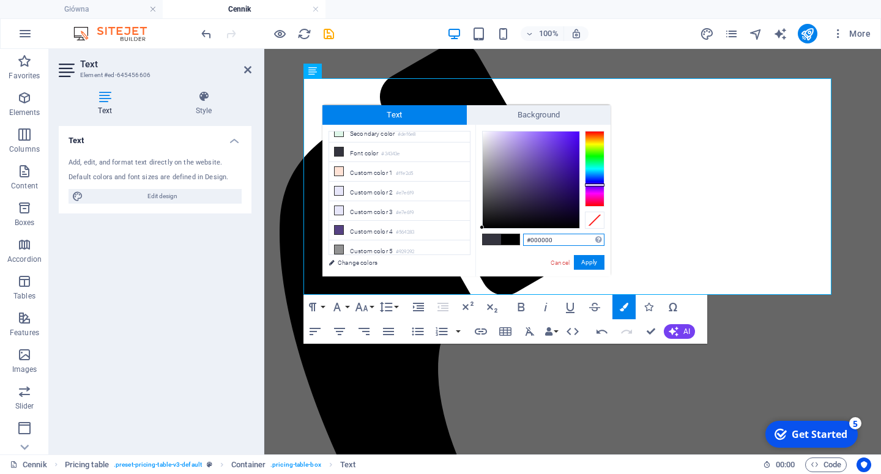
drag, startPoint x: 525, startPoint y: 195, endPoint x: 476, endPoint y: 243, distance: 68.4
click at [476, 243] on div "#000000 Supported formats #0852ed rgb(8, 82, 237) rgba(8, 82, 237, 90%) hsv(221…" at bounding box center [543, 289] width 135 height 329
click at [591, 261] on button "Apply" at bounding box center [589, 262] width 31 height 15
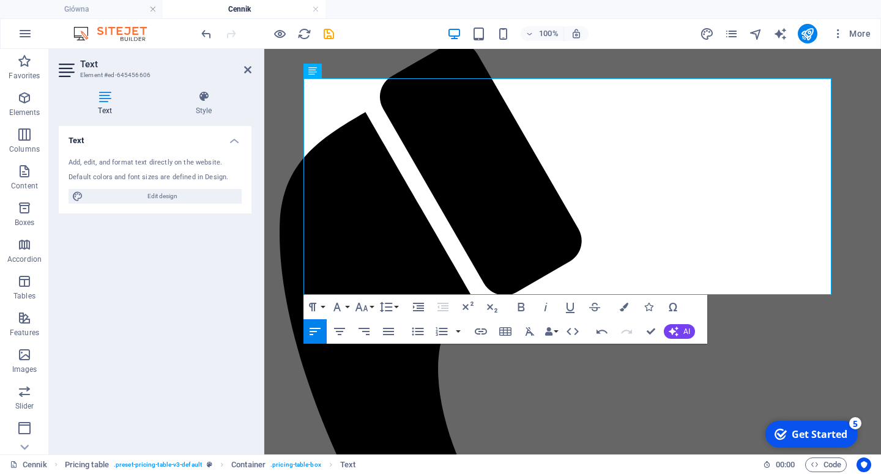
drag, startPoint x: 684, startPoint y: 278, endPoint x: 403, endPoint y: 231, distance: 284.9
click at [684, 278] on div "Drag here to replace the existing content. Press “Ctrl” if you want to create a…" at bounding box center [572, 252] width 617 height 406
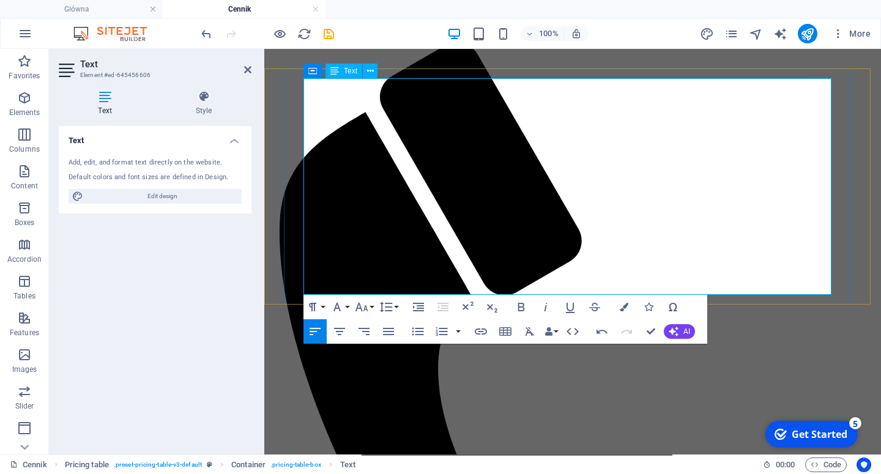
drag, startPoint x: 650, startPoint y: 282, endPoint x: 680, endPoint y: 282, distance: 30.0
click at [618, 305] on button "Colors" at bounding box center [624, 307] width 23 height 24
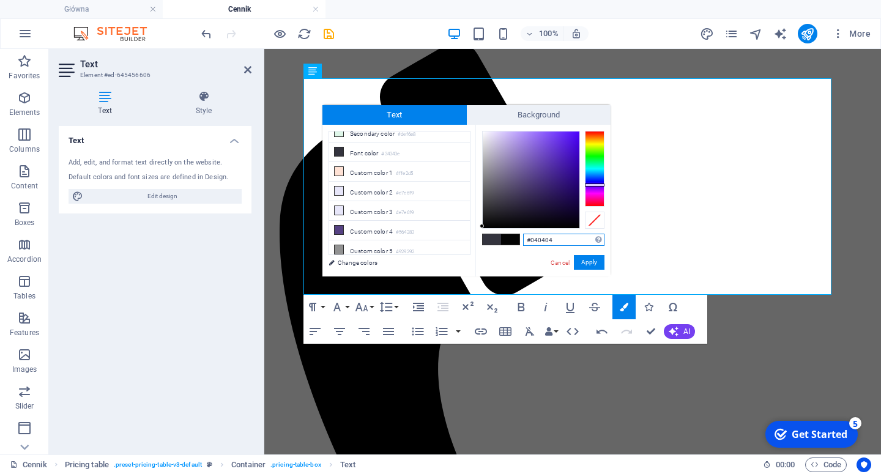
type input "#000000"
drag, startPoint x: 504, startPoint y: 213, endPoint x: 475, endPoint y: 231, distance: 34.3
click at [475, 231] on div "less Background color #ffffff Primary color #2c1464 Secondary color #def6e8 Fon…" at bounding box center [467, 201] width 288 height 152
click at [591, 264] on button "Apply" at bounding box center [589, 262] width 31 height 15
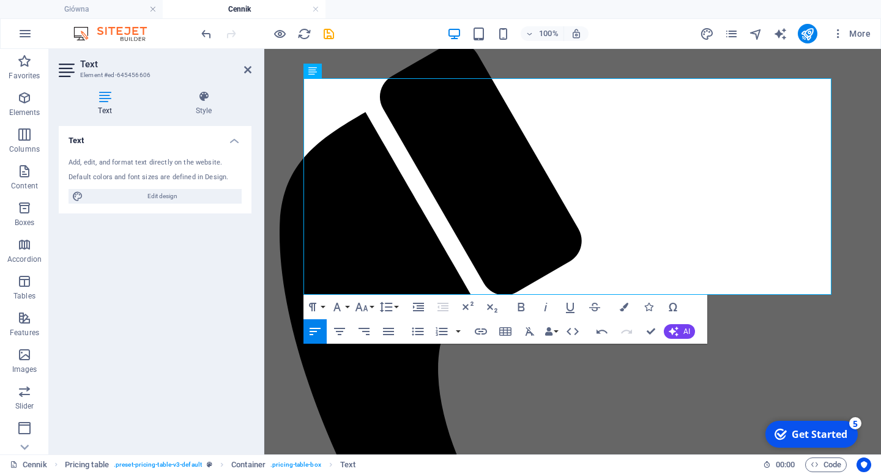
click at [728, 273] on div "Drag here to replace the existing content. Press “Ctrl” if you want to create a…" at bounding box center [572, 252] width 617 height 406
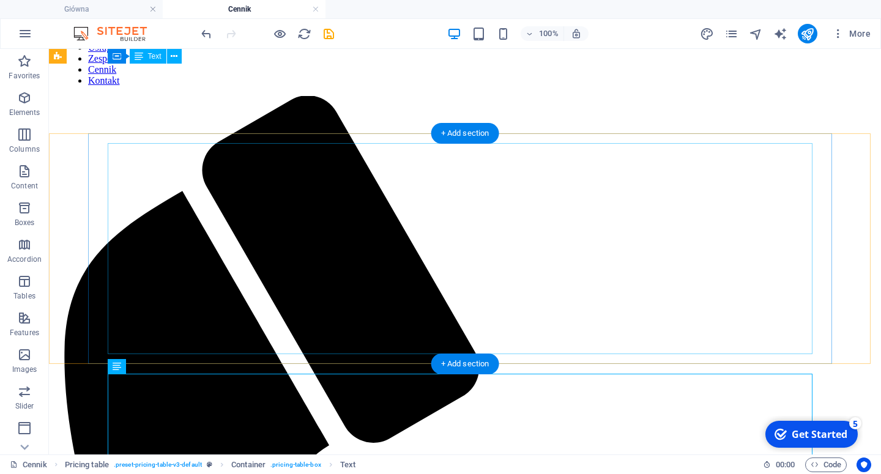
scroll to position [70, 0]
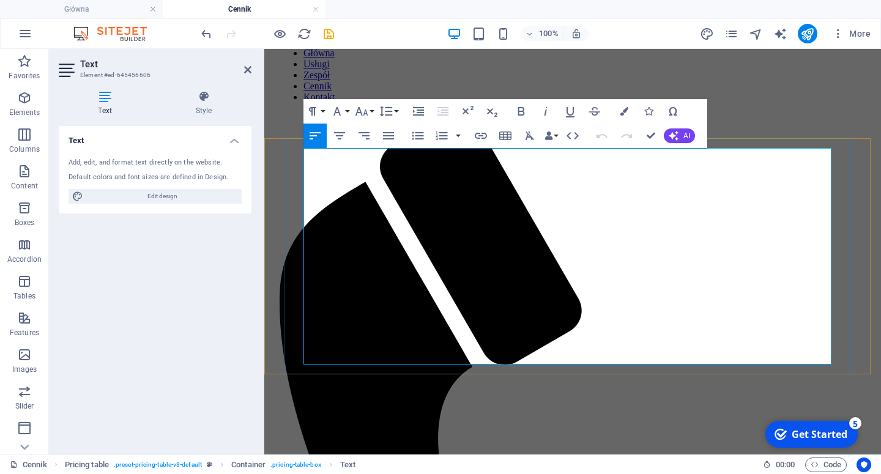
drag, startPoint x: 651, startPoint y: 350, endPoint x: 678, endPoint y: 353, distance: 26.4
click at [624, 115] on icon "button" at bounding box center [624, 111] width 9 height 9
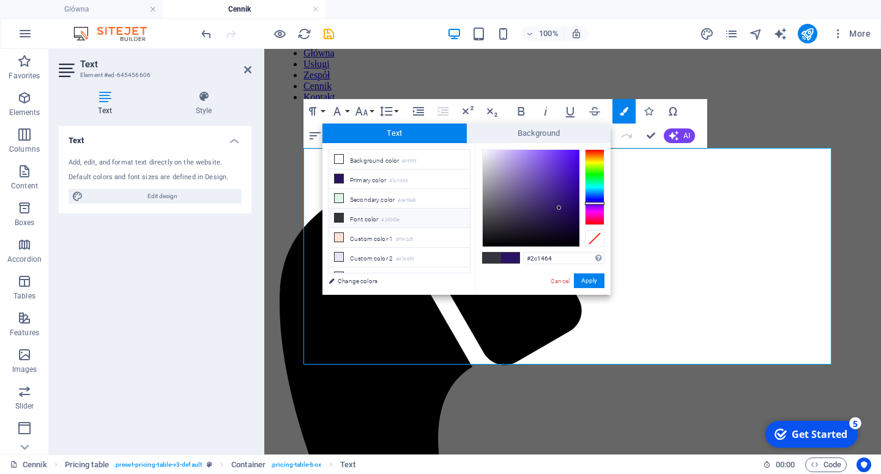
scroll to position [48, 0]
type input "#000000"
drag, startPoint x: 512, startPoint y: 209, endPoint x: 476, endPoint y: 249, distance: 53.3
click at [476, 249] on div "#000000 Supported formats #0852ed rgb(8, 82, 237) rgba(8, 82, 237, 90%) hsv(221…" at bounding box center [543, 307] width 135 height 329
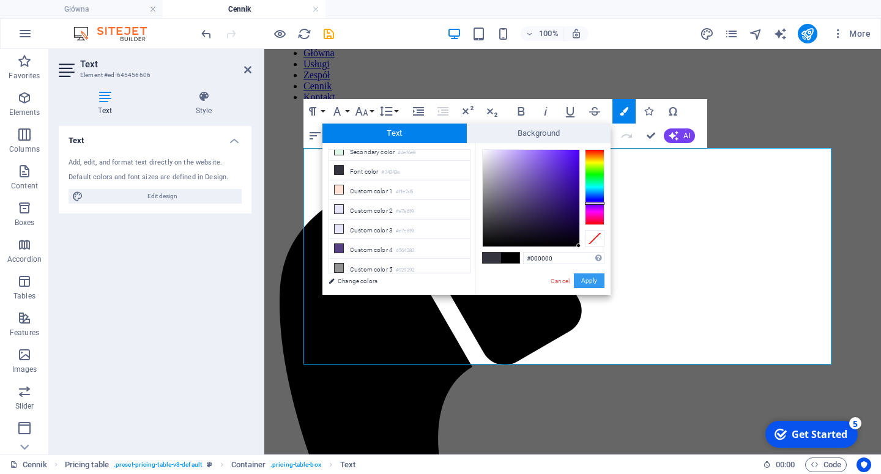
click at [591, 280] on button "Apply" at bounding box center [589, 281] width 31 height 15
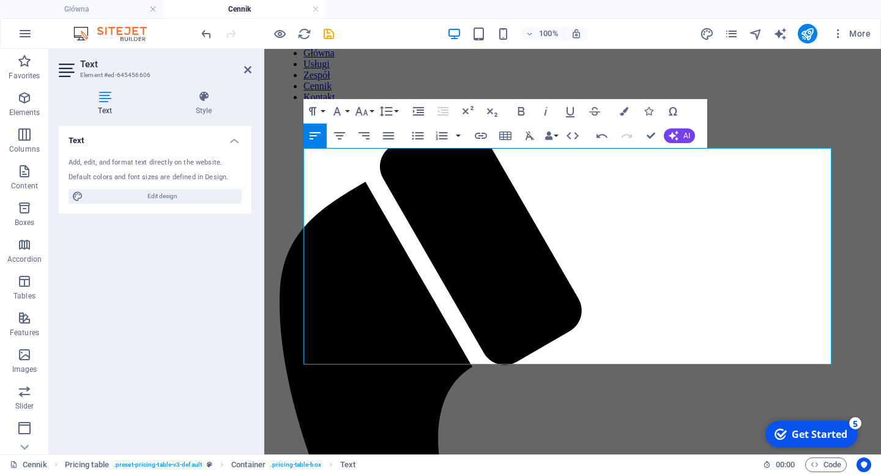
click at [732, 343] on div "Drag here to replace the existing content. Press “Ctrl” if you want to create a…" at bounding box center [572, 252] width 617 height 406
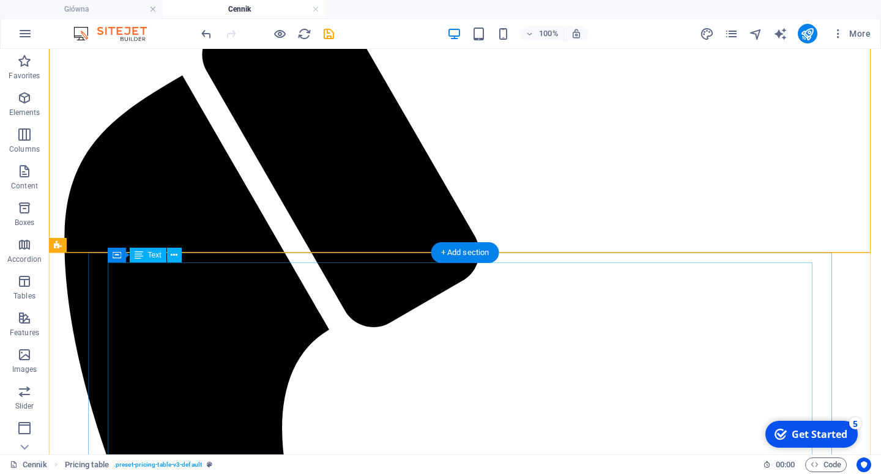
scroll to position [209, 0]
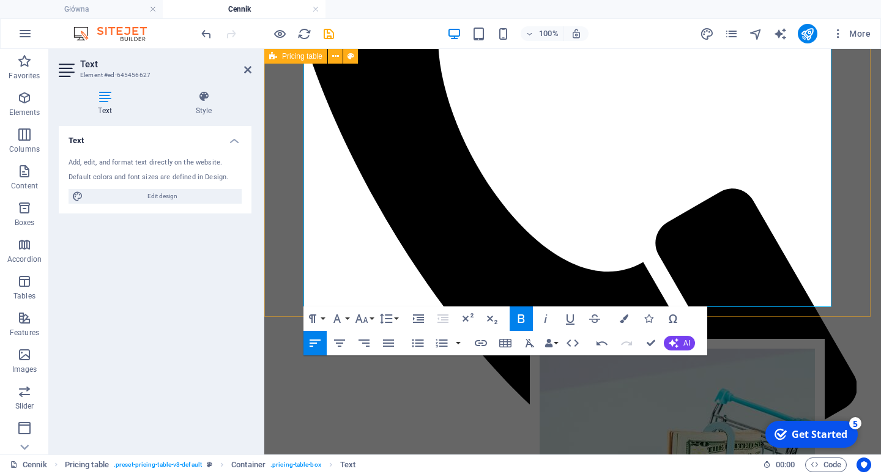
scroll to position [419, 0]
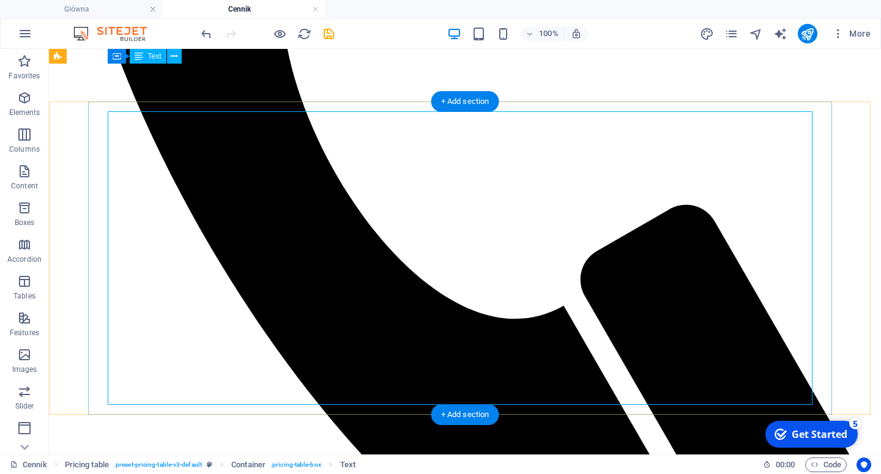
scroll to position [628, 0]
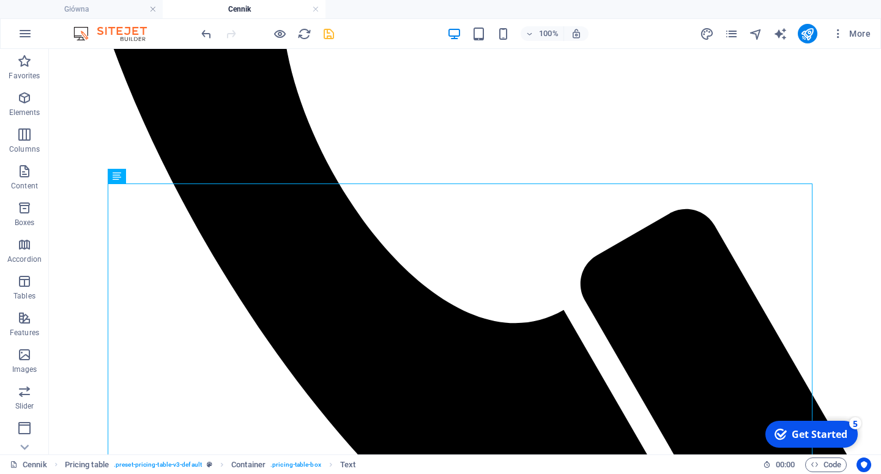
click at [334, 36] on icon "save" at bounding box center [329, 34] width 14 height 14
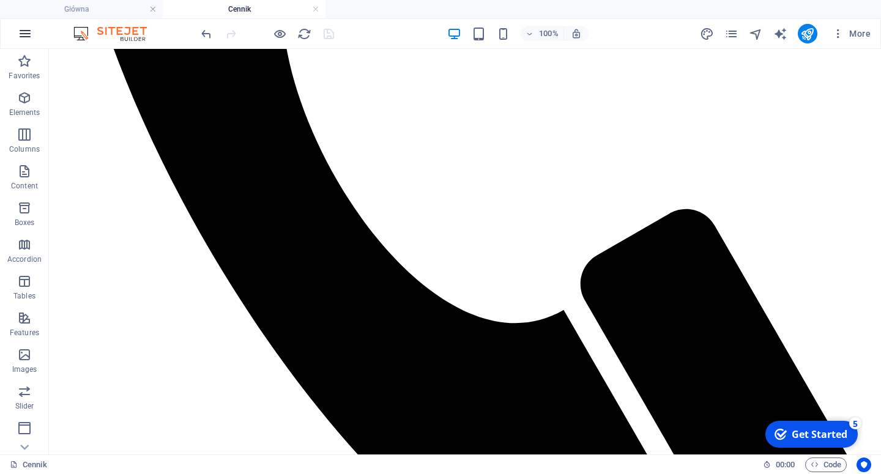
click at [29, 35] on icon "button" at bounding box center [25, 33] width 15 height 15
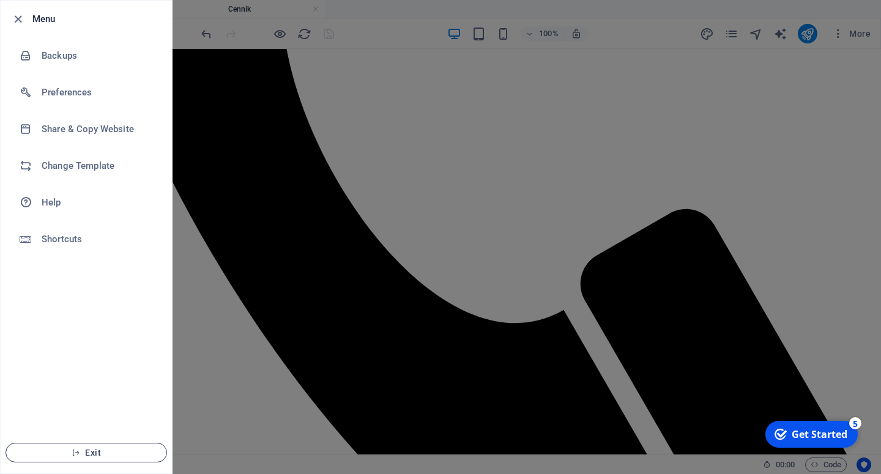
click at [78, 451] on icon "button" at bounding box center [76, 453] width 9 height 9
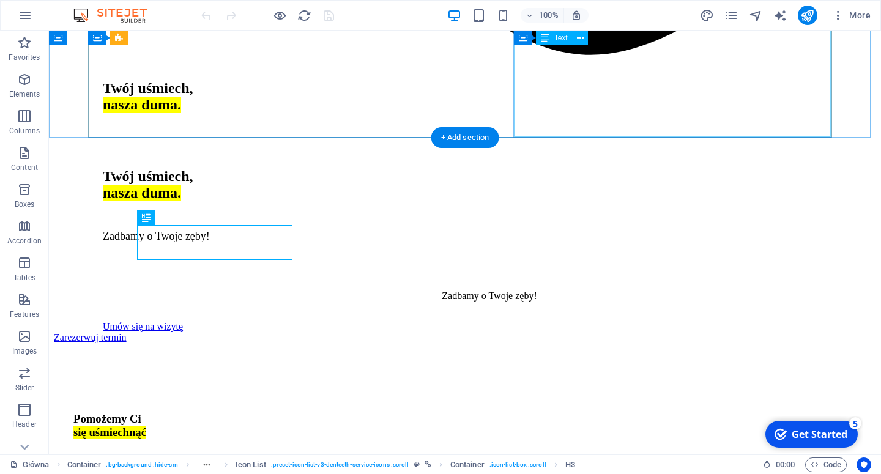
scroll to position [1162, 0]
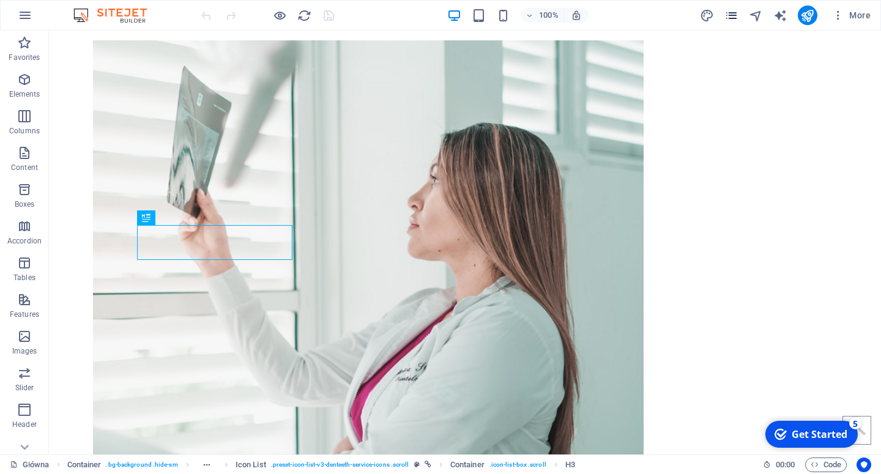
click at [733, 17] on icon "pages" at bounding box center [732, 16] width 14 height 14
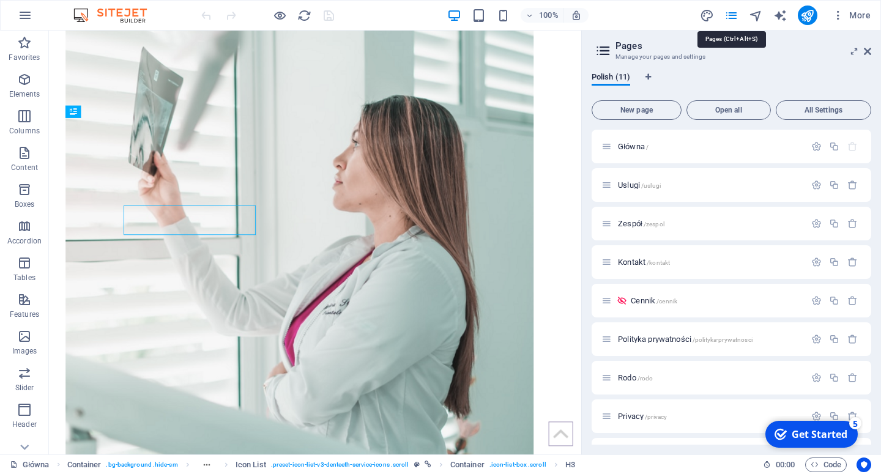
scroll to position [1151, 0]
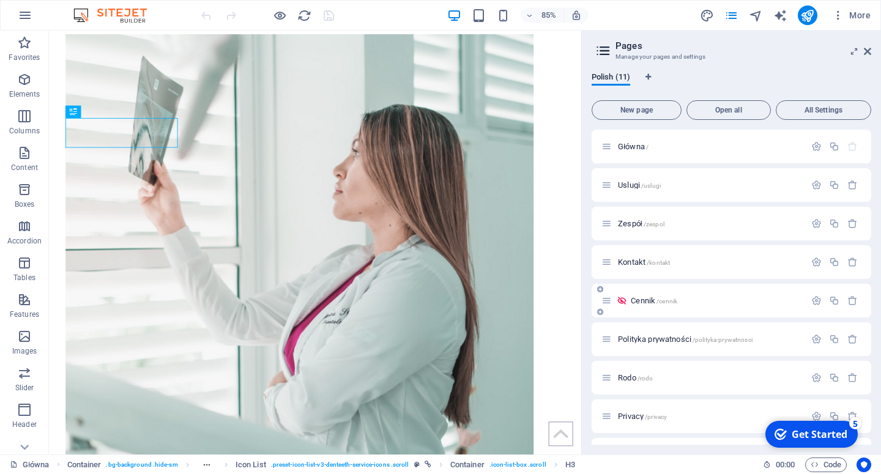
click at [645, 305] on div "Cennik /cennik" at bounding box center [704, 301] width 204 height 14
click at [646, 301] on span "Cennik /cennik" at bounding box center [654, 300] width 47 height 9
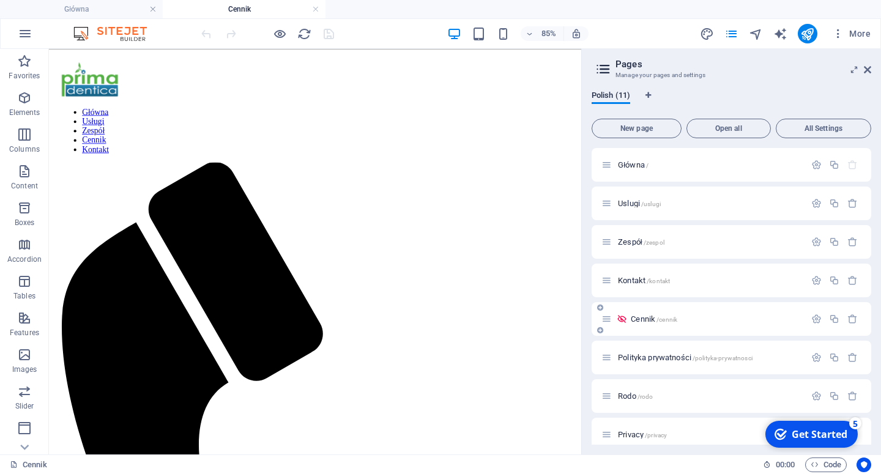
scroll to position [0, 0]
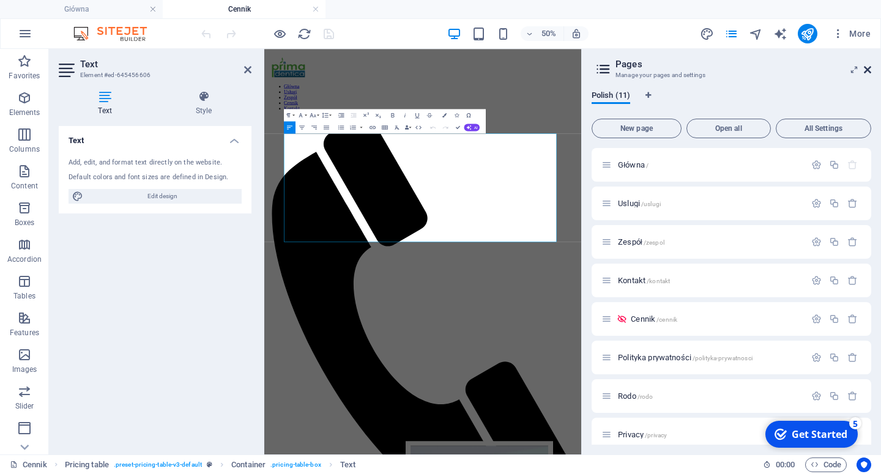
click at [870, 67] on icon at bounding box center [867, 70] width 7 height 10
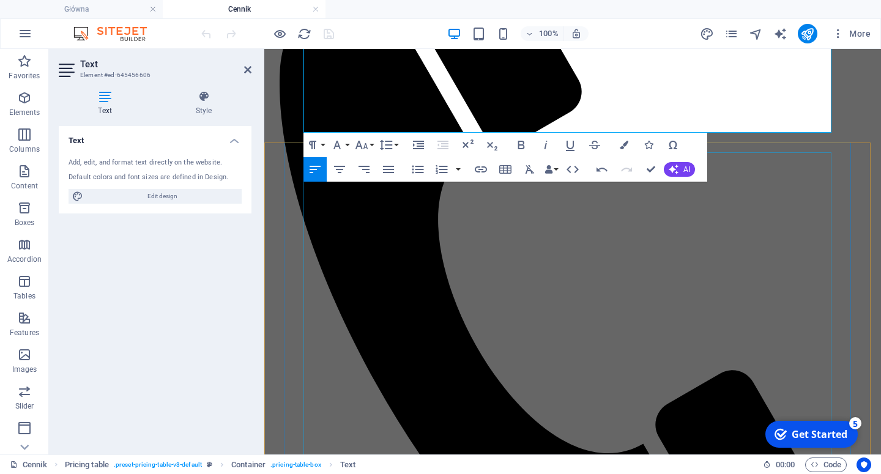
scroll to position [349, 0]
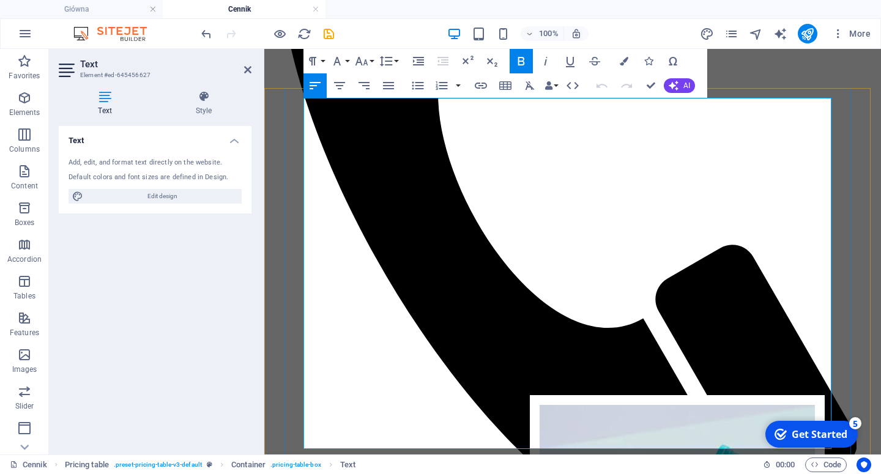
scroll to position [419, 0]
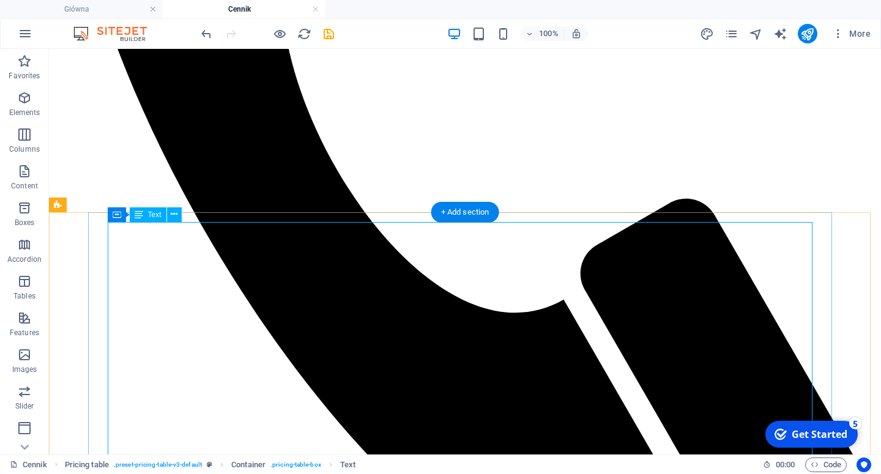
scroll to position [698, 0]
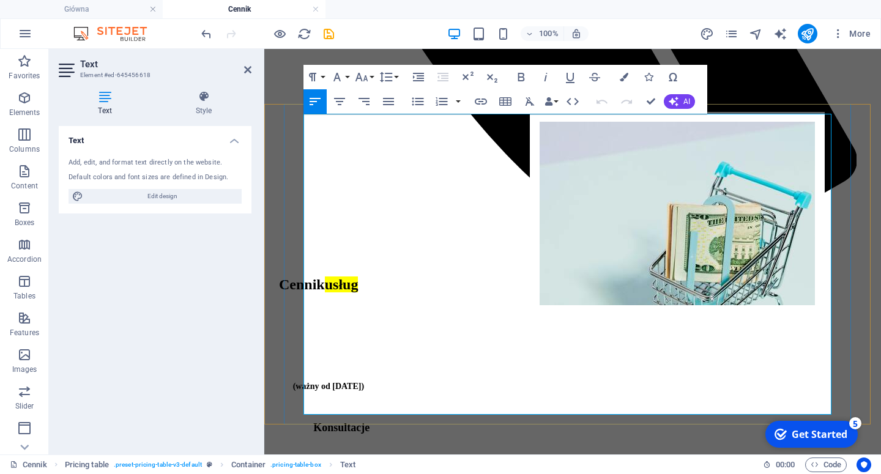
drag, startPoint x: 656, startPoint y: 162, endPoint x: 699, endPoint y: 173, distance: 44.4
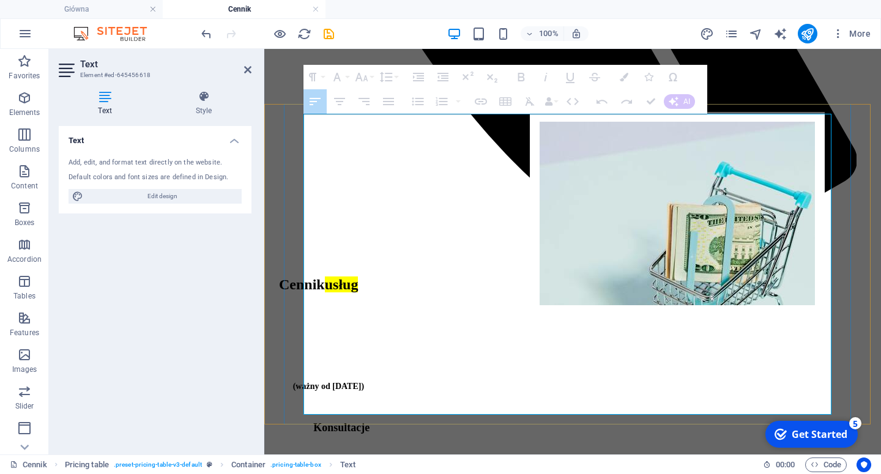
drag, startPoint x: 311, startPoint y: 184, endPoint x: 742, endPoint y: 184, distance: 430.9
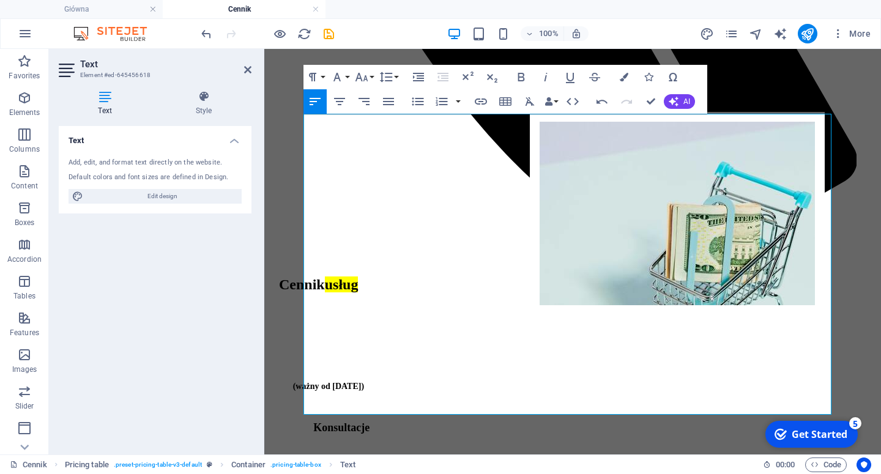
click at [445, 172] on button "Row" at bounding box center [437, 169] width 23 height 24
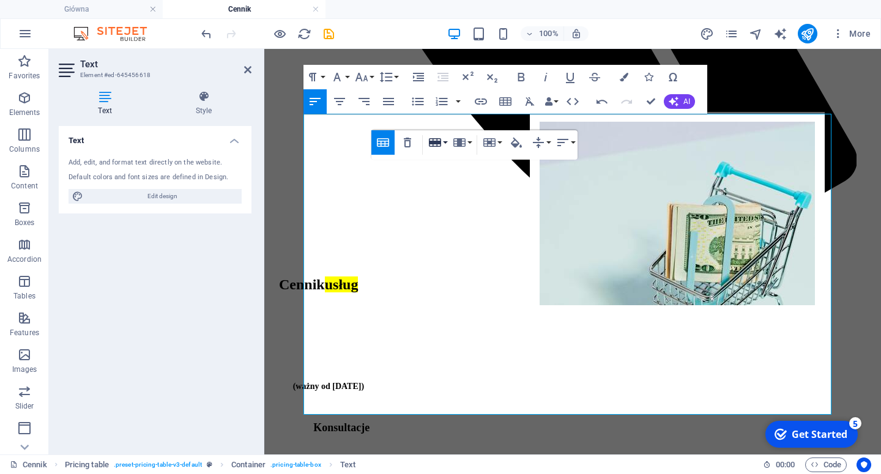
click at [446, 141] on button "Row" at bounding box center [437, 142] width 23 height 24
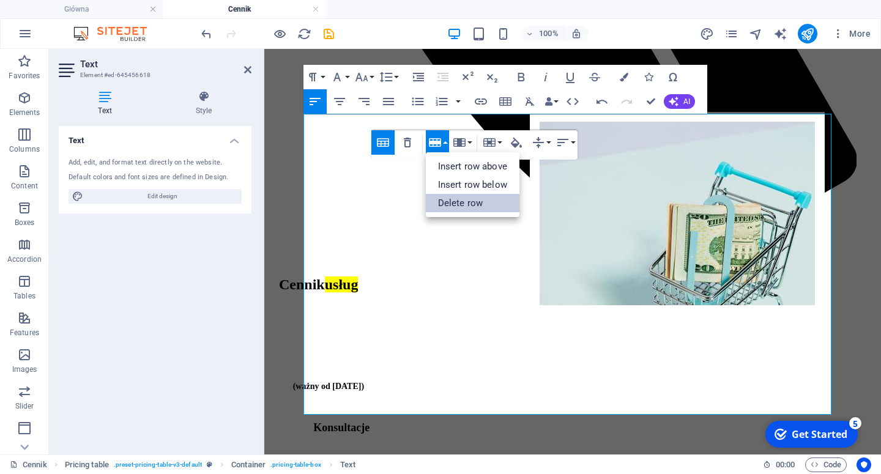
click at [446, 201] on link "Delete row" at bounding box center [473, 203] width 94 height 18
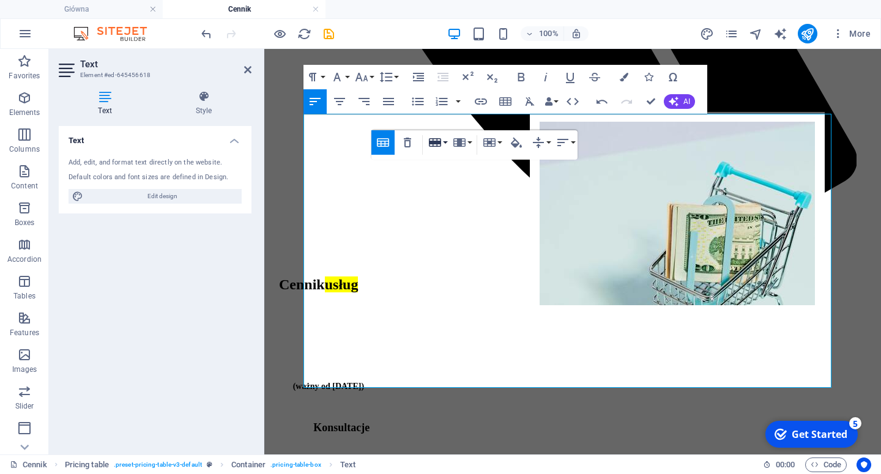
click at [444, 144] on button "Row" at bounding box center [437, 142] width 23 height 24
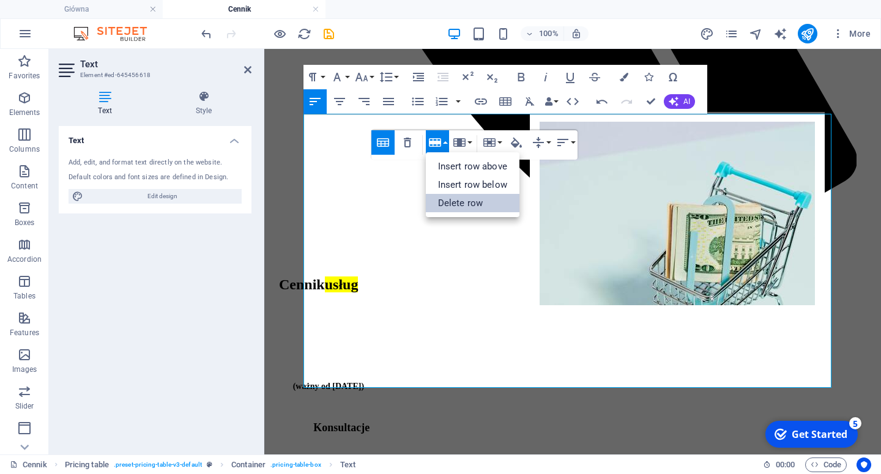
click at [457, 204] on link "Delete row" at bounding box center [473, 203] width 94 height 18
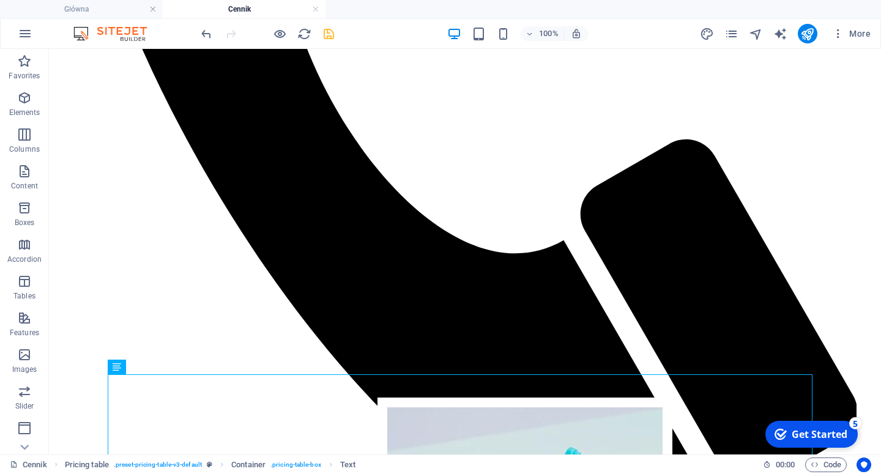
click at [334, 37] on icon "save" at bounding box center [329, 34] width 14 height 14
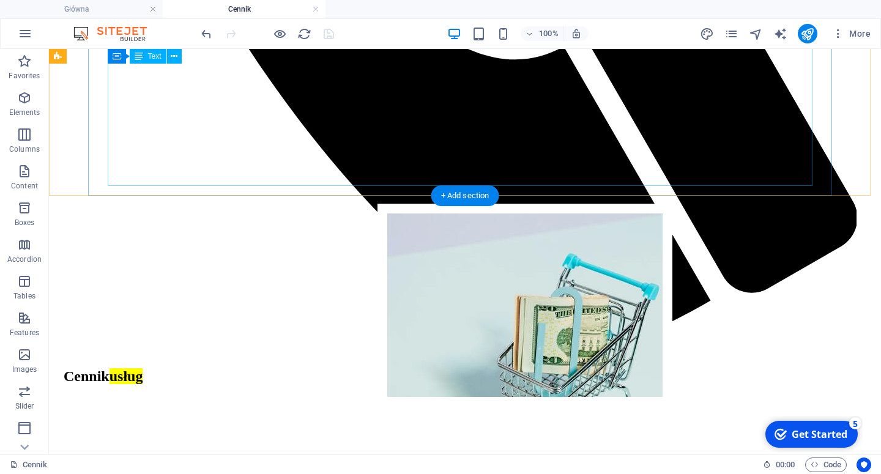
scroll to position [907, 0]
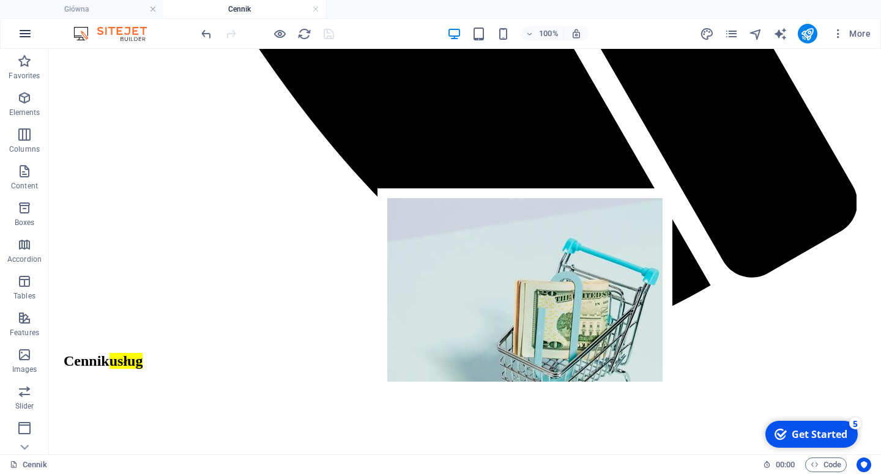
click at [20, 31] on icon "button" at bounding box center [25, 33] width 15 height 15
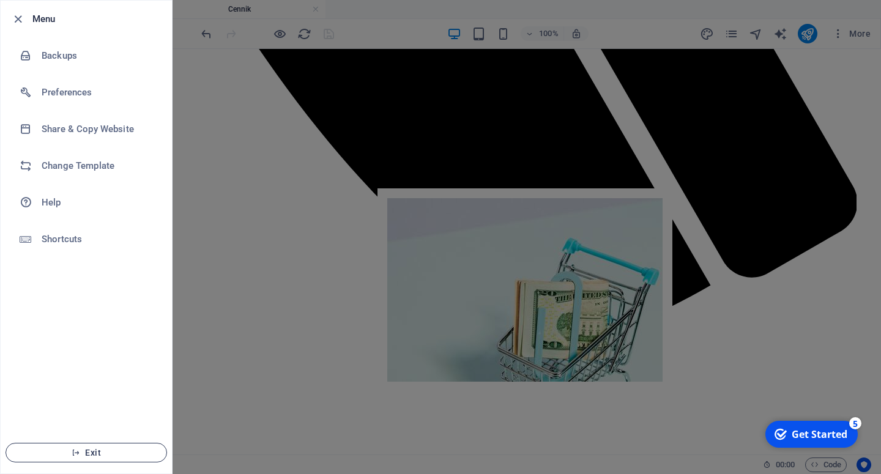
click at [84, 453] on span "Exit" at bounding box center [86, 453] width 141 height 10
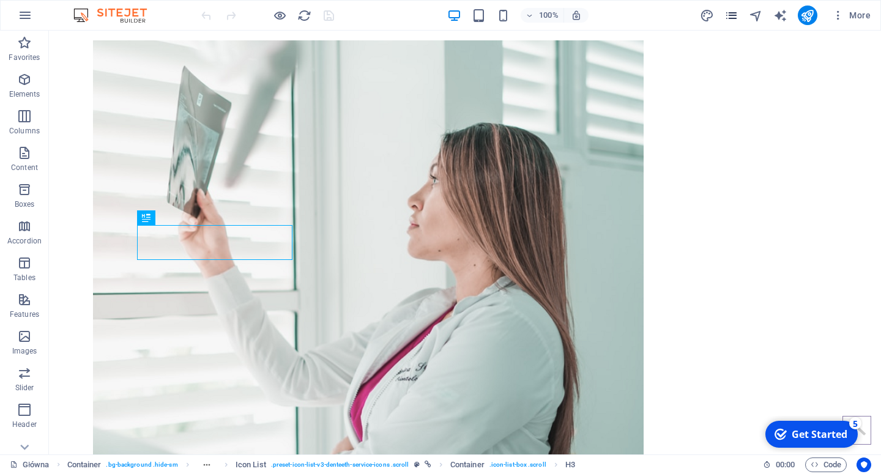
click at [729, 13] on icon "pages" at bounding box center [732, 16] width 14 height 14
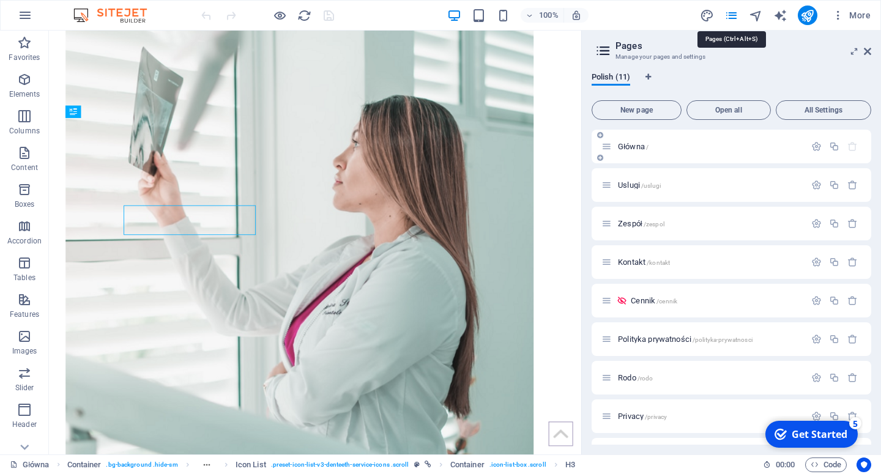
scroll to position [1151, 0]
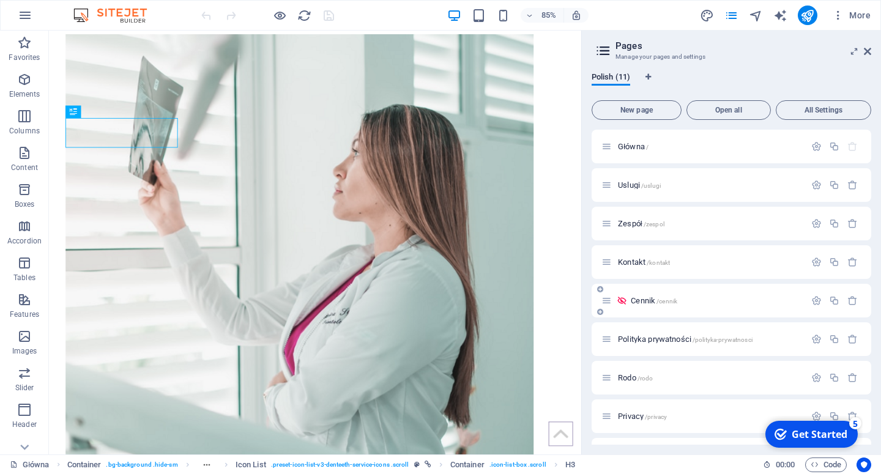
click at [643, 299] on span "Cennik /cennik" at bounding box center [654, 300] width 47 height 9
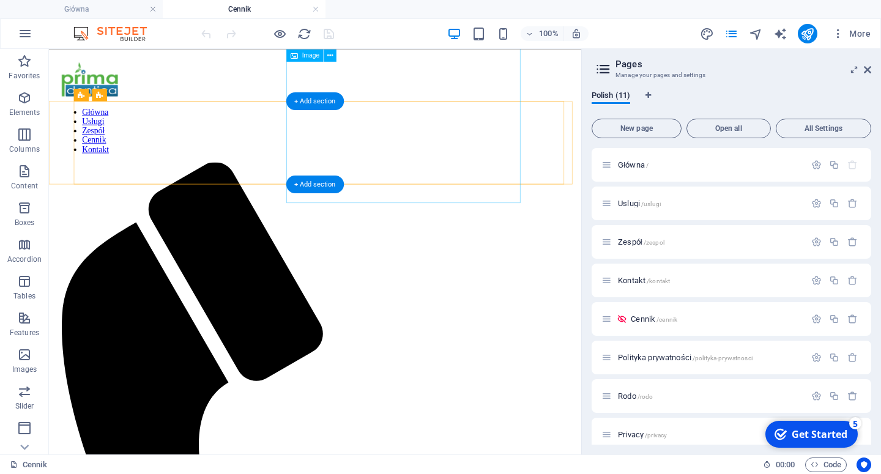
scroll to position [0, 0]
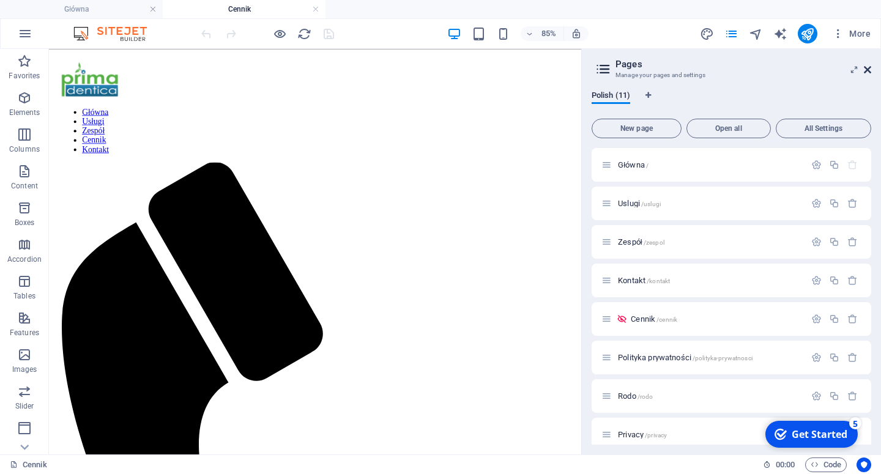
click at [868, 70] on icon at bounding box center [867, 70] width 7 height 10
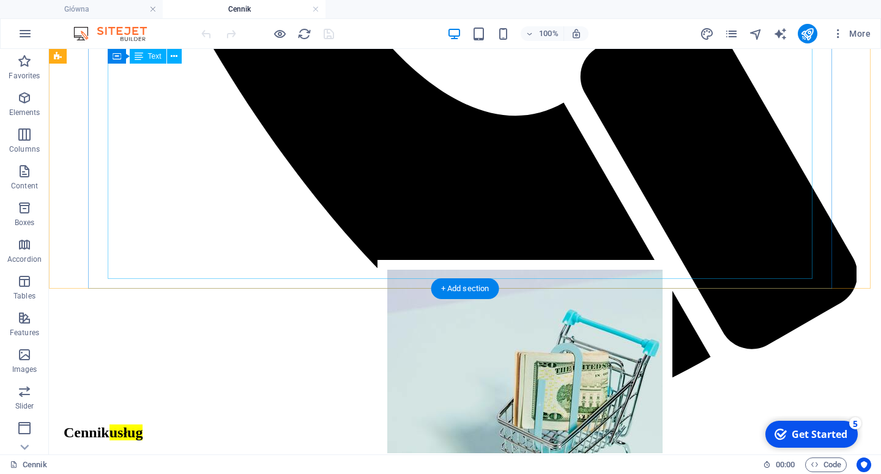
scroll to position [837, 0]
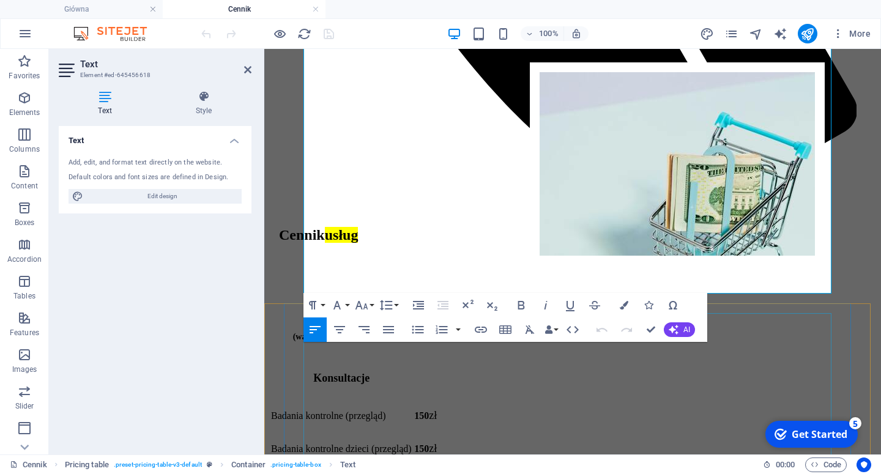
scroll to position [769, 0]
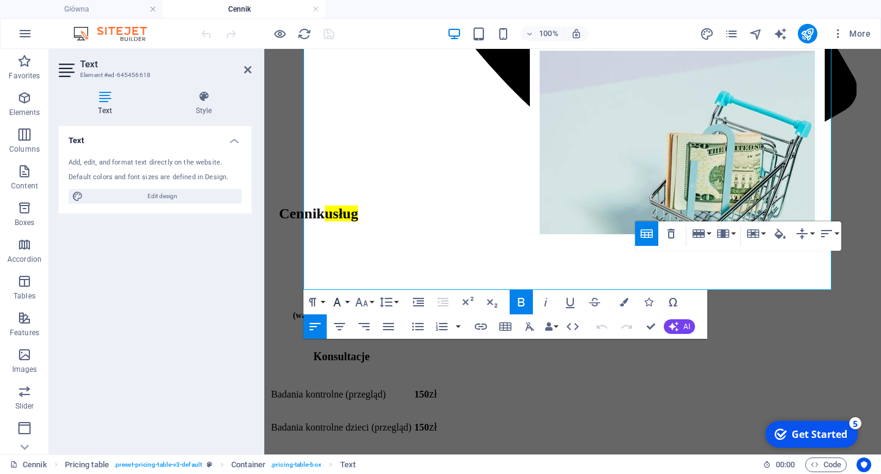
click at [346, 302] on button "Font Family" at bounding box center [339, 302] width 23 height 24
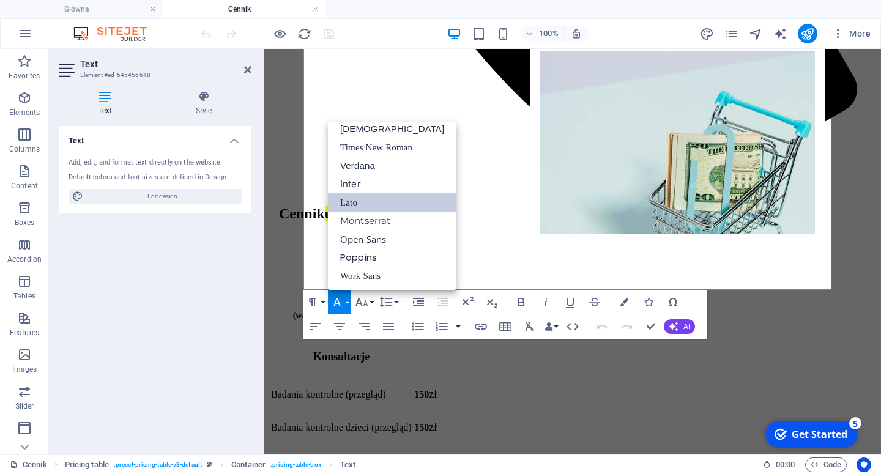
scroll to position [62, 0]
click at [346, 302] on button "Font Family" at bounding box center [339, 302] width 23 height 24
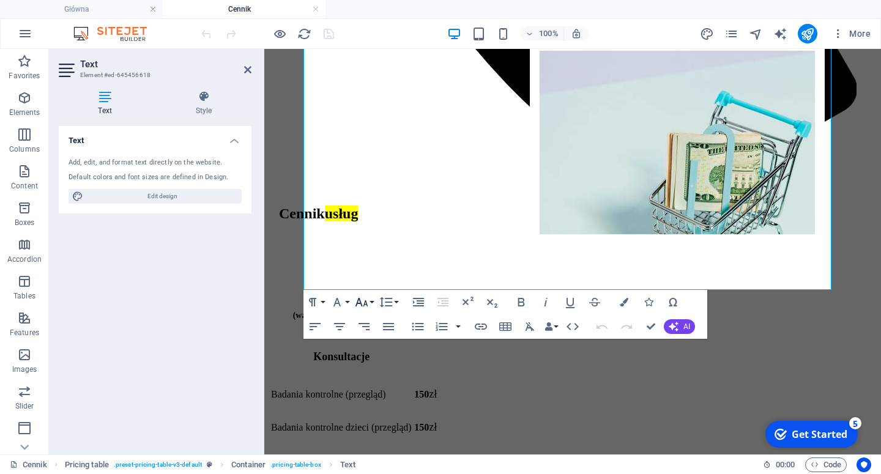
click at [371, 304] on button "Font Size" at bounding box center [364, 302] width 23 height 24
drag, startPoint x: 391, startPoint y: 201, endPoint x: 133, endPoint y: 115, distance: 272.3
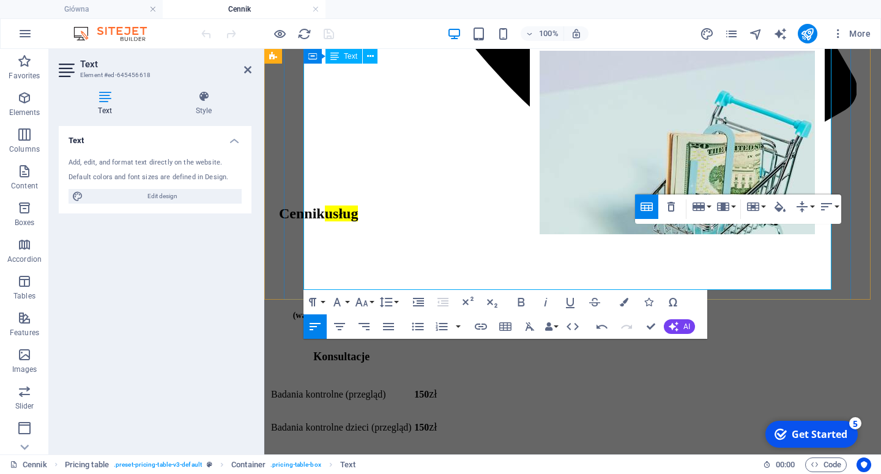
click at [345, 303] on button "Font Family" at bounding box center [339, 302] width 23 height 24
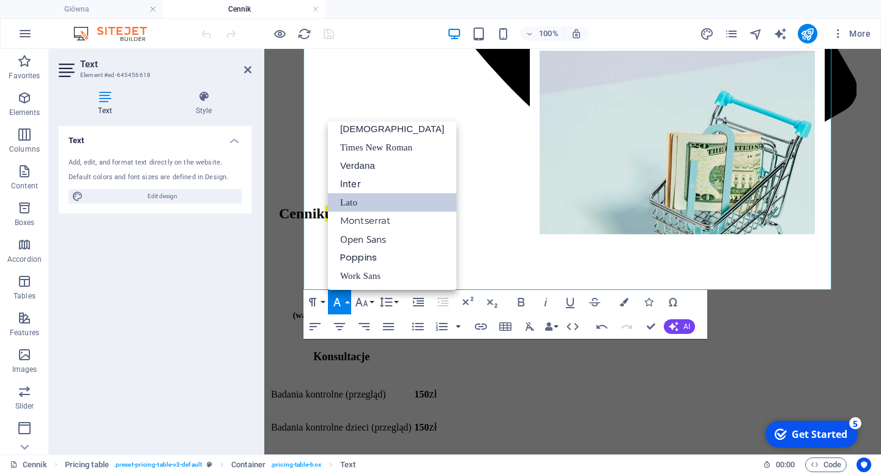
scroll to position [62, 0]
click at [345, 303] on button "Font Family" at bounding box center [339, 302] width 23 height 24
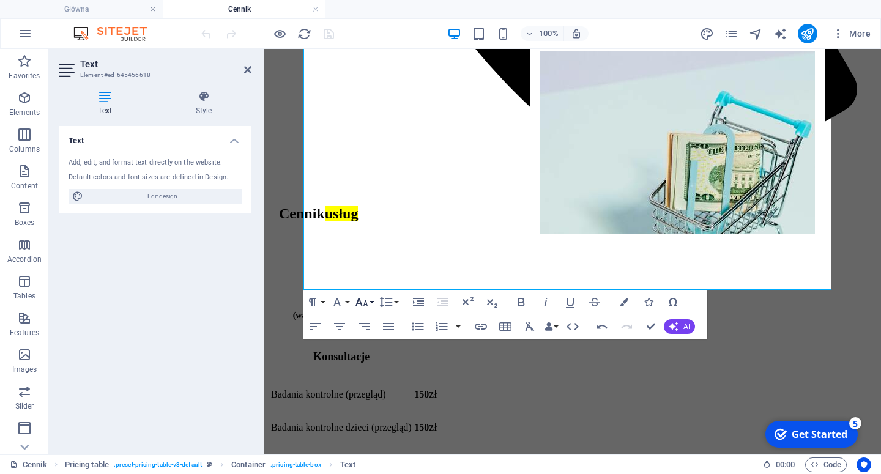
click at [368, 304] on icon "button" at bounding box center [361, 302] width 15 height 15
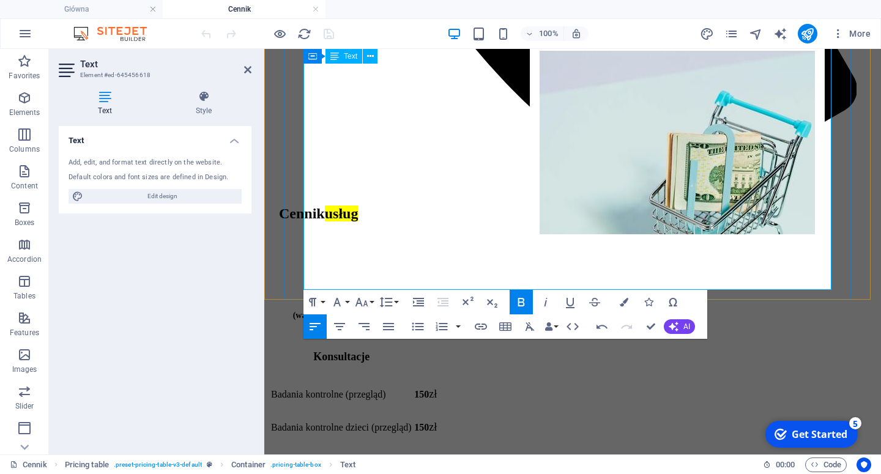
drag, startPoint x: 679, startPoint y: 275, endPoint x: 650, endPoint y: 276, distance: 28.8
click at [368, 302] on icon "button" at bounding box center [361, 302] width 15 height 15
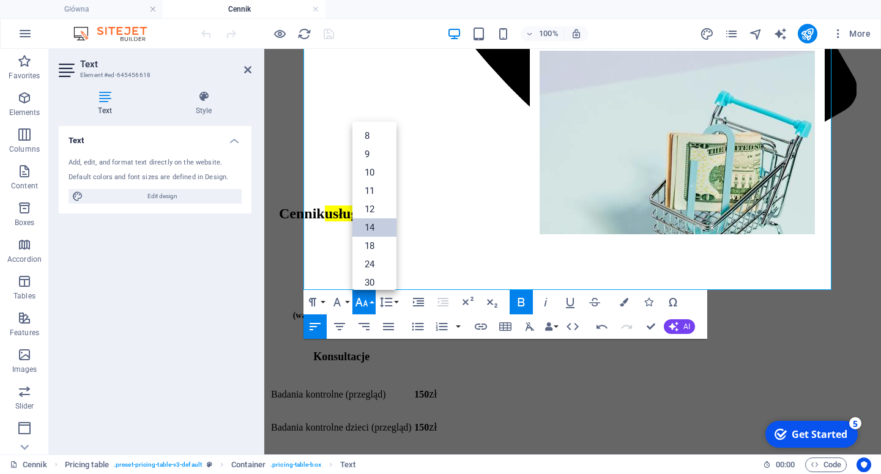
click at [375, 225] on link "14" at bounding box center [375, 227] width 44 height 18
click at [370, 301] on button "Font Size" at bounding box center [364, 302] width 23 height 24
click at [377, 143] on link "18" at bounding box center [375, 147] width 44 height 18
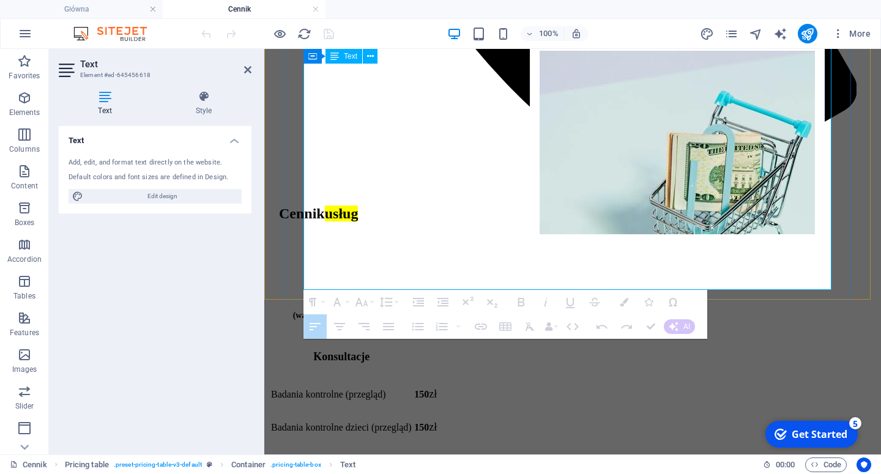
drag, startPoint x: 687, startPoint y: 276, endPoint x: 652, endPoint y: 277, distance: 34.9
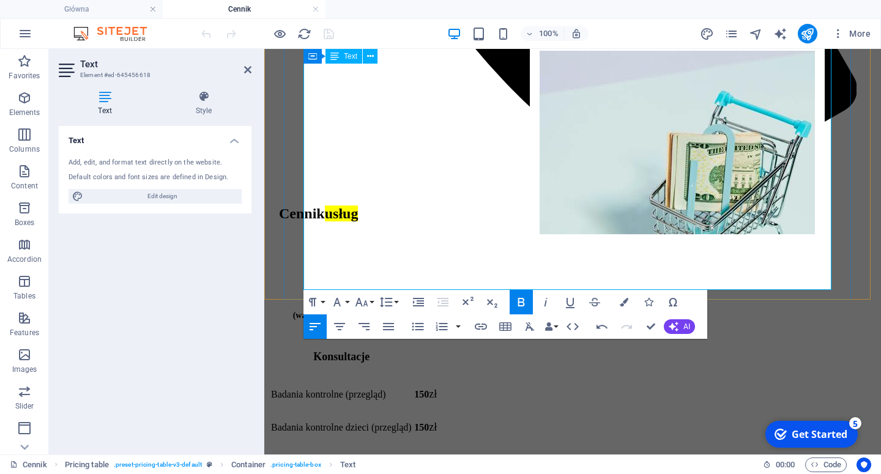
drag, startPoint x: 682, startPoint y: 277, endPoint x: 651, endPoint y: 276, distance: 31.2
drag, startPoint x: 682, startPoint y: 278, endPoint x: 652, endPoint y: 275, distance: 29.5
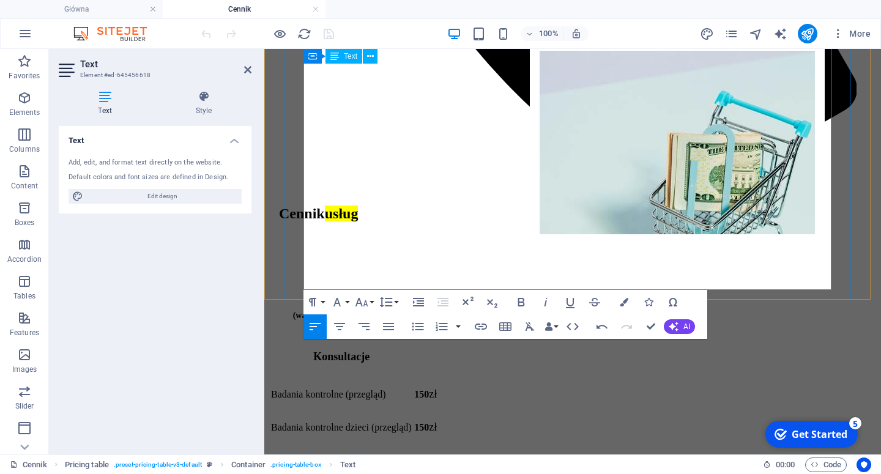
drag, startPoint x: 698, startPoint y: 250, endPoint x: 651, endPoint y: 251, distance: 47.1
click at [370, 300] on button "Font Size" at bounding box center [364, 302] width 23 height 24
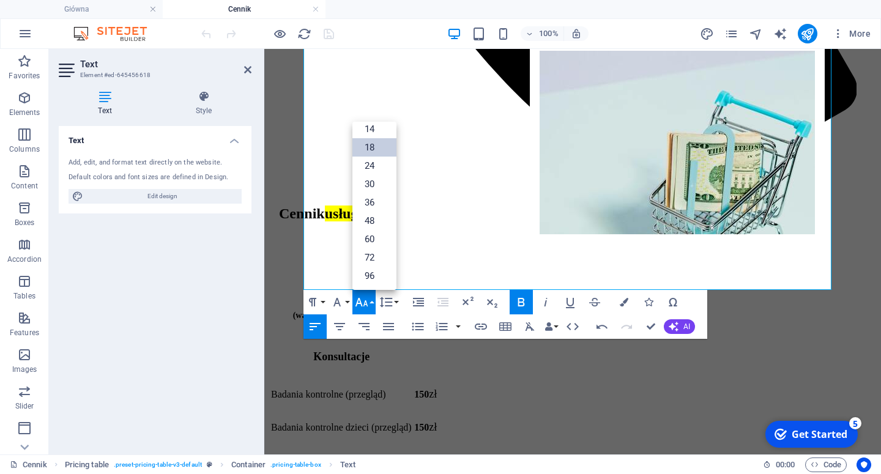
drag, startPoint x: 374, startPoint y: 146, endPoint x: 113, endPoint y: 99, distance: 265.7
click at [374, 146] on link "18" at bounding box center [375, 147] width 44 height 18
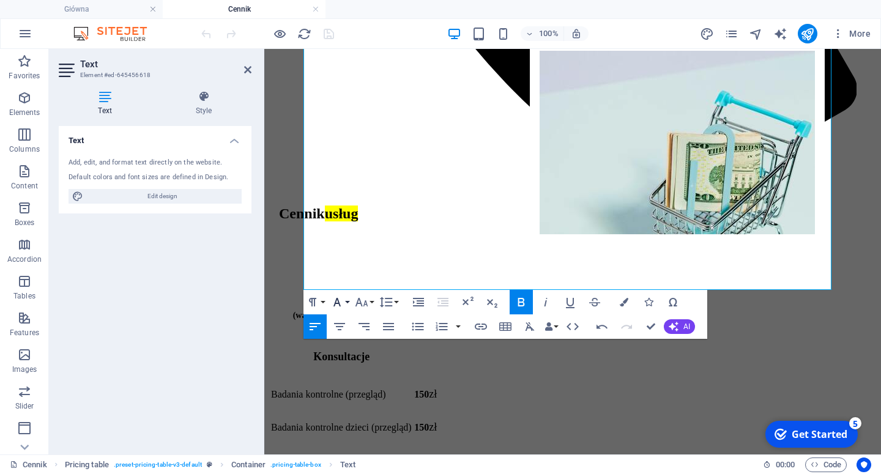
click at [347, 302] on button "Font Family" at bounding box center [339, 302] width 23 height 24
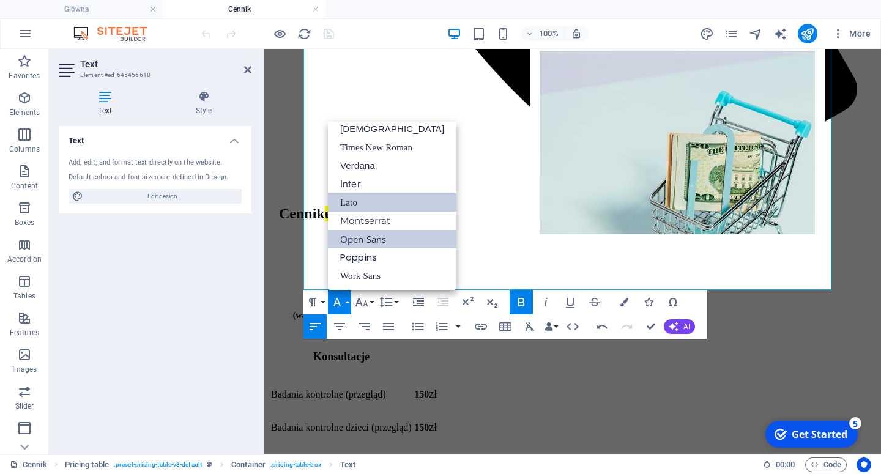
scroll to position [62, 0]
click at [371, 199] on link "Lato" at bounding box center [392, 202] width 129 height 18
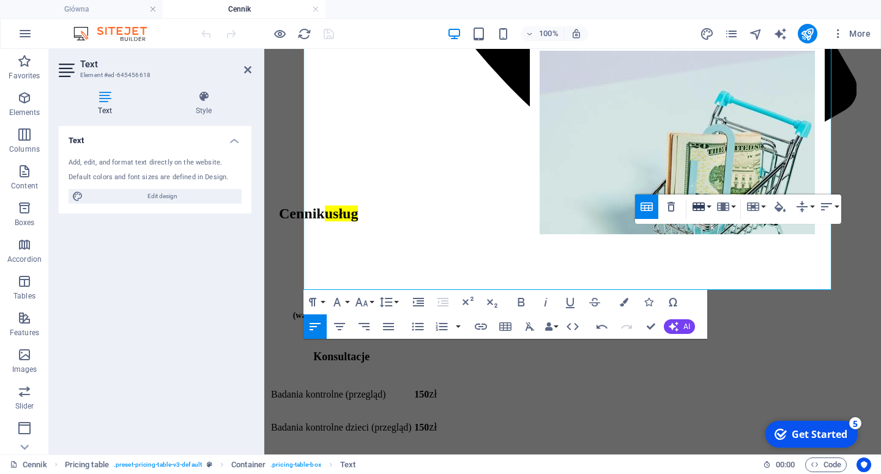
click at [695, 217] on button "Row" at bounding box center [701, 207] width 23 height 24
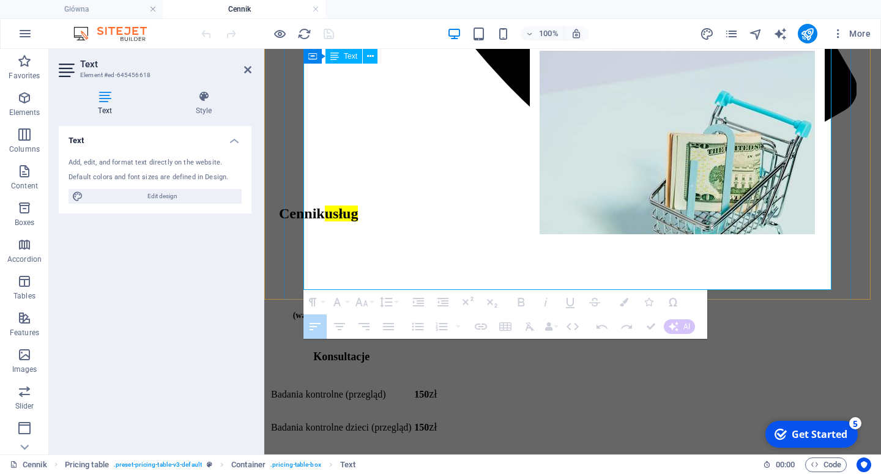
drag, startPoint x: 691, startPoint y: 277, endPoint x: 679, endPoint y: 187, distance: 90.1
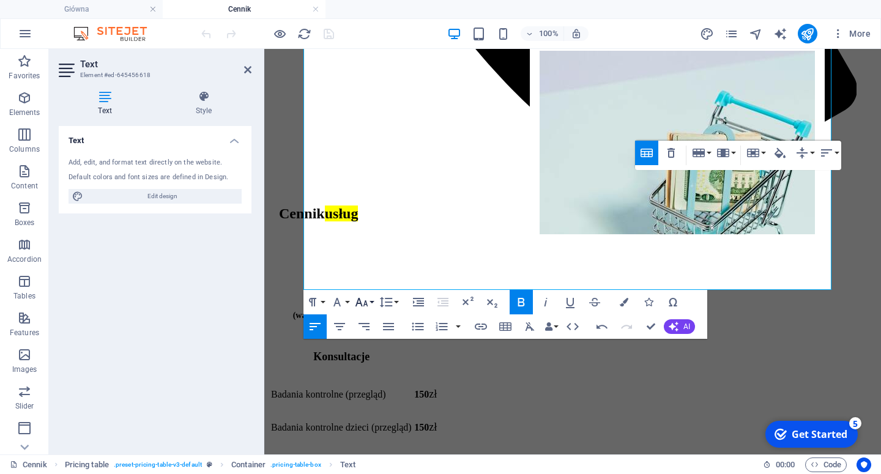
click at [373, 304] on button "Font Size" at bounding box center [364, 302] width 23 height 24
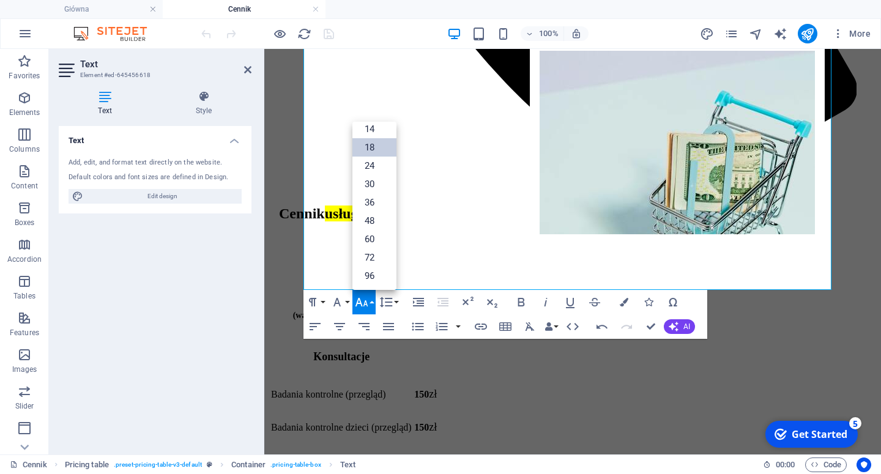
click at [380, 144] on link "18" at bounding box center [375, 147] width 44 height 18
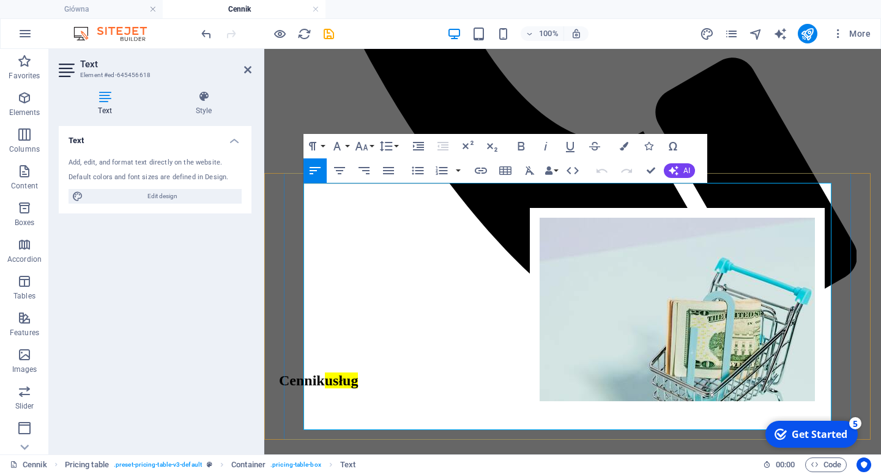
scroll to position [629, 0]
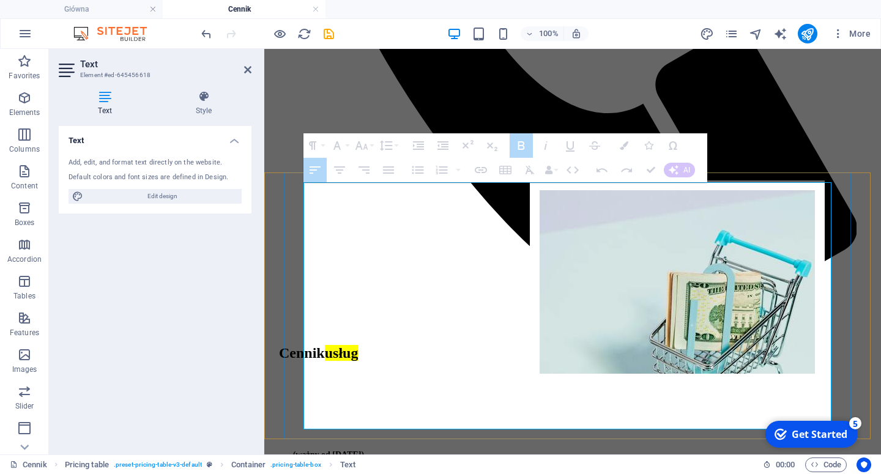
drag, startPoint x: 686, startPoint y: 361, endPoint x: 631, endPoint y: 362, distance: 55.1
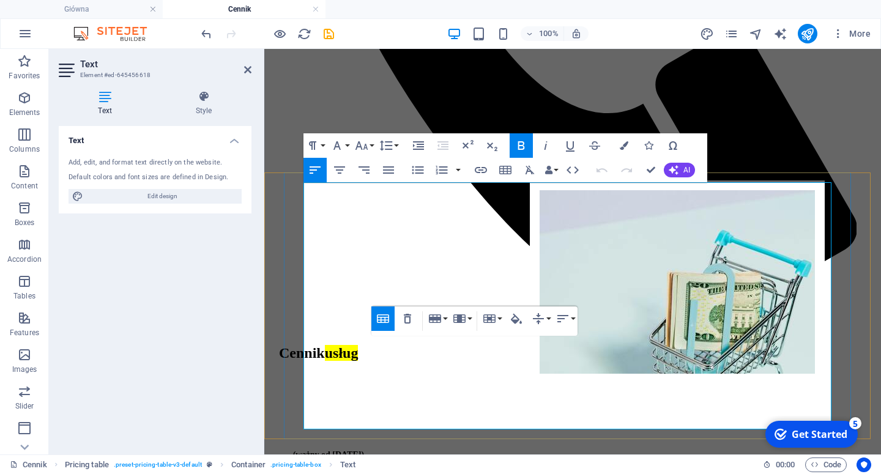
drag, startPoint x: 685, startPoint y: 362, endPoint x: 649, endPoint y: 361, distance: 36.1
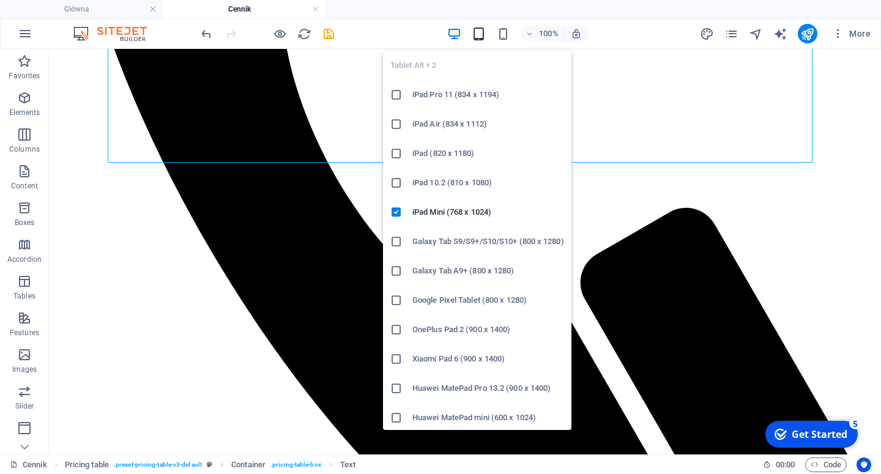
click at [478, 36] on icon "button" at bounding box center [479, 34] width 14 height 14
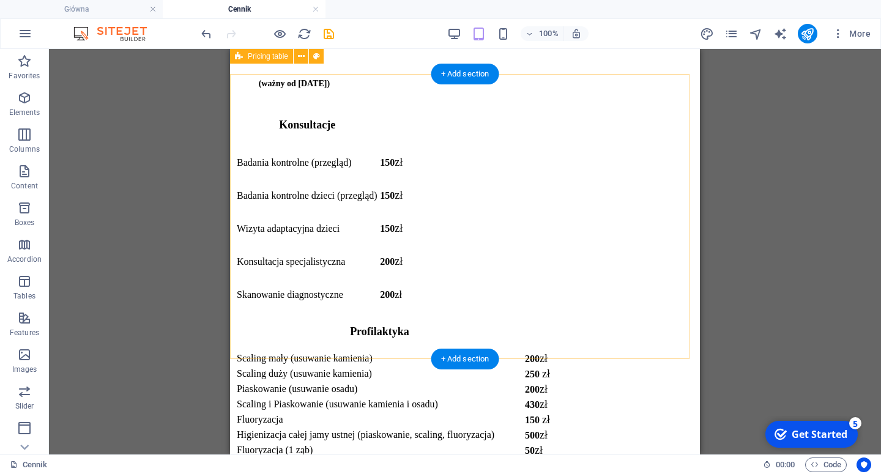
scroll to position [767, 0]
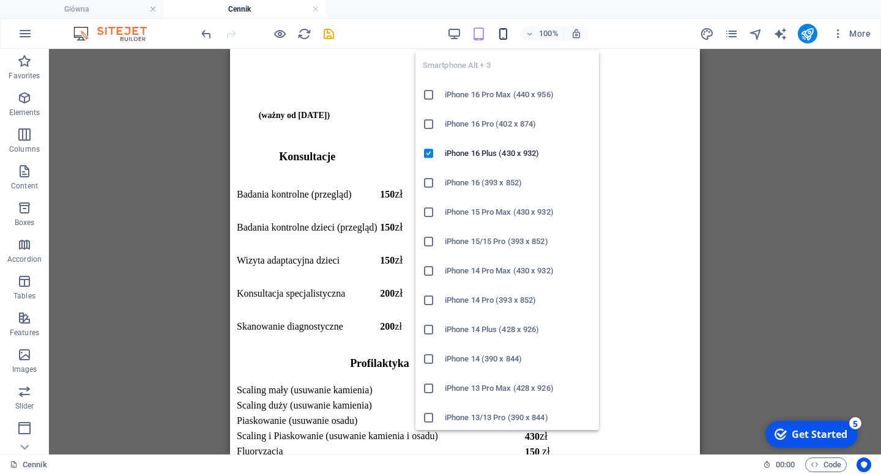
click at [504, 35] on icon "button" at bounding box center [503, 34] width 14 height 14
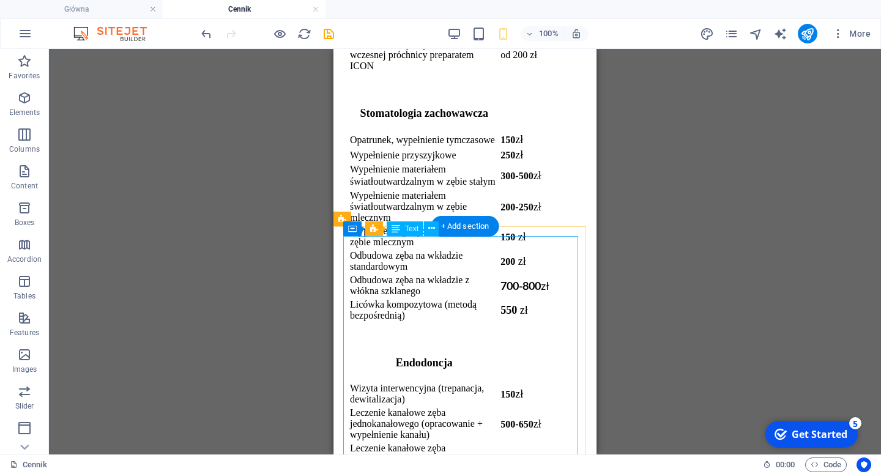
scroll to position [1047, 0]
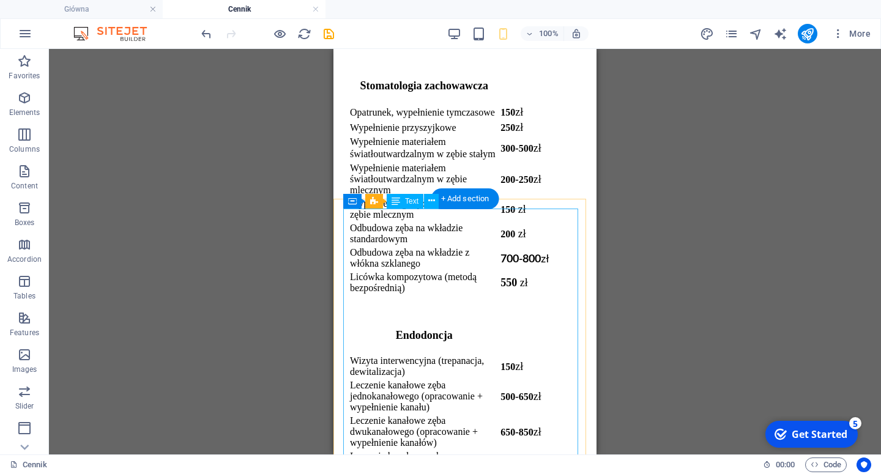
click at [529, 315] on div "Endodoncja Wizyta interwencyjna (trepanacja, dewitalizacja) 150 zł Leczenie kan…" at bounding box center [465, 420] width 235 height 211
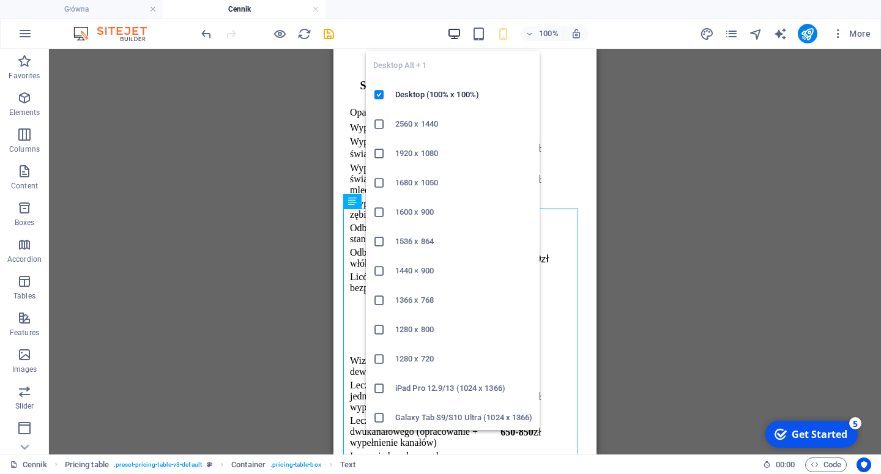
click at [457, 35] on icon "button" at bounding box center [454, 34] width 14 height 14
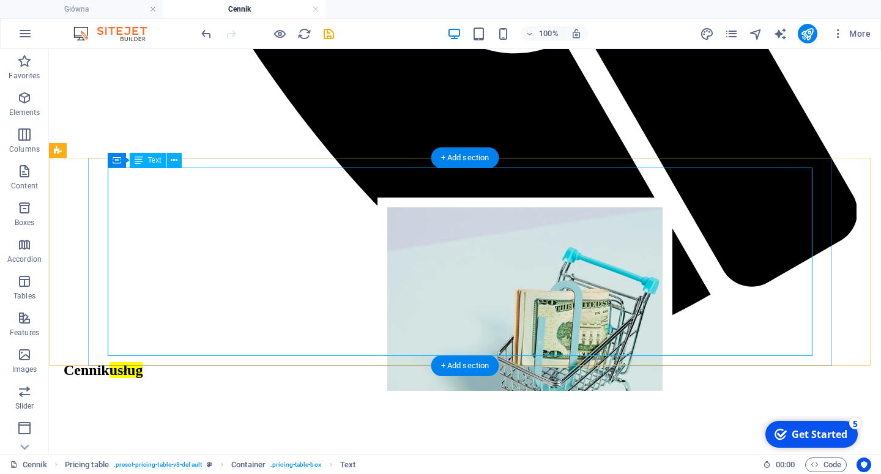
scroll to position [907, 0]
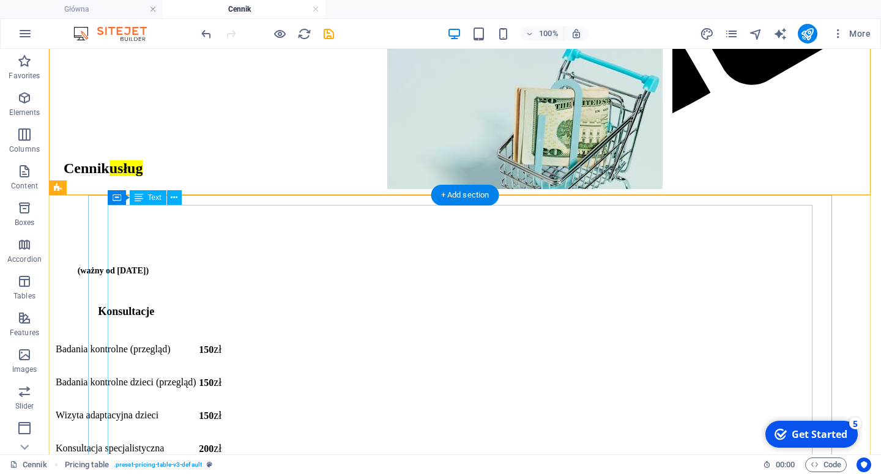
scroll to position [1116, 0]
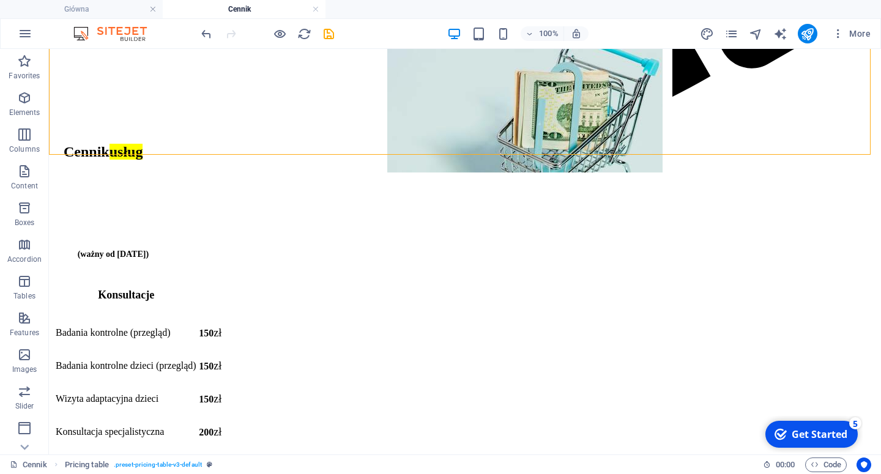
click at [332, 36] on icon "save" at bounding box center [329, 34] width 14 height 14
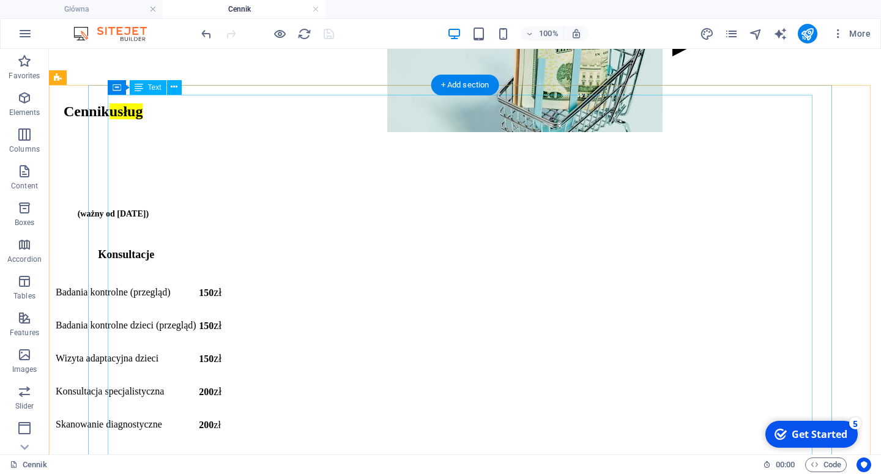
scroll to position [1186, 0]
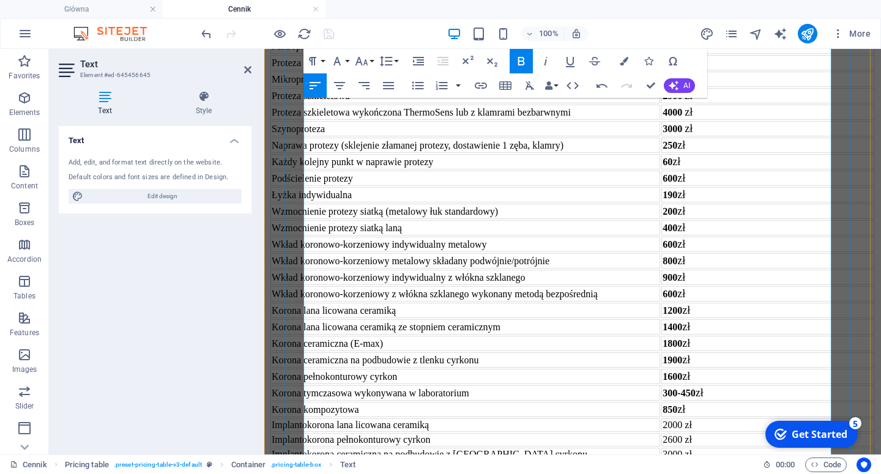
scroll to position [1861, 0]
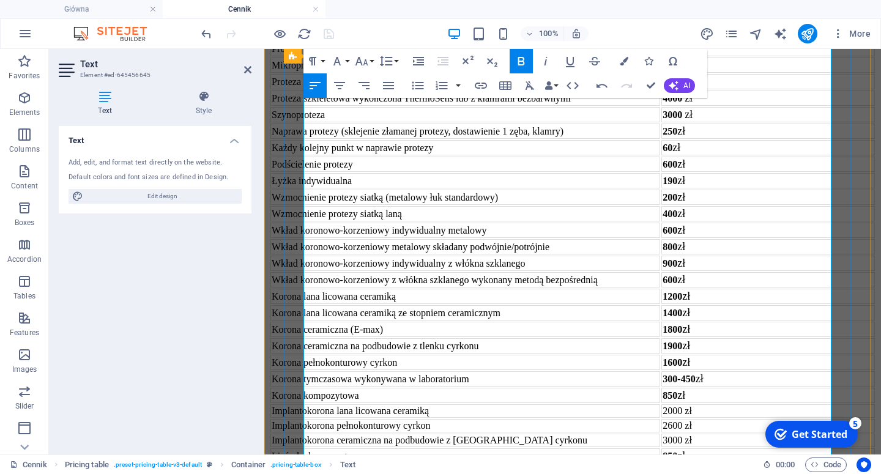
click at [851, 279] on div "Protetyka Proteza akrylowa (częściowa, całkowita) 900-1200 zł Mikroproteza akry…" at bounding box center [572, 311] width 607 height 689
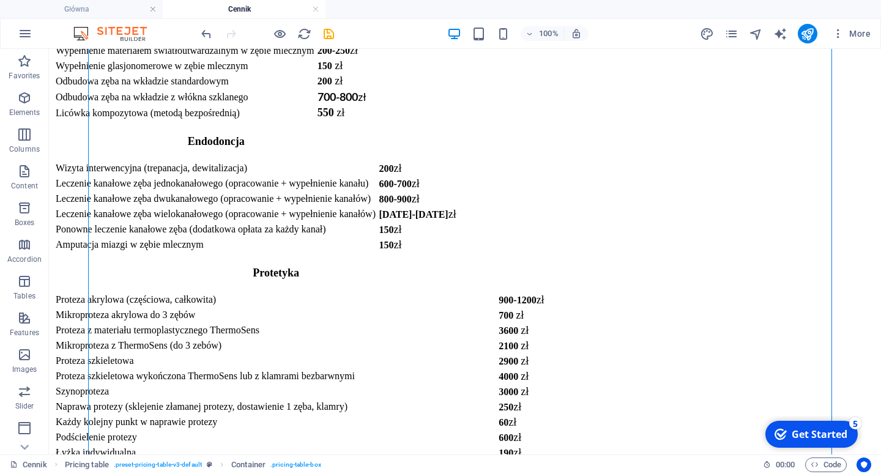
scroll to position [1822, 0]
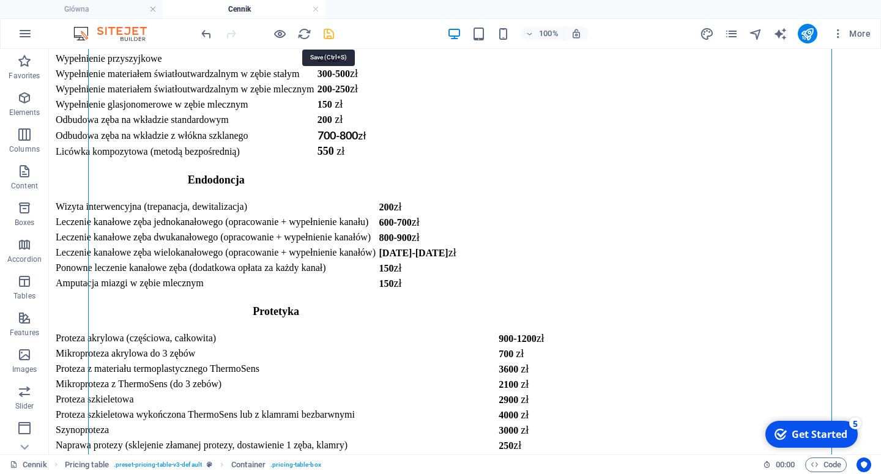
click at [330, 34] on icon "save" at bounding box center [329, 34] width 14 height 14
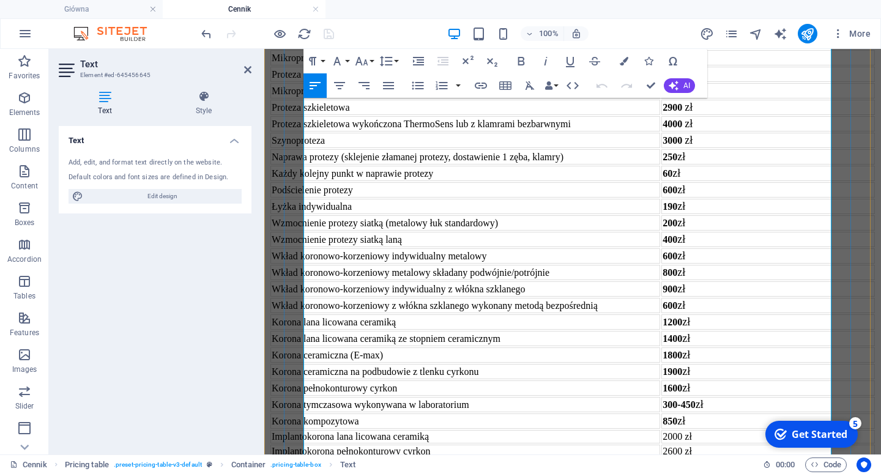
scroll to position [1905, 0]
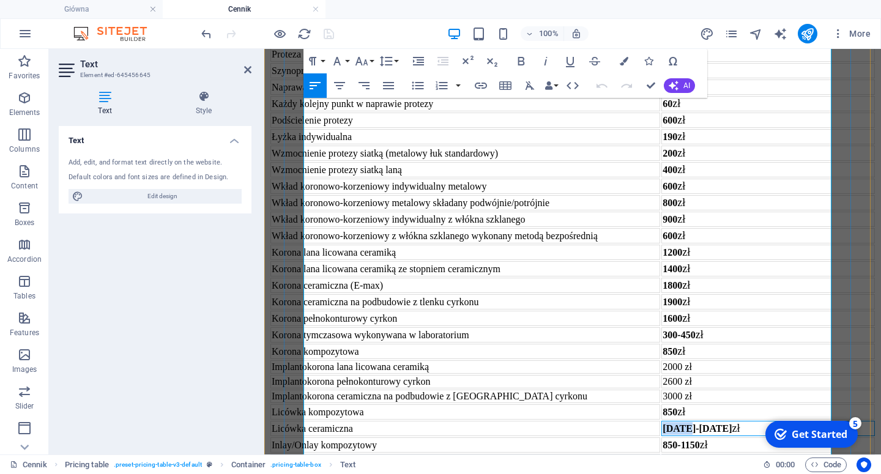
drag, startPoint x: 651, startPoint y: 221, endPoint x: 678, endPoint y: 223, distance: 27.0
click at [678, 424] on strong "[DATE]-[DATE]" at bounding box center [697, 429] width 69 height 10
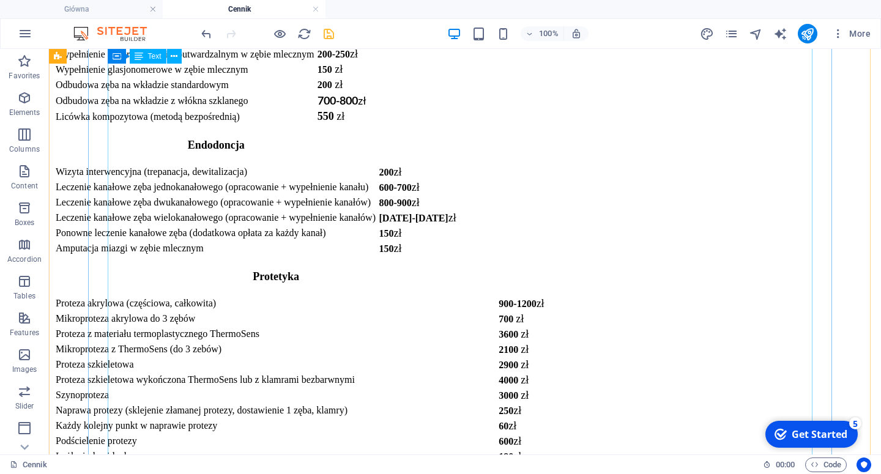
scroll to position [1866, 0]
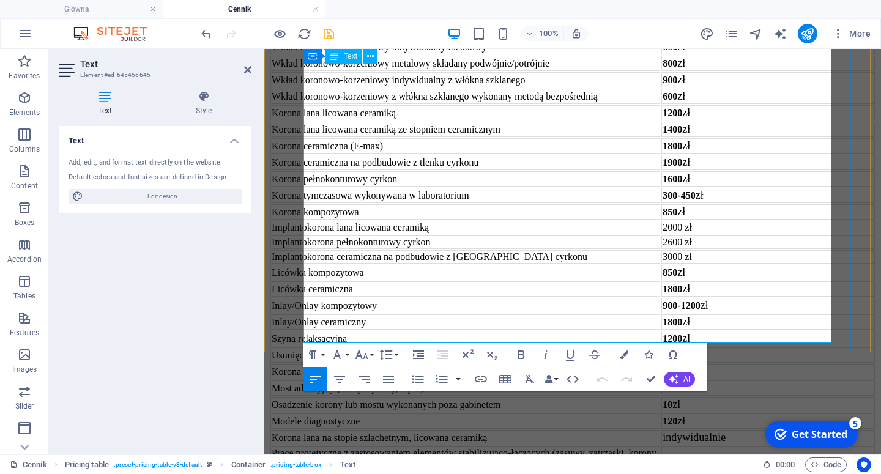
scroll to position [2114, 0]
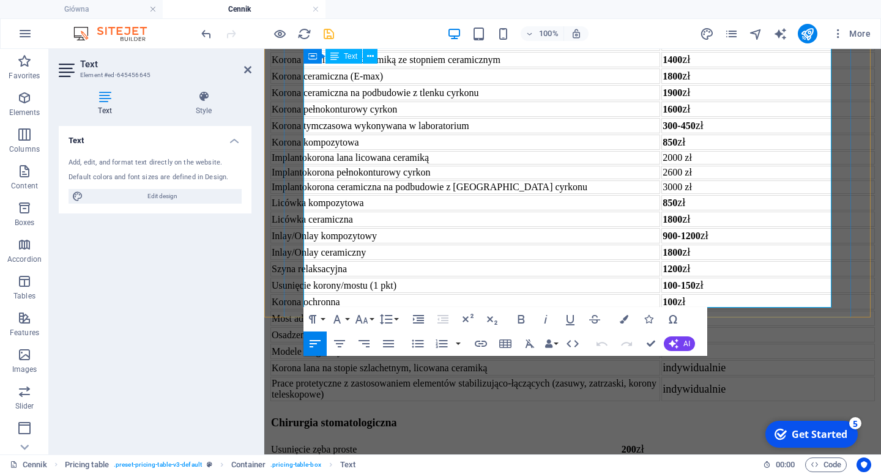
click at [663, 346] on strong "120" at bounding box center [670, 351] width 15 height 10
click at [859, 277] on div "Protetyka Proteza akrylowa (częściowa, całkowita) 900-1200 zł Mikroproteza akry…" at bounding box center [572, 58] width 607 height 689
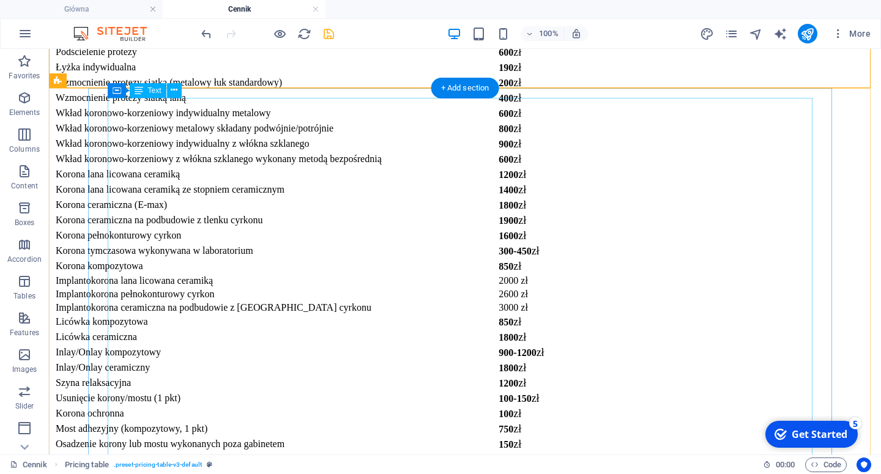
scroll to position [2215, 0]
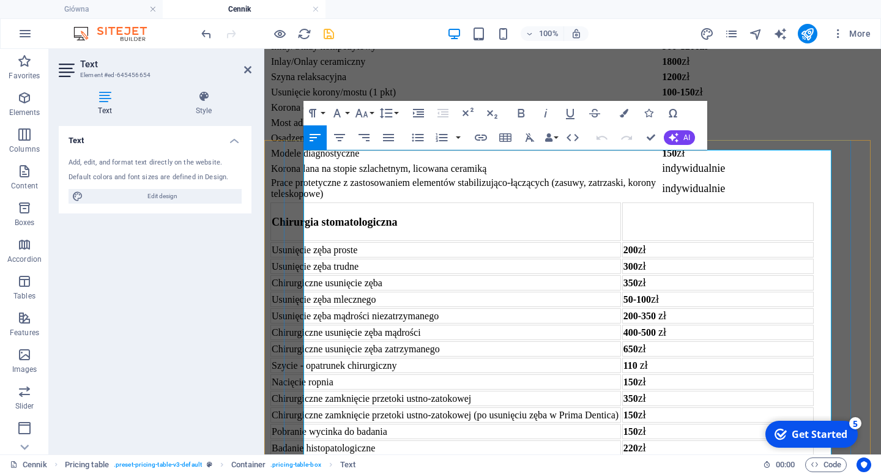
click at [638, 245] on strong "200" at bounding box center [631, 250] width 15 height 10
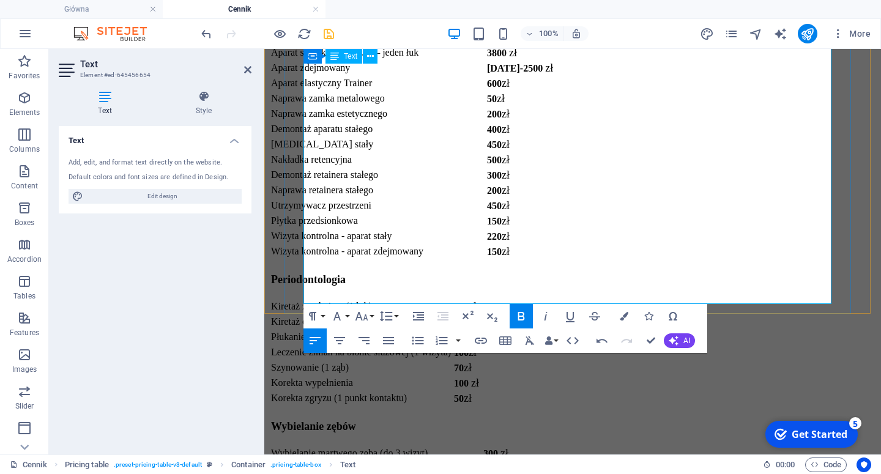
scroll to position [3103, 0]
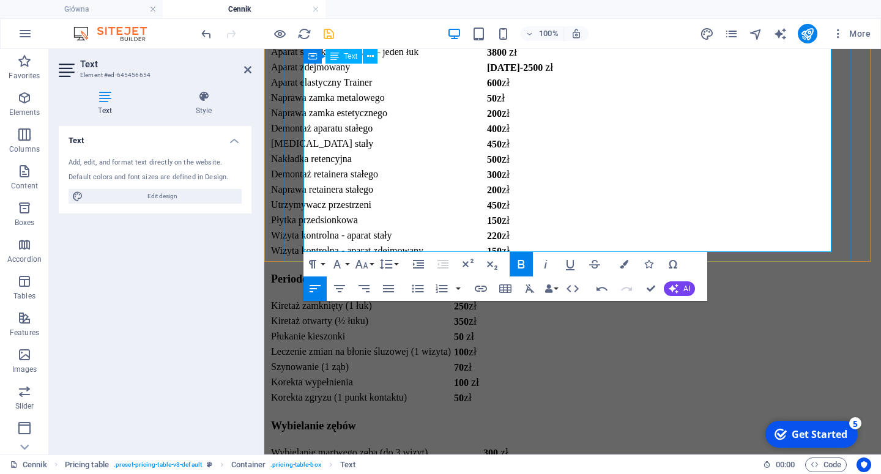
click at [770, 259] on div "Ortodoncja Konsultacja ortodontyczna: aparat stały / zdejmowany 180 zł Wizyta d…" at bounding box center [572, 101] width 607 height 315
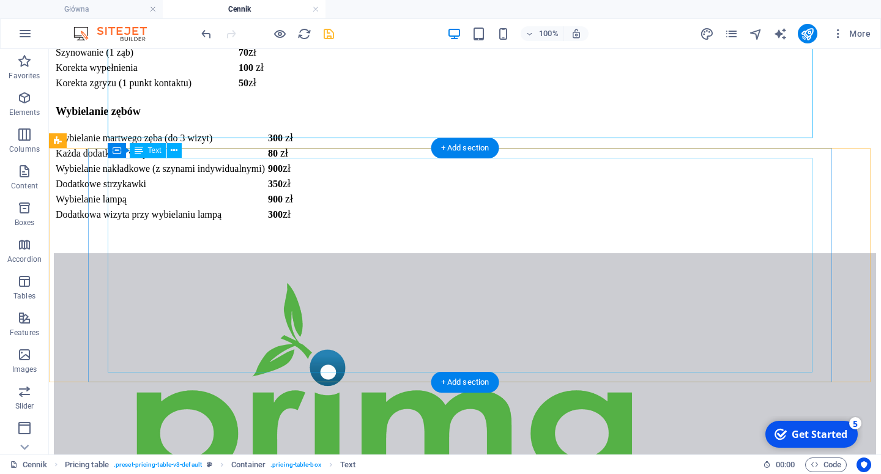
scroll to position [3654, 0]
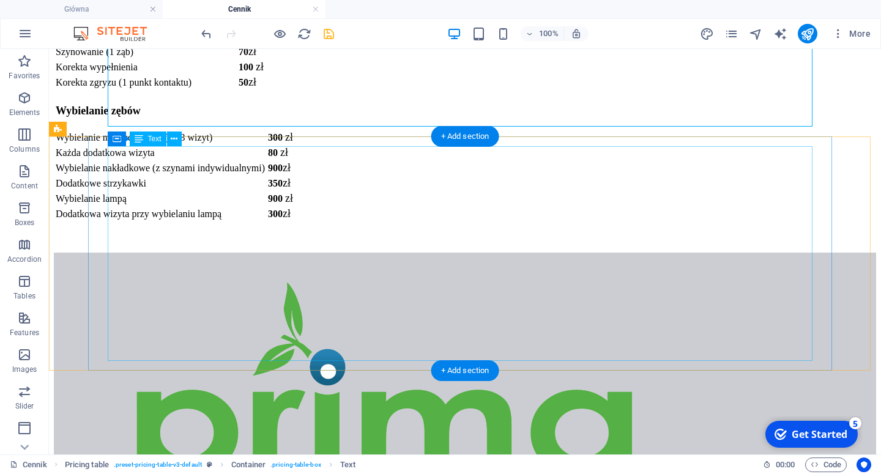
click at [159, 91] on div "Periodontologia Kiretaż zamknięty (1 łuk) 250 zł Kiretaż otwarty (½ łuku) 350 z…" at bounding box center [465, 17] width 823 height 147
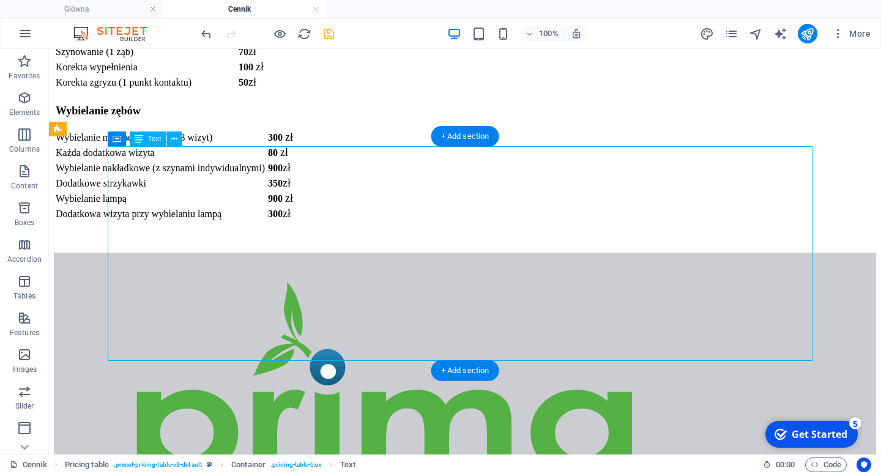
click at [159, 91] on div "Periodontologia Kiretaż zamknięty (1 łuk) 250 zł Kiretaż otwarty (½ łuku) 350 z…" at bounding box center [465, 17] width 823 height 147
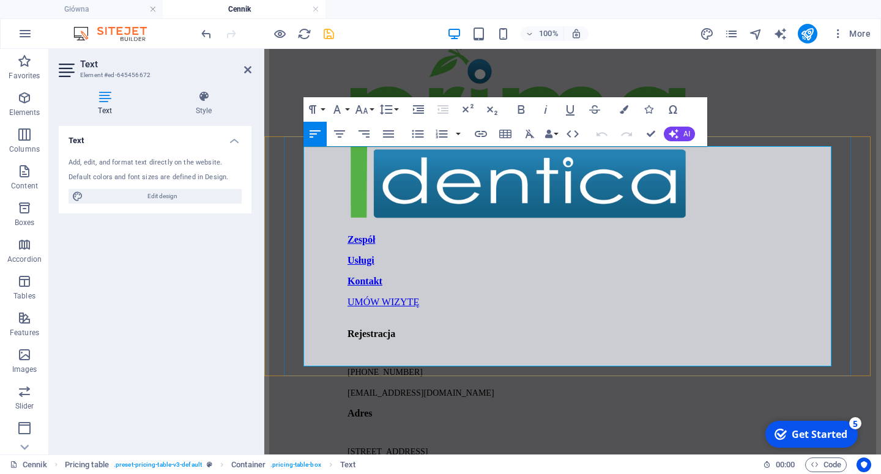
scroll to position [3731, 0]
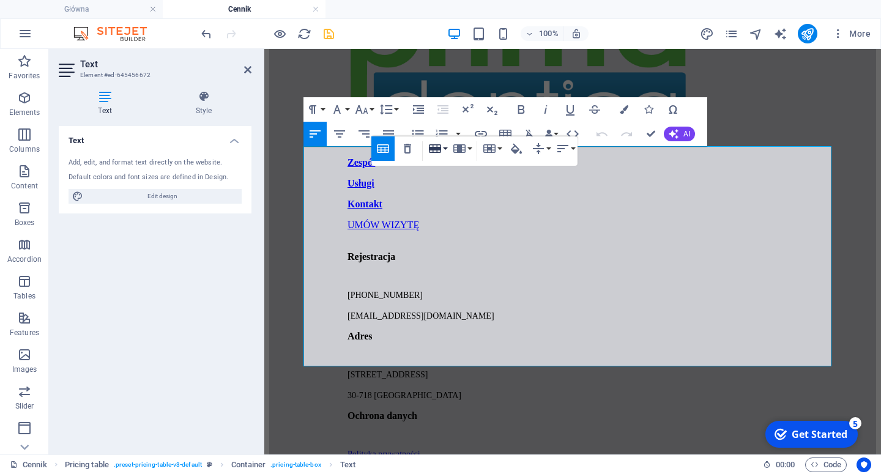
click at [445, 149] on button "Row" at bounding box center [437, 148] width 23 height 24
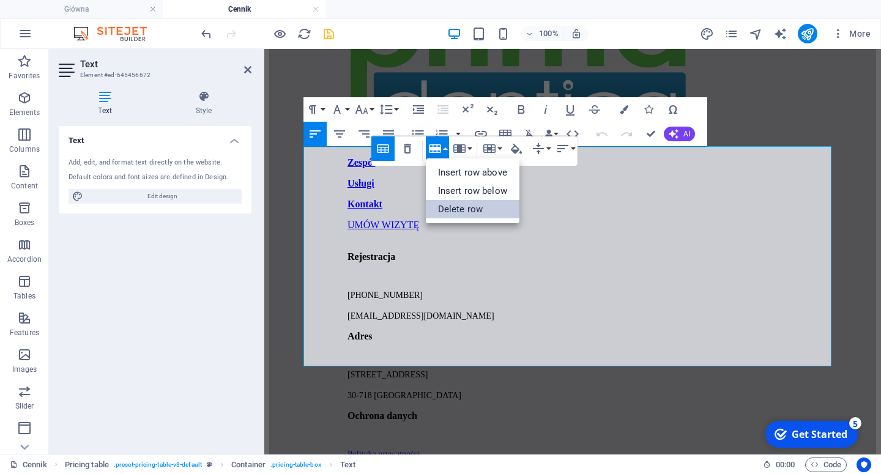
click at [458, 214] on link "Delete row" at bounding box center [473, 209] width 94 height 18
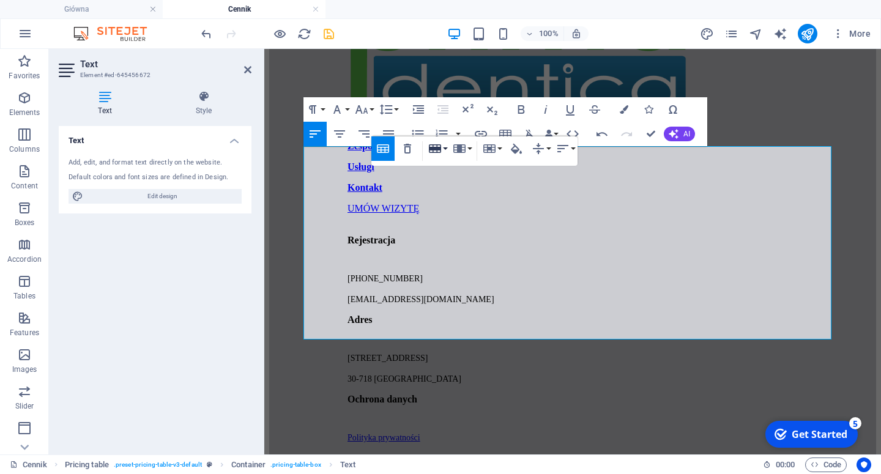
drag, startPoint x: 442, startPoint y: 147, endPoint x: 443, endPoint y: 153, distance: 6.2
click at [443, 147] on button "Row" at bounding box center [437, 148] width 23 height 24
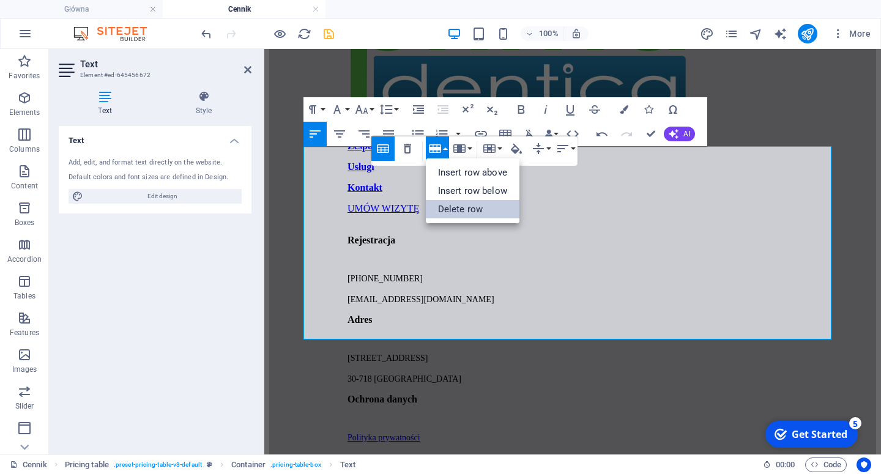
click at [446, 209] on link "Delete row" at bounding box center [473, 209] width 94 height 18
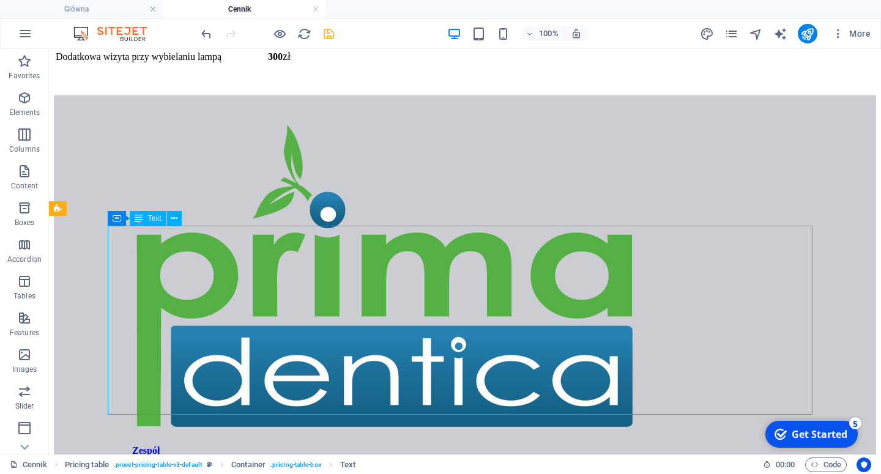
scroll to position [3793, 0]
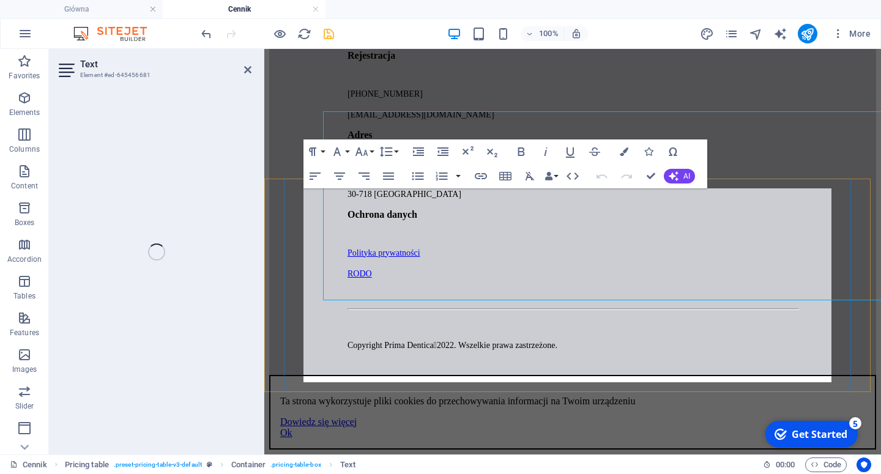
scroll to position [3871, 0]
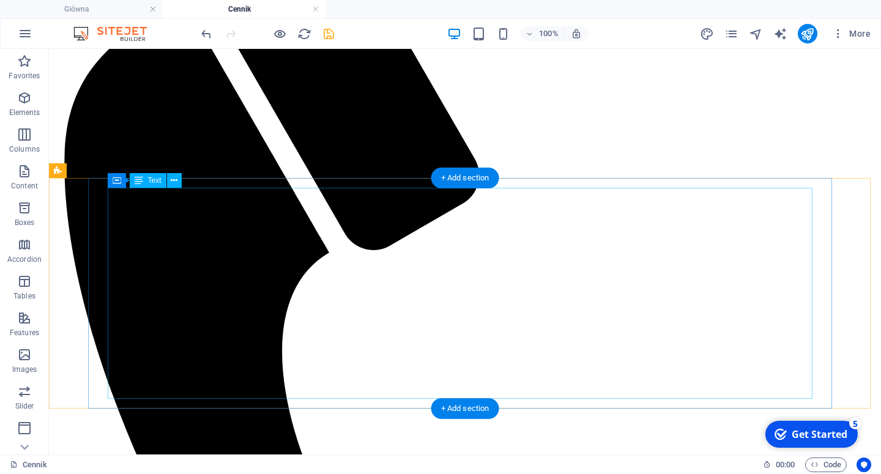
scroll to position [0, 0]
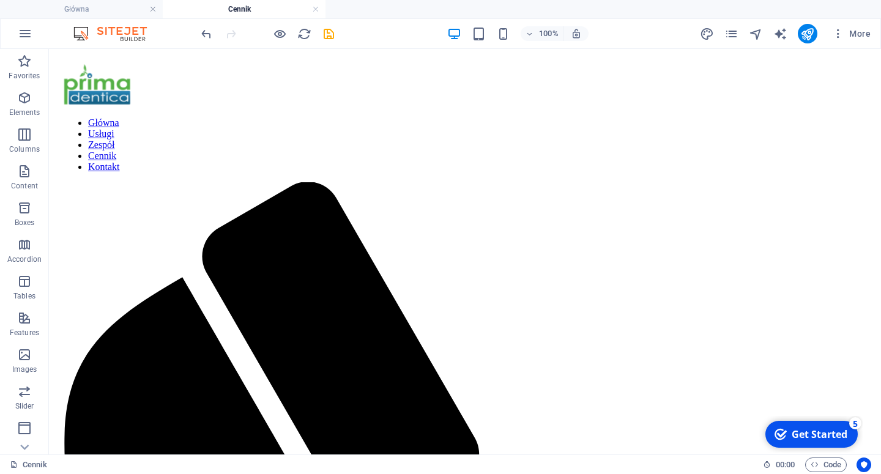
click at [329, 35] on icon "save" at bounding box center [329, 34] width 14 height 14
click at [804, 37] on icon "publish" at bounding box center [808, 34] width 14 height 14
